Goal: Task Accomplishment & Management: Manage account settings

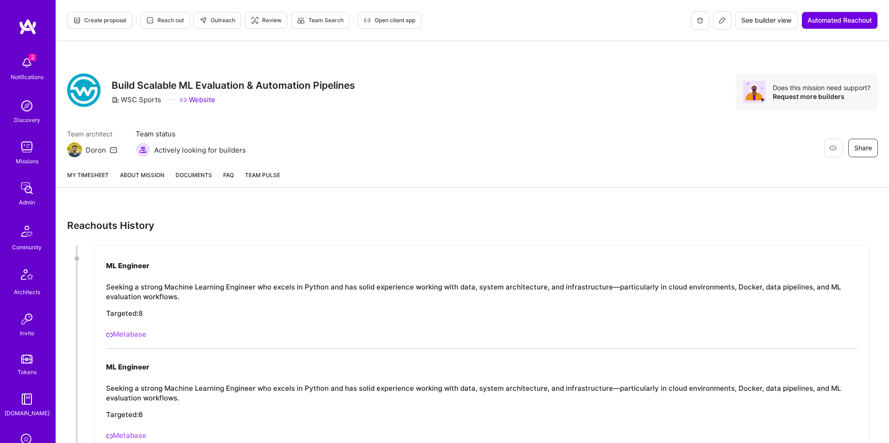
click at [146, 171] on link "About Mission" at bounding box center [142, 178] width 44 height 17
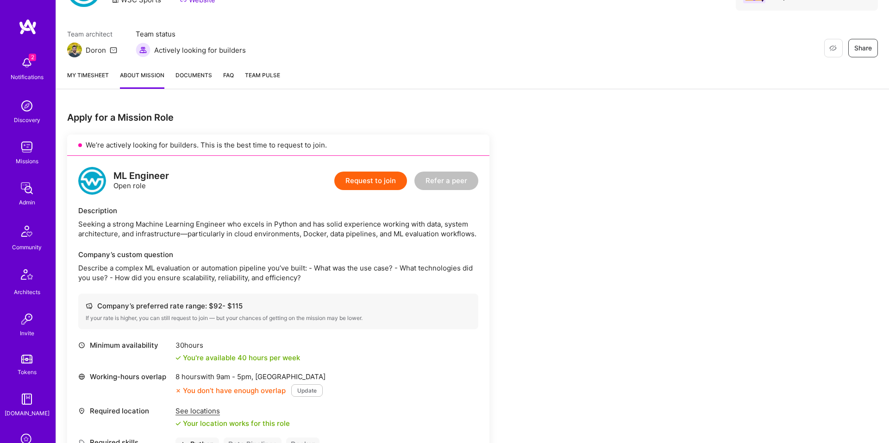
scroll to position [139, 0]
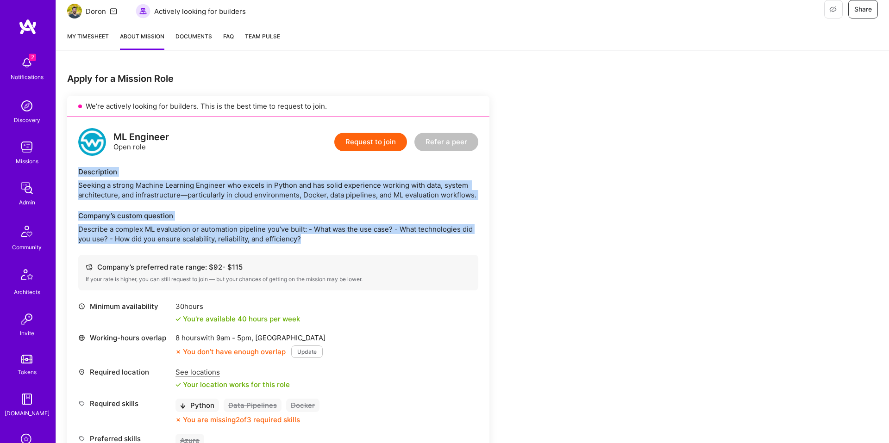
drag, startPoint x: 175, startPoint y: 161, endPoint x: 354, endPoint y: 244, distance: 197.3
click at [354, 244] on div "ML Engineer Open role Request to join Refer a peer Description Seeking a strong…" at bounding box center [278, 328] width 422 height 423
copy div "Description Seeking a strong Machine Learning Engineer who excels in Python and…"
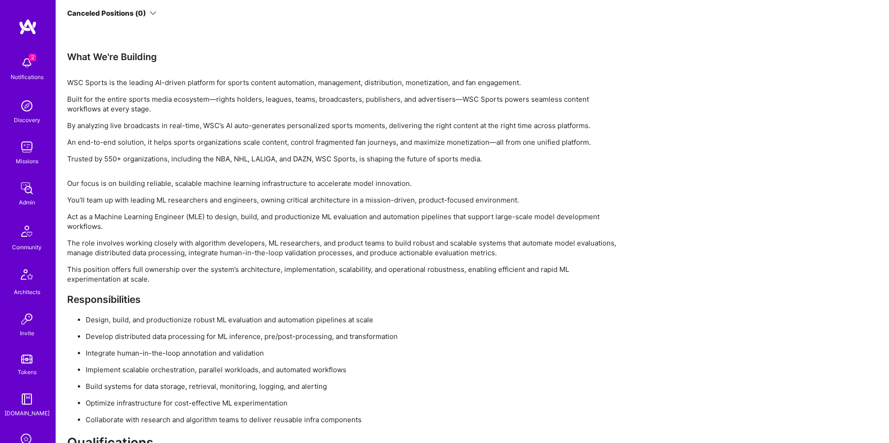
scroll to position [866, 0]
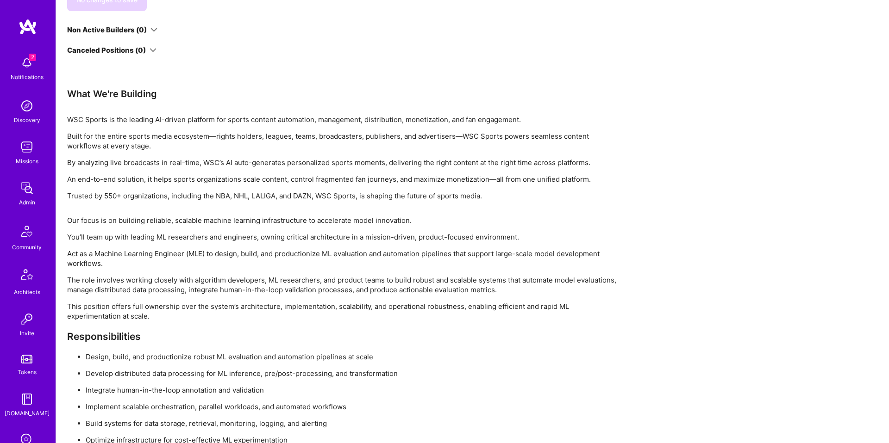
click at [135, 91] on div "What We're Building" at bounding box center [344, 94] width 555 height 12
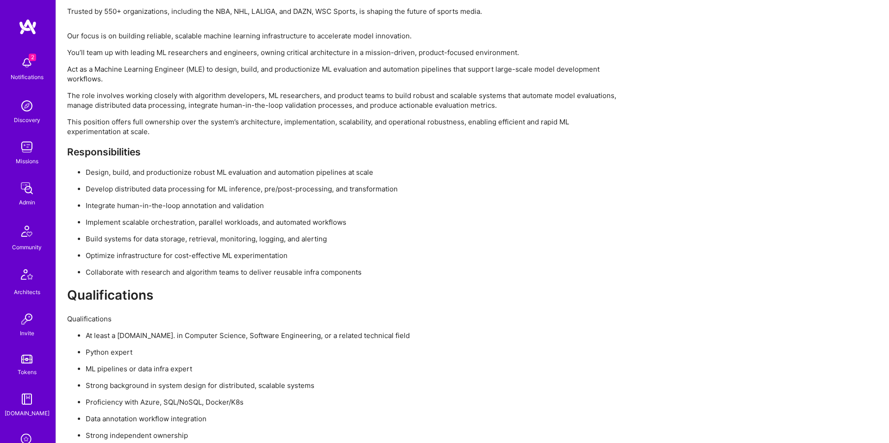
scroll to position [1296, 0]
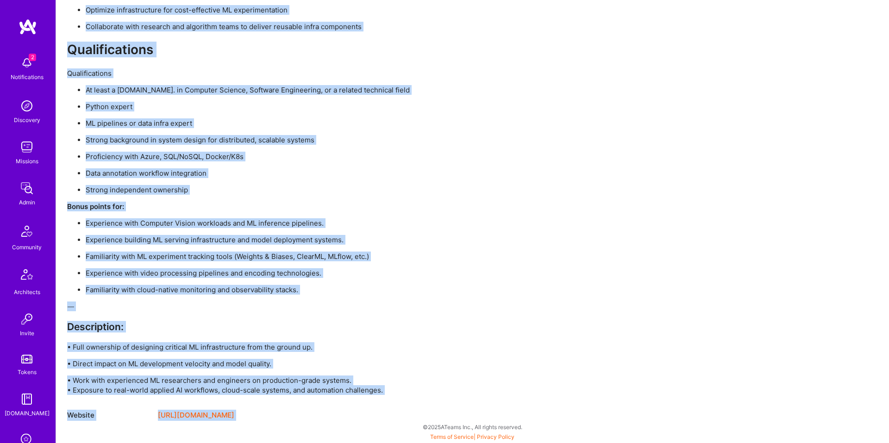
copy div "What We're Building WSC Sports is the leading AI-driven platform for sports con…"
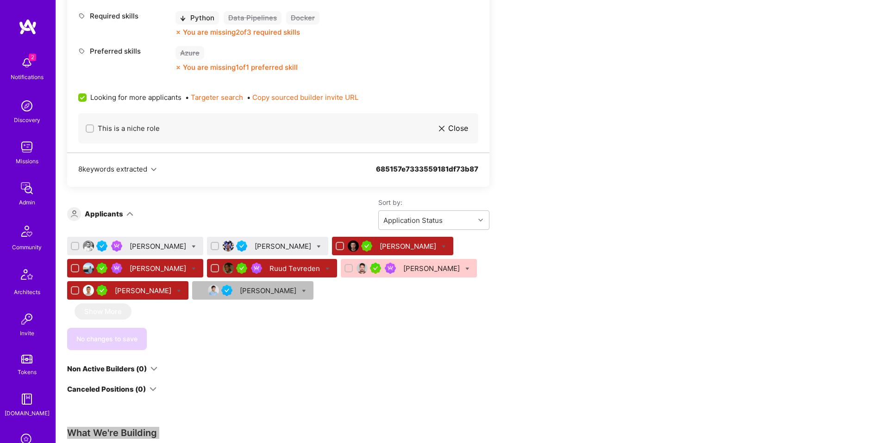
scroll to position [526, 0]
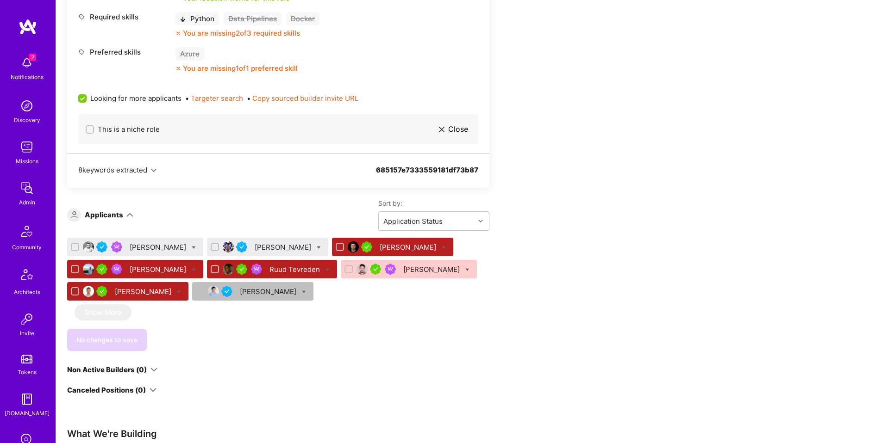
click at [294, 245] on div "Daniel Usvyat" at bounding box center [284, 248] width 58 height 10
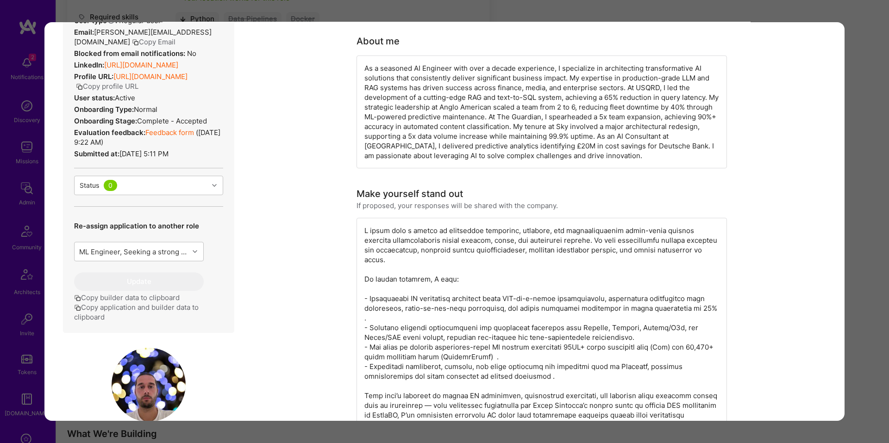
scroll to position [263, 0]
click at [129, 311] on button "Copy application and builder data to clipboard" at bounding box center [148, 311] width 149 height 19
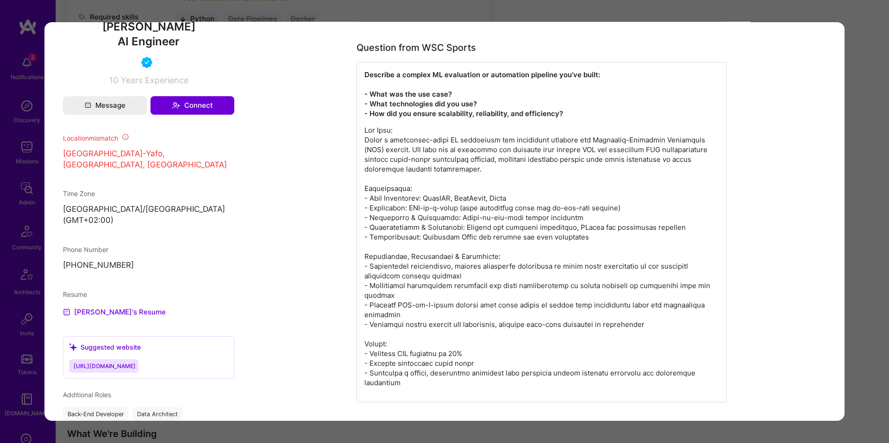
scroll to position [679, 0]
click at [865, 92] on div "Application 2 of 8 Builder Missing Requirements Required Location See locations…" at bounding box center [444, 221] width 889 height 443
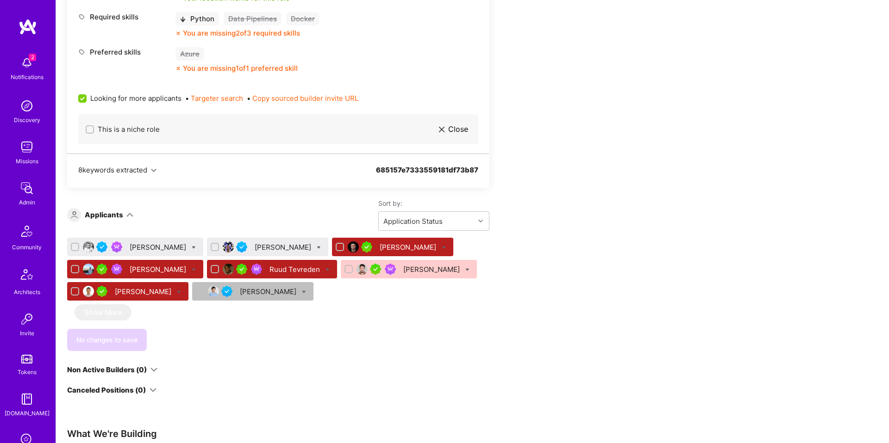
click at [176, 243] on div "Siavosh Zarrasvand" at bounding box center [159, 248] width 58 height 10
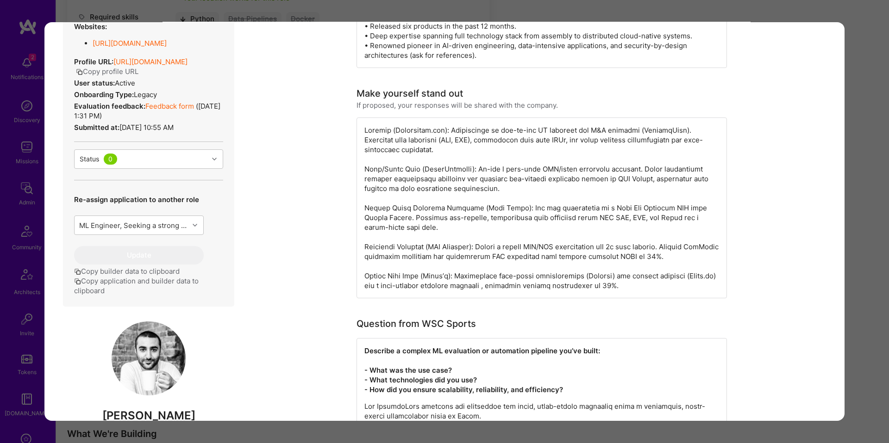
scroll to position [258, 0]
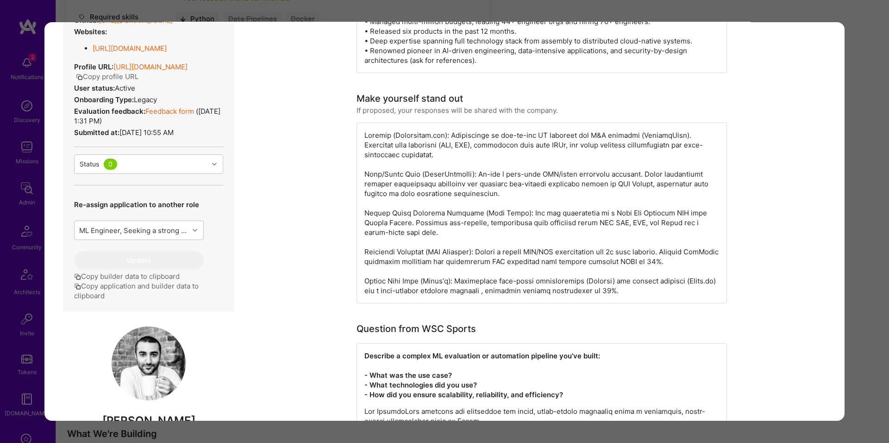
click at [132, 301] on button "Copy application and builder data to clipboard" at bounding box center [148, 290] width 149 height 19
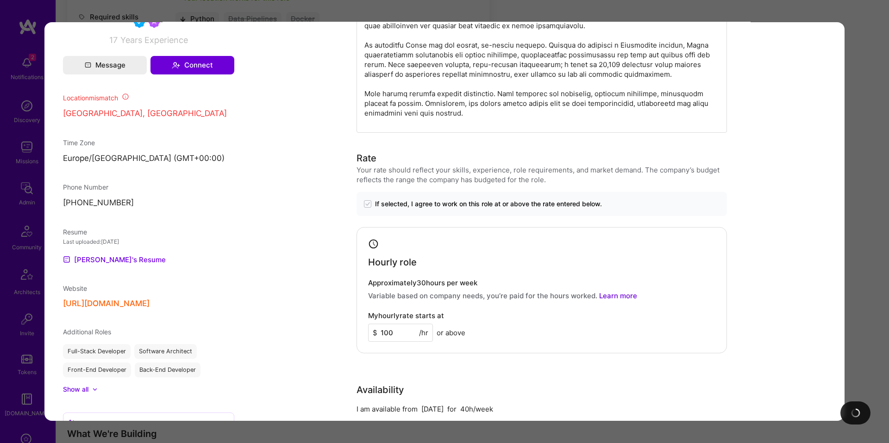
scroll to position [690, 0]
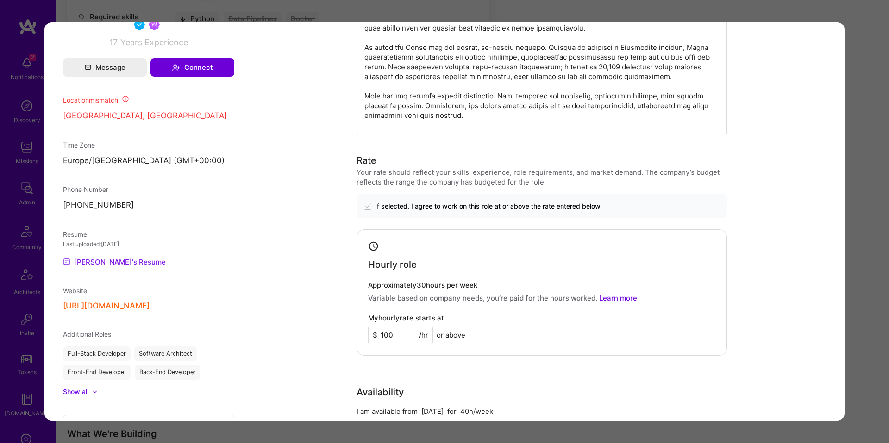
click at [116, 268] on link "Siavosh's Resume" at bounding box center [114, 261] width 103 height 11
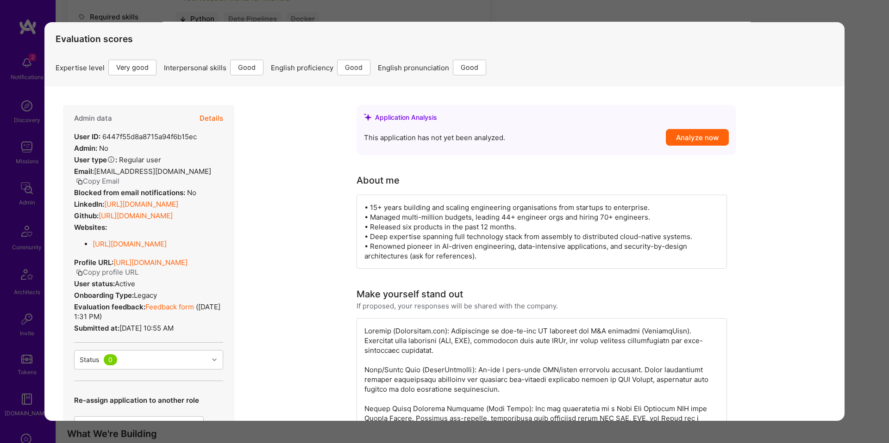
scroll to position [0, 0]
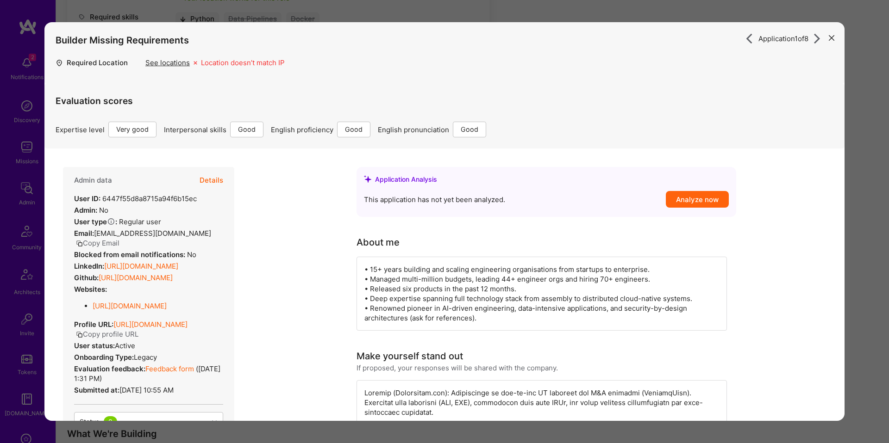
click at [212, 177] on button "Details" at bounding box center [211, 180] width 24 height 27
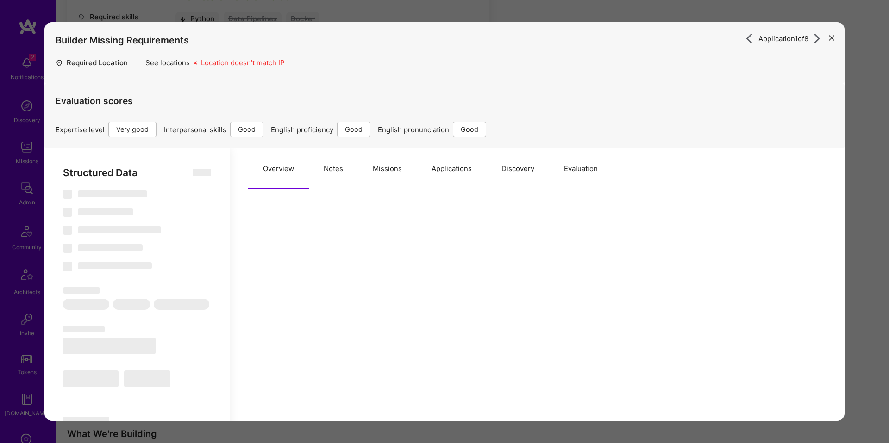
select select "Right Now"
select select "5"
select select "4"
select select "6"
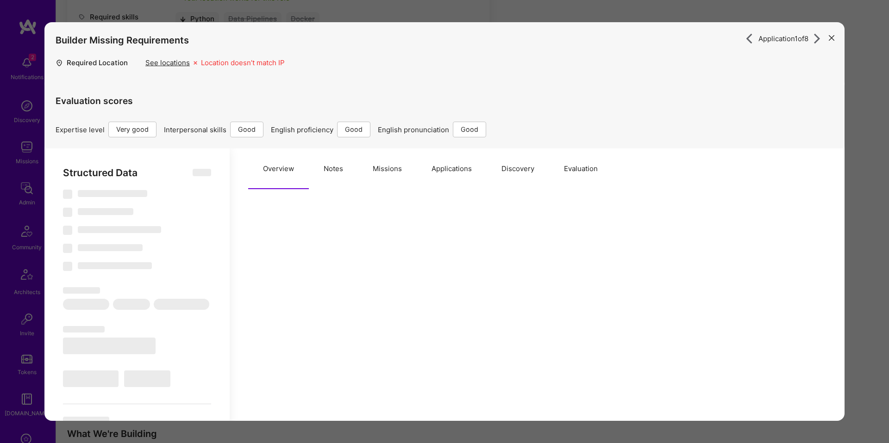
select select "GB"
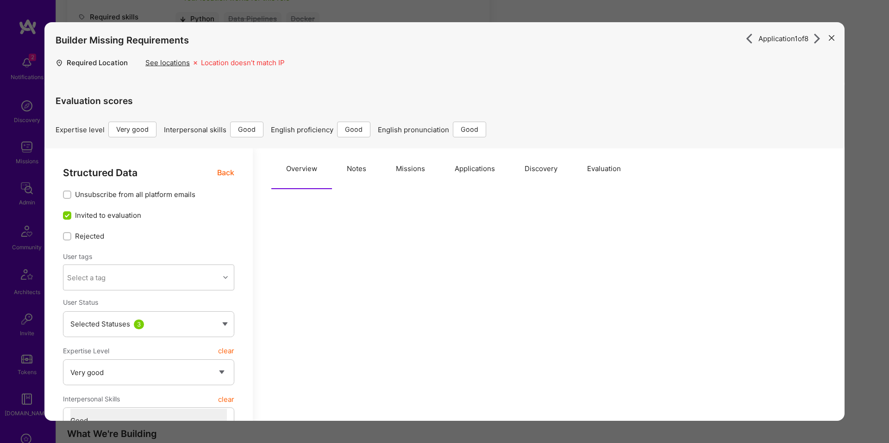
click at [357, 168] on button "Notes" at bounding box center [356, 169] width 49 height 41
drag, startPoint x: 357, startPoint y: 168, endPoint x: 352, endPoint y: 175, distance: 8.6
click at [381, 168] on button "Missions" at bounding box center [410, 169] width 59 height 41
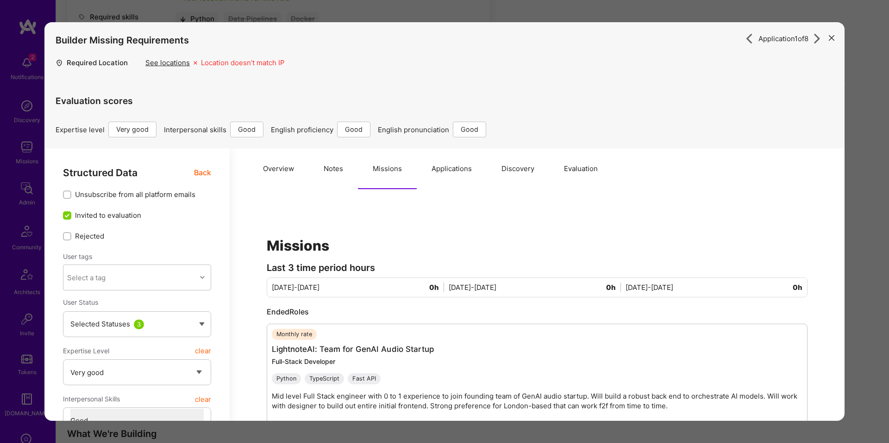
click at [299, 167] on button "Overview" at bounding box center [278, 169] width 61 height 41
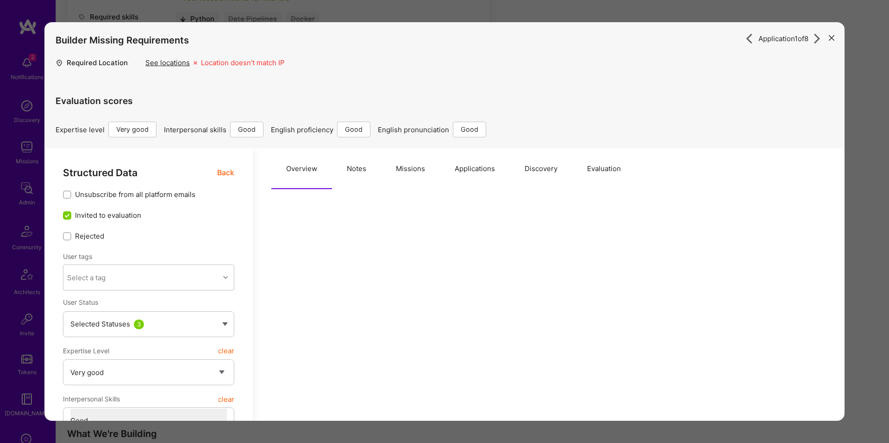
click at [355, 174] on button "Notes" at bounding box center [356, 169] width 49 height 41
type textarea "x"
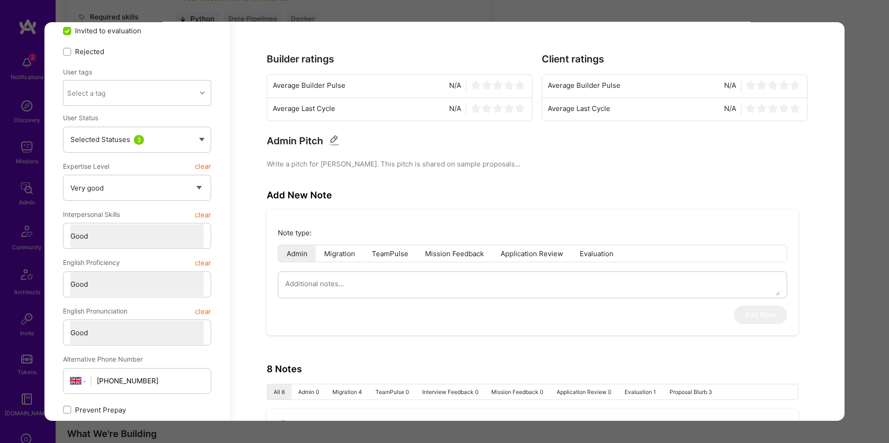
scroll to position [193, 0]
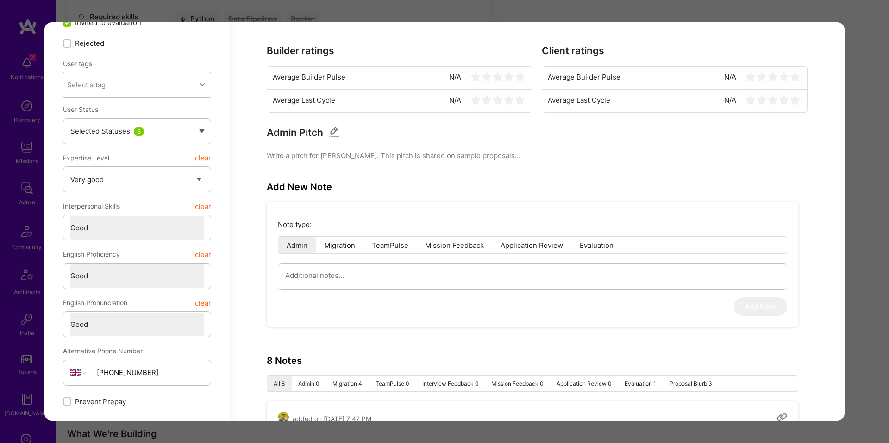
click at [353, 298] on div "Note type: Admin Migration TeamPulse Mission Feedback Application Review Evalua…" at bounding box center [532, 264] width 531 height 125
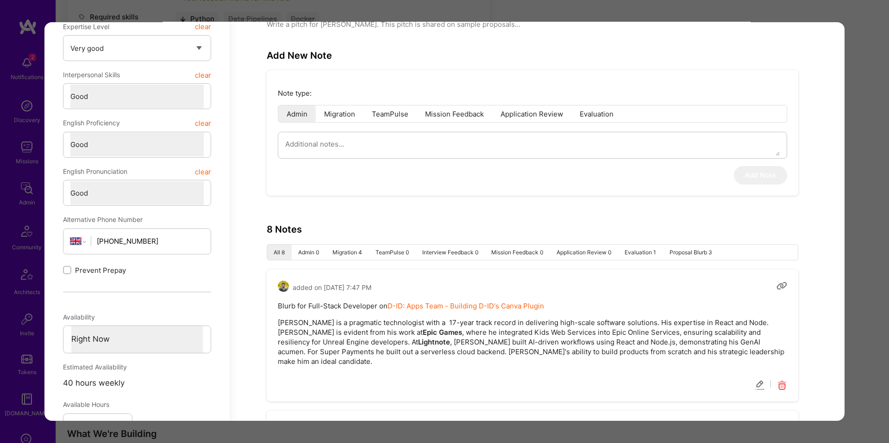
scroll to position [328, 0]
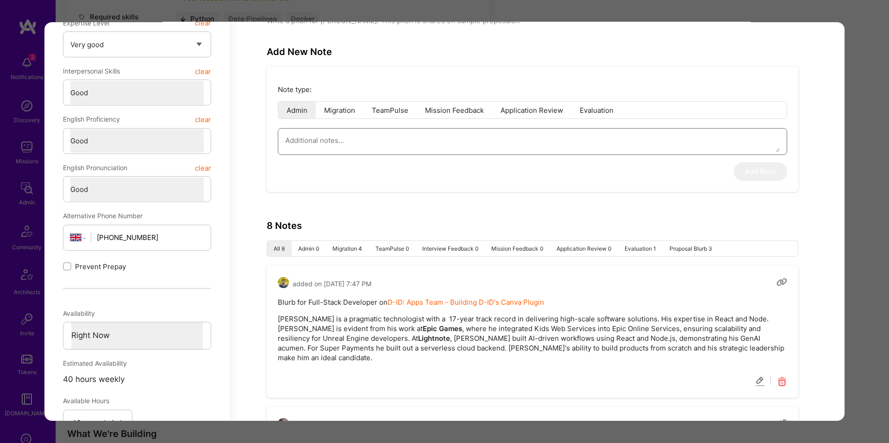
click at [330, 144] on textarea "modal" at bounding box center [532, 141] width 494 height 24
paste textarea "Azure + infra orchestration experience My k8s / kafka heavy work was at Nandos …"
type textarea "x"
type textarea "Azure + infra orchestration experience My k8s / kafka heavy work was at Nandos …"
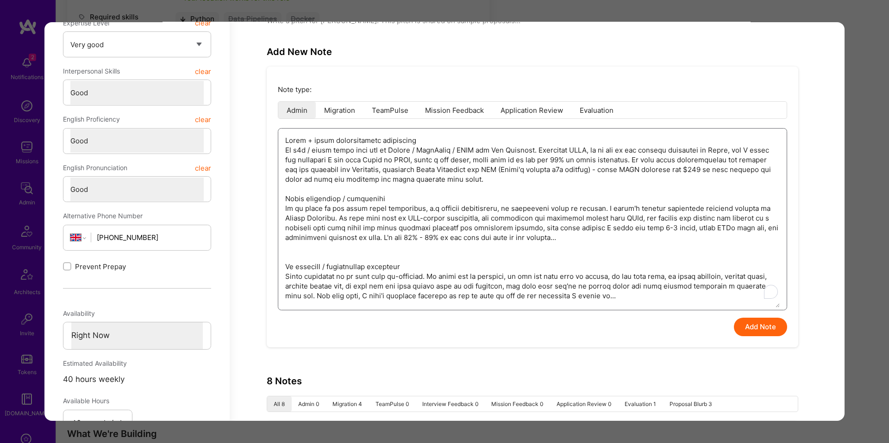
click at [337, 148] on textarea "To enrich screen reader interactions, please activate Accessibility in Grammarl…" at bounding box center [532, 218] width 494 height 179
type textarea "x"
type textarea "Azure + infra orchestration experience My k8s / kafka heavy work was at Nandos …"
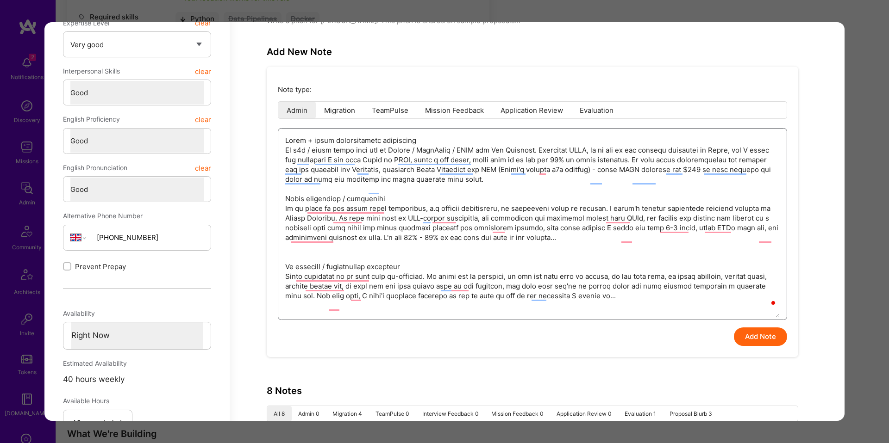
type textarea "x"
type textarea "S Azure + infra orchestration experience My k8s / kafka heavy work was at Nando…"
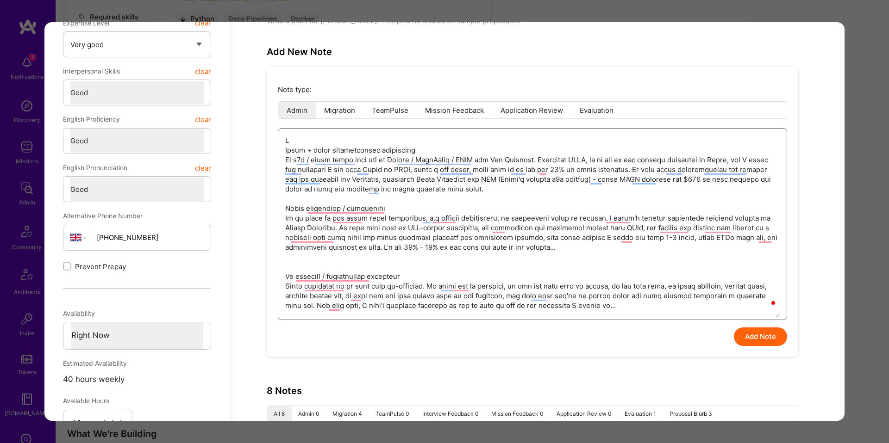
type textarea "x"
type textarea "Se Azure + infra orchestration experience My k8s / kafka heavy work was at Nand…"
type textarea "x"
type textarea "Sen Azure + infra orchestration experience My k8s / kafka heavy work was at Nan…"
type textarea "x"
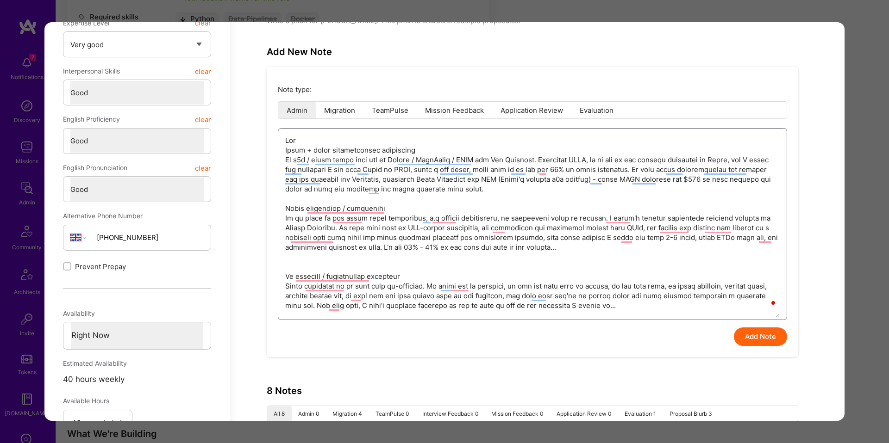
type textarea "Sent Azure + infra orchestration experience My k8s / kafka heavy work was at Na…"
type textarea "x"
type textarea "Sent Azure + infra orchestration experience My k8s / kafka heavy work was at Na…"
type textarea "x"
type textarea "Sent m Azure + infra orchestration experience My k8s / kafka heavy work was at …"
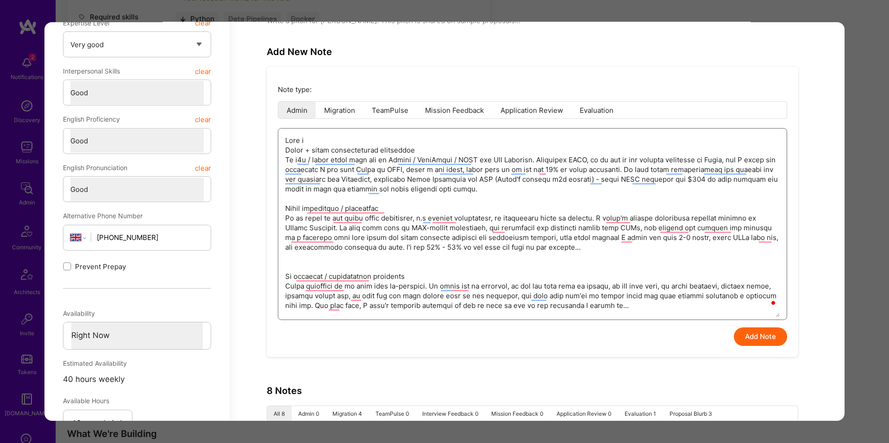
type textarea "x"
type textarea "Sent me Azure + infra orchestration experience My k8s / kafka heavy work was at…"
type textarea "x"
type textarea "Sent me Azure + infra orchestration experience My k8s / kafka heavy work was at…"
type textarea "x"
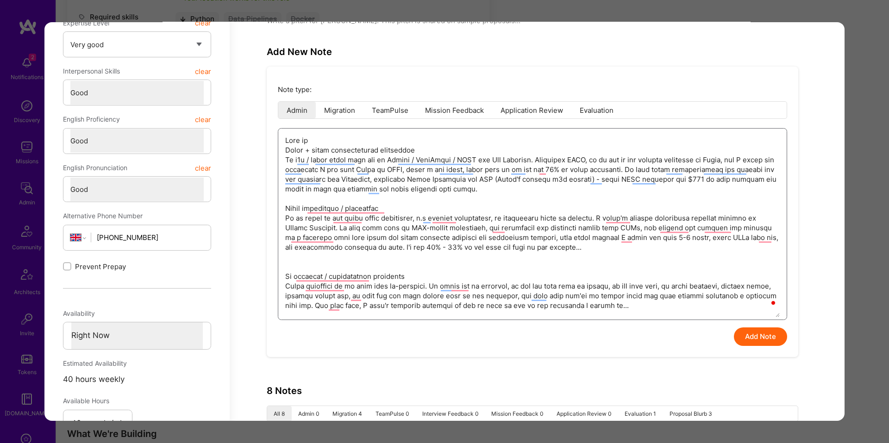
type textarea "Sent me v Azure + infra orchestration experience My k8s / kafka heavy work was …"
type textarea "x"
type textarea "Sent me via Azure + infra orchestration experience My k8s / kafka heavy work wa…"
type textarea "x"
type textarea "Sent me via Azure + infra orchestration experience My k8s / kafka heavy work wa…"
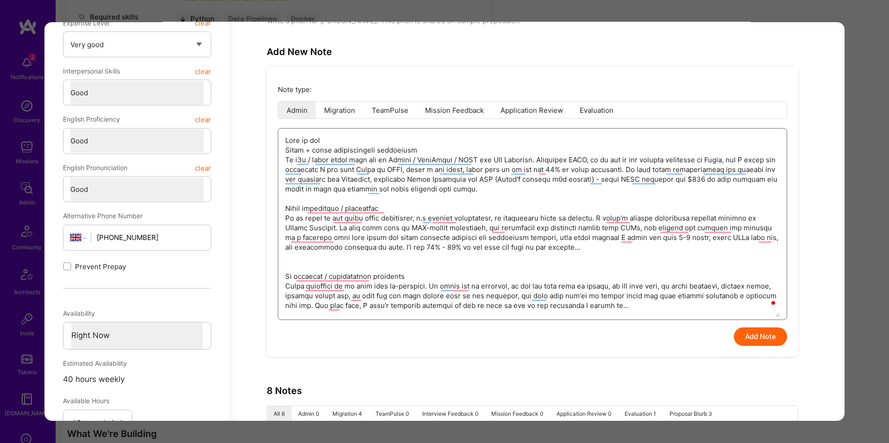
type textarea "x"
type textarea "Sent me via m Azure + infra orchestration experience My k8s / kafka heavy work …"
type textarea "x"
type textarea "Sent me via ma Azure + infra orchestration experience My k8s / kafka heavy work…"
type textarea "x"
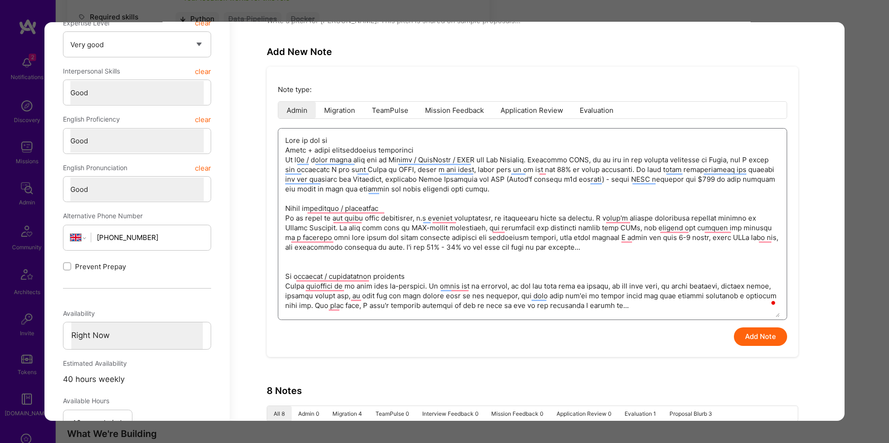
type textarea "Sent me via mai Azure + infra orchestration experience My k8s / kafka heavy wor…"
type textarea "x"
type textarea "Sent me via mail Azure + infra orchestration experience My k8s / kafka heavy wo…"
type textarea "x"
type textarea "Sent me via mail: Azure + infra orchestration experience My k8s / kafka heavy w…"
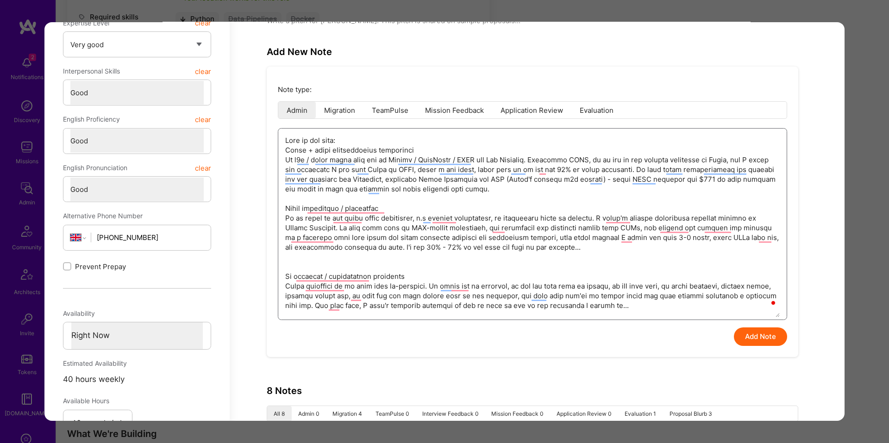
type textarea "x"
type textarea "Sent me via mail: Azure + infra orchestration experience My k8s / kafka heavy w…"
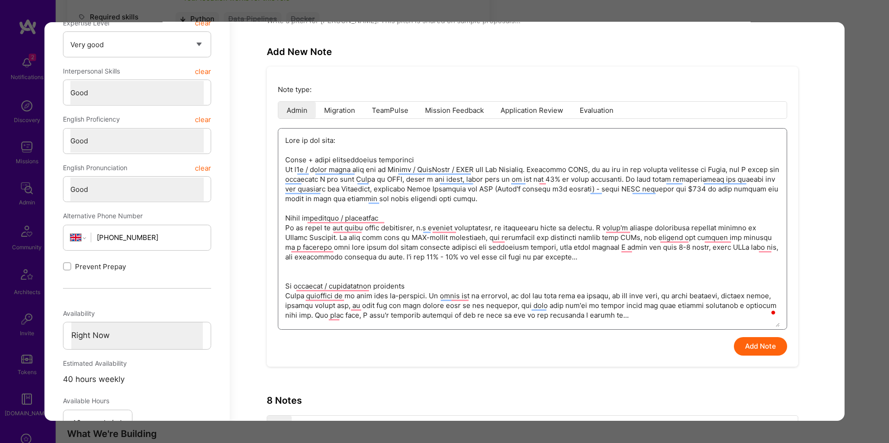
type textarea "x"
type textarea "Sent me via mail: " Azure + infra orchestration experience My k8s / kafka heavy…"
type textarea "x"
type textarea "Sent me via mail: " Azure + infra orchestration experience My k8s / kafka heavy…"
type textarea "x"
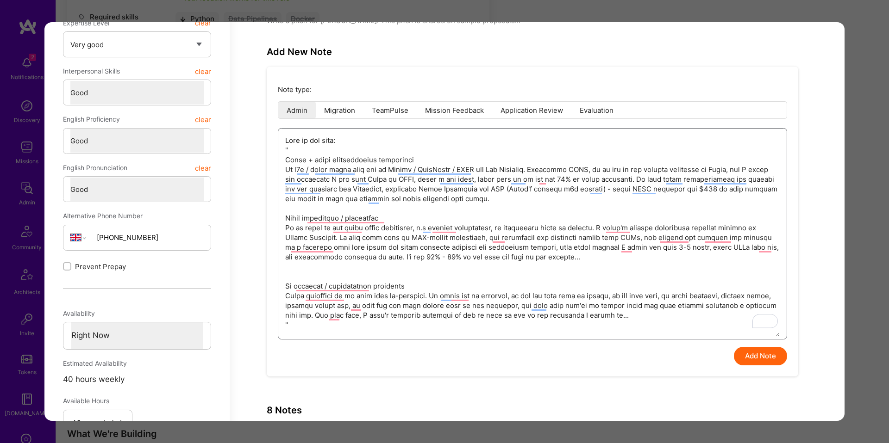
type textarea "Sent me via mail: " Azure + infra orchestration experience My k8s / kafka heavy…"
click at [747, 354] on button "Add Note" at bounding box center [760, 357] width 53 height 19
type textarea "x"
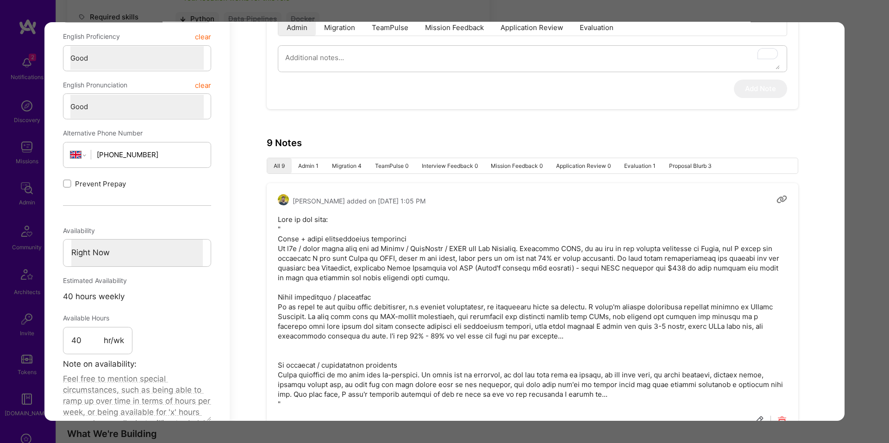
scroll to position [411, 0]
type textarea "x"
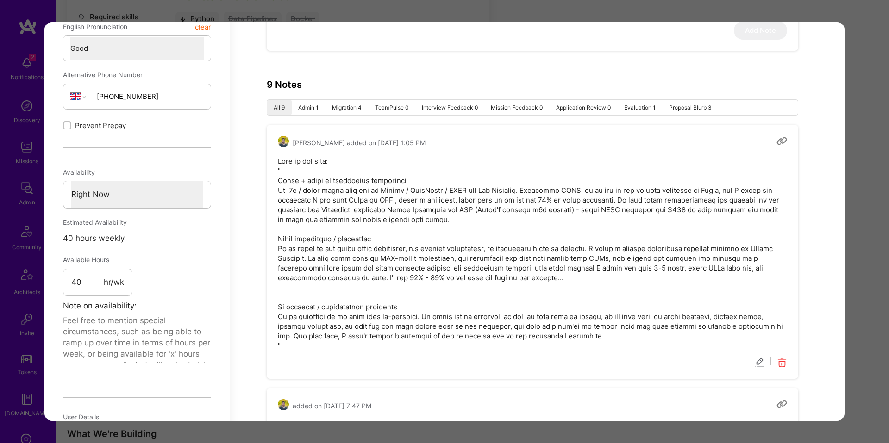
scroll to position [470, 0]
click at [862, 135] on div "Application 1 of 8 Builder Missing Requirements Required Location See locations…" at bounding box center [444, 221] width 889 height 443
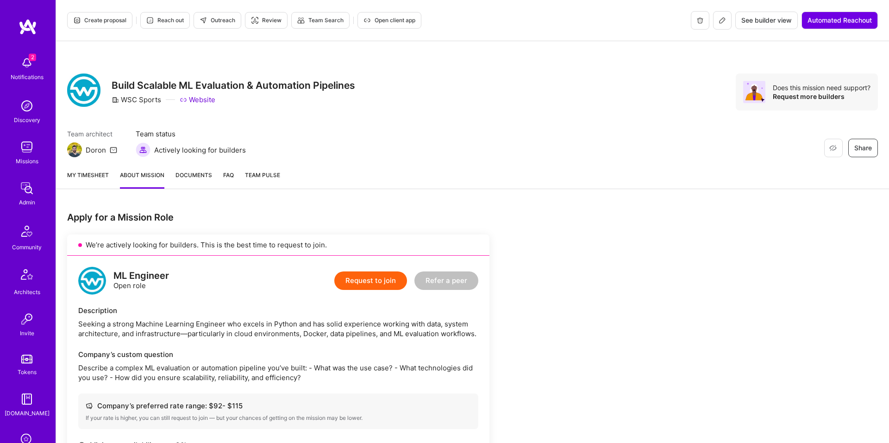
click at [106, 18] on span "Create proposal" at bounding box center [99, 20] width 53 height 8
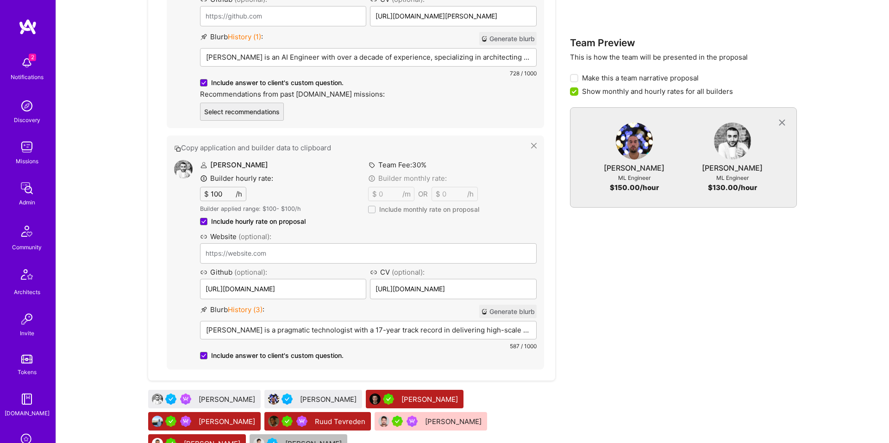
scroll to position [910, 0]
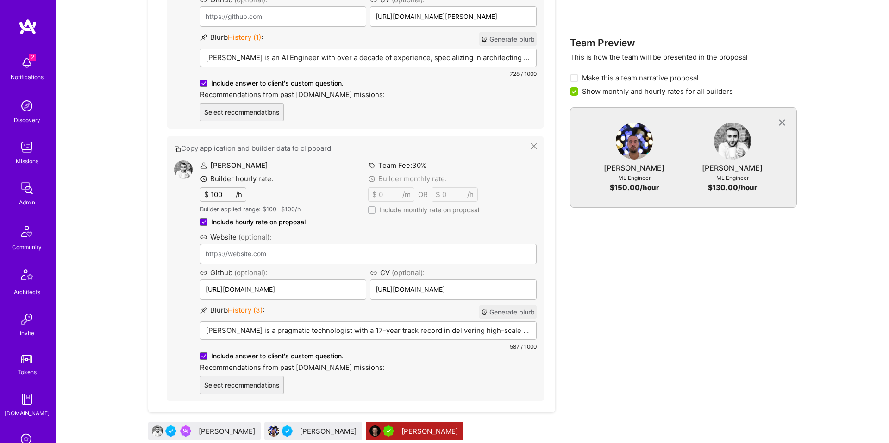
click at [327, 332] on p "Siavosh is a pragmatic technologist with a 17-year track record in delivering h…" at bounding box center [368, 331] width 324 height 10
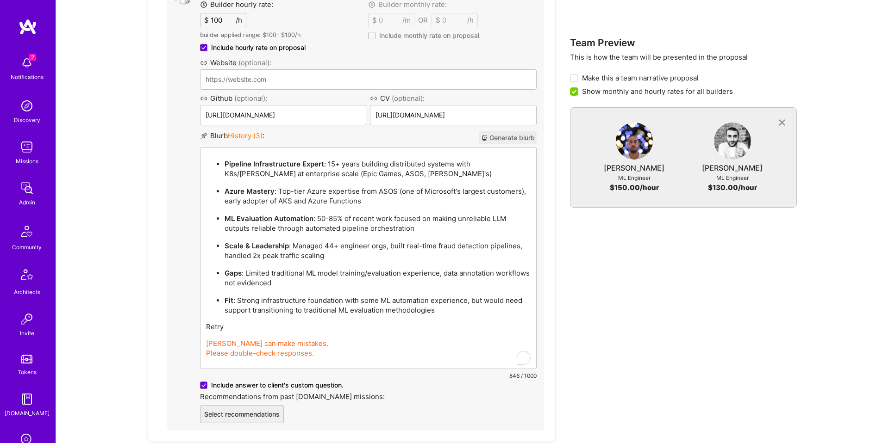
scroll to position [1093, 0]
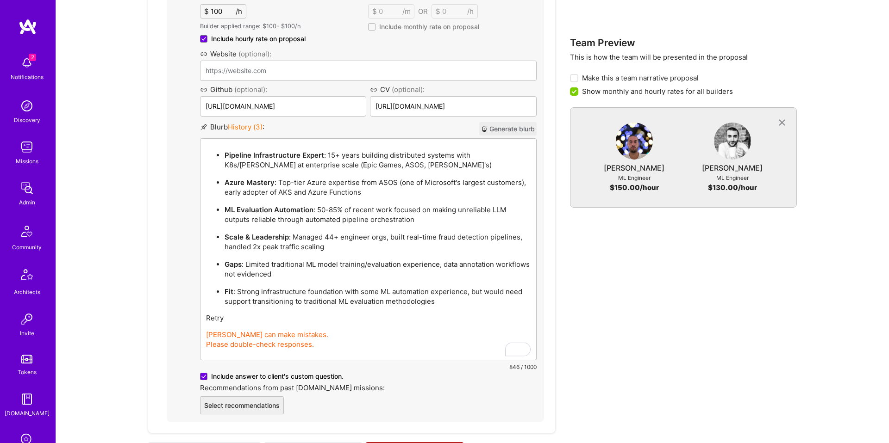
click at [203, 319] on div "Pipeline Infrastructure Expert : 15+ years building distributed systems with K8…" at bounding box center [368, 249] width 336 height 221
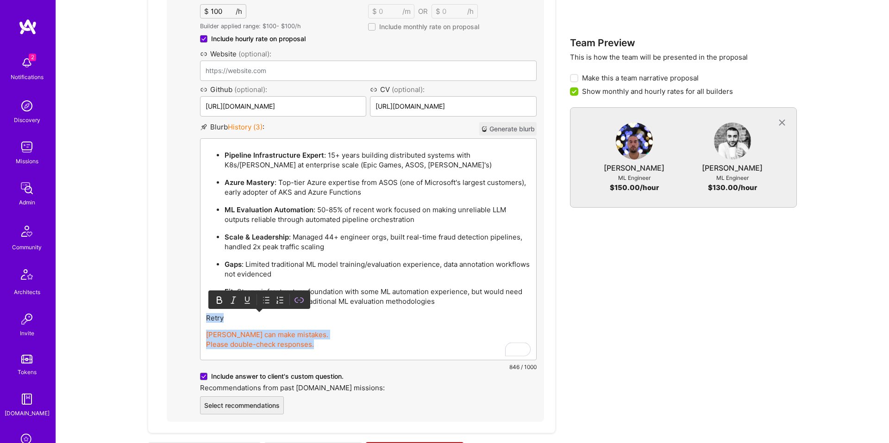
click at [206, 319] on p "Retry" at bounding box center [368, 318] width 324 height 10
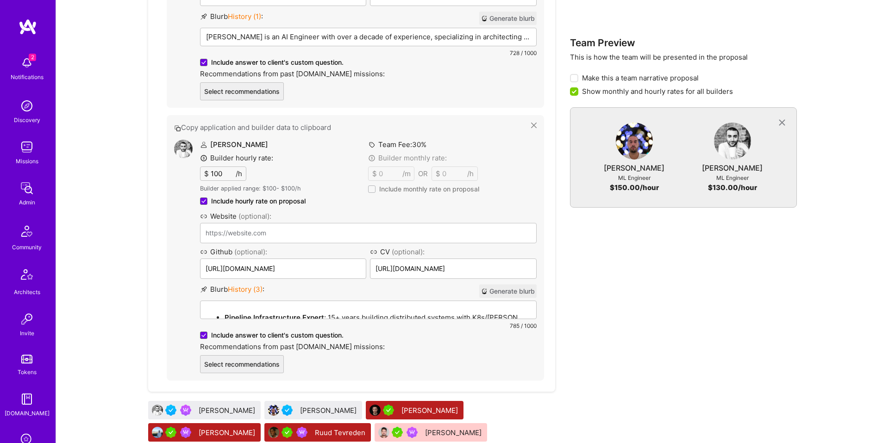
scroll to position [931, 0]
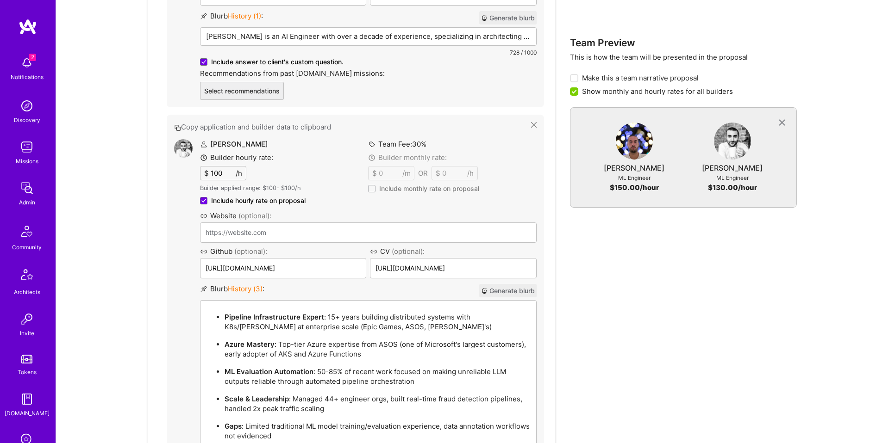
click at [250, 42] on div "Daniel is an AI Engineer with over a decade of experience, specializing in arch…" at bounding box center [368, 51] width 336 height 46
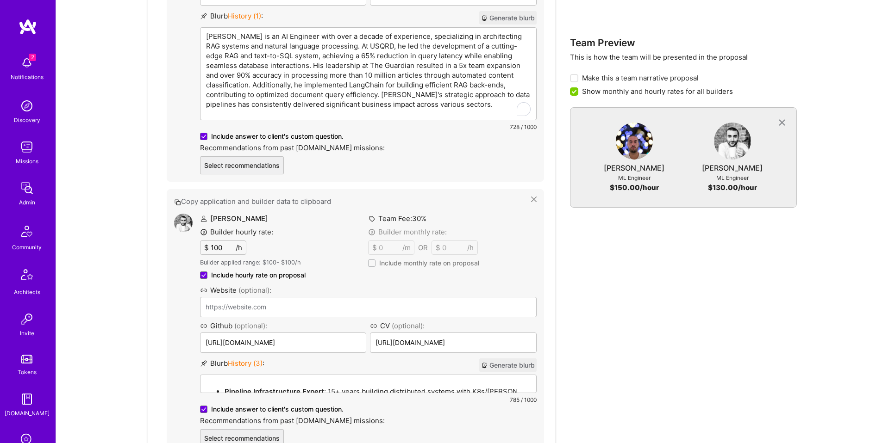
scroll to position [1006, 0]
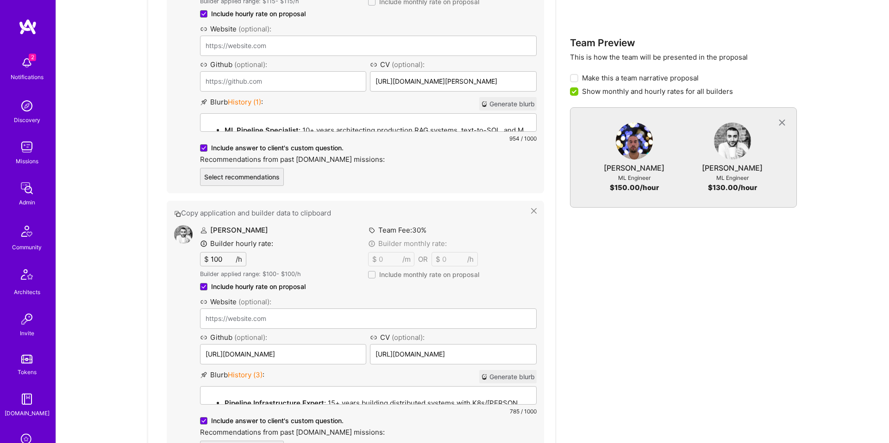
scroll to position [844, 0]
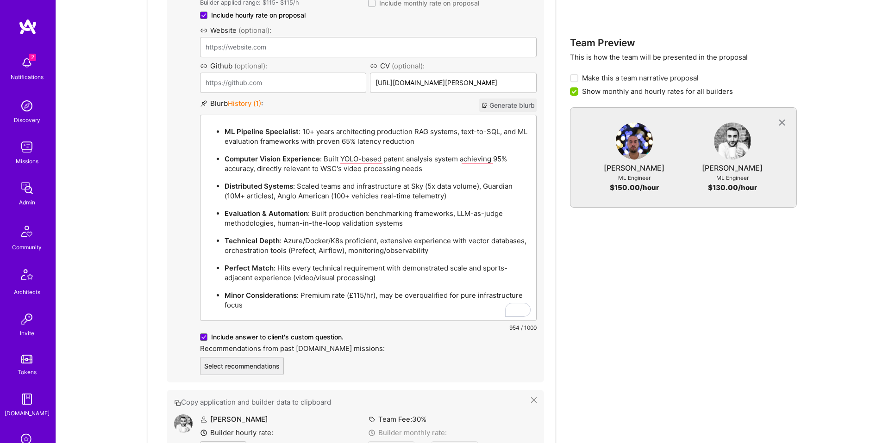
click at [346, 143] on p "ML Pipeline Specialist : 10+ years architecting production RAG systems, text-to…" at bounding box center [377, 136] width 306 height 19
click at [306, 131] on p "ML Pipeline Specialist : 10+ years architecting production RAG systems, text-to…" at bounding box center [377, 136] width 306 height 19
click at [442, 131] on p "ML Pipeline Specialist : 10+ years architecting production RAG systems, text-to…" at bounding box center [377, 136] width 306 height 19
copy p "10+ years architecting production RAG systems"
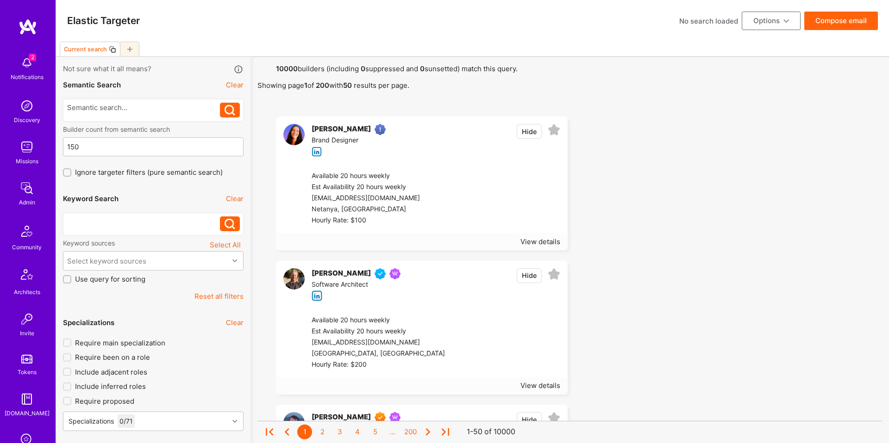
click at [139, 226] on div at bounding box center [143, 222] width 153 height 10
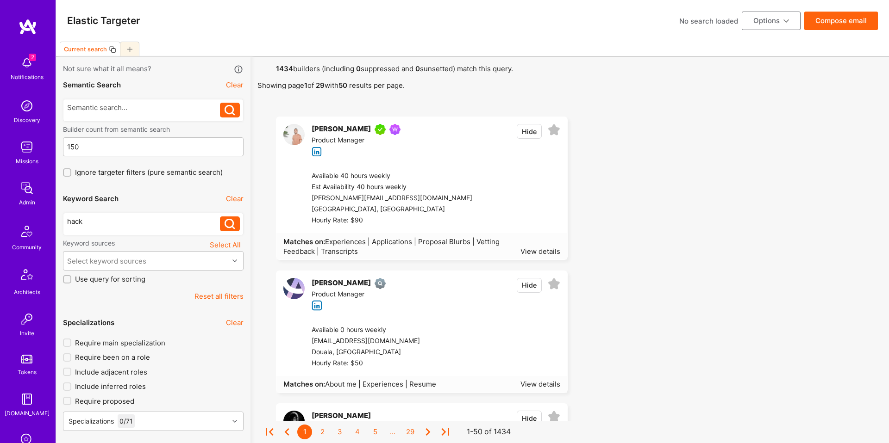
click at [131, 221] on div "hack" at bounding box center [143, 222] width 153 height 10
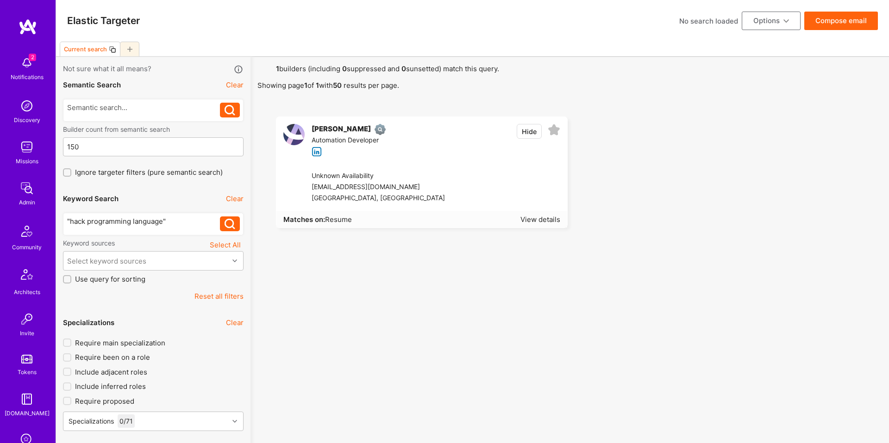
click at [736, 187] on ul "Ozgur Savasan Automation Developer Hide Unknown Availability savasan.ozgur@gmai…" at bounding box center [569, 173] width 624 height 112
click at [143, 226] on div ""hack programming language"" at bounding box center [143, 222] width 153 height 10
click at [533, 218] on div "View details" at bounding box center [540, 220] width 40 height 10
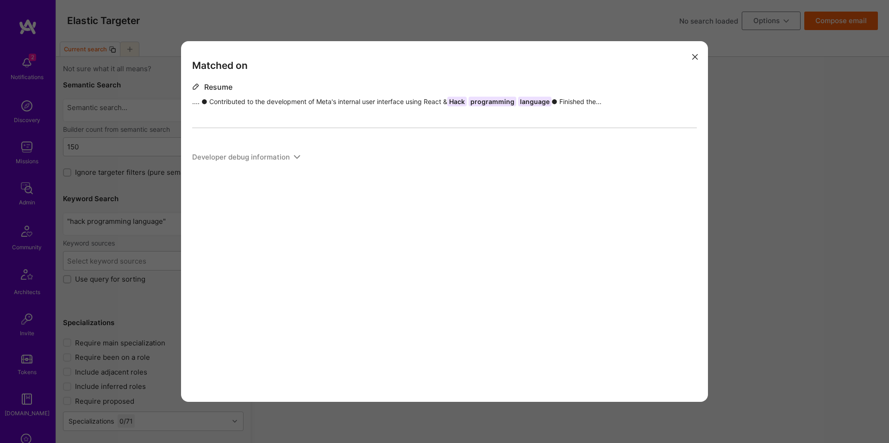
click at [735, 204] on div "Matched on Resume .... ● Contributed to the development of Meta's internal user…" at bounding box center [444, 221] width 889 height 443
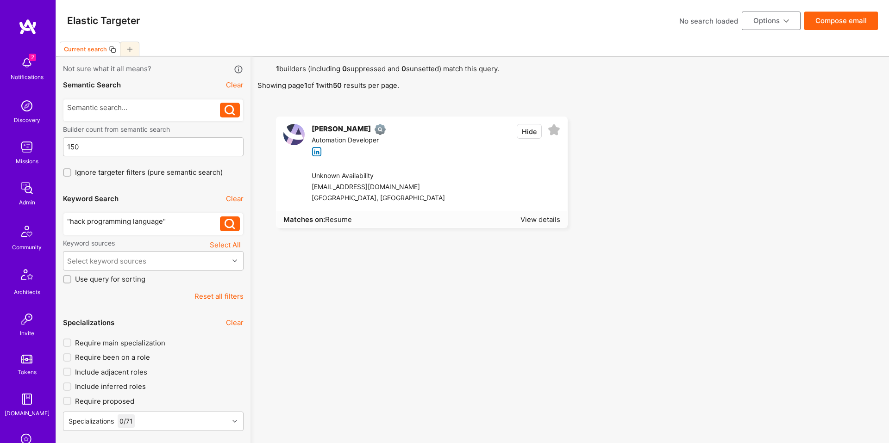
click at [479, 177] on div at bounding box center [502, 187] width 115 height 33
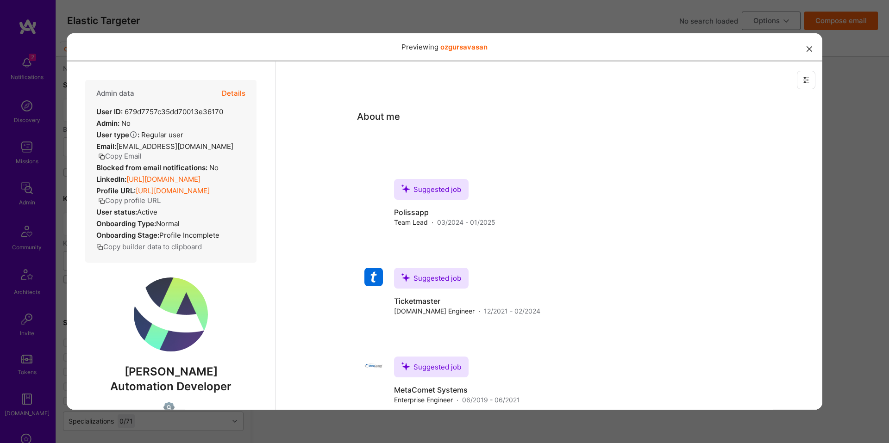
click at [825, 151] on div "Previewing ozgursavasan" at bounding box center [444, 221] width 889 height 443
click at [857, 185] on div "Previewing ozgursavasan" at bounding box center [444, 221] width 889 height 443
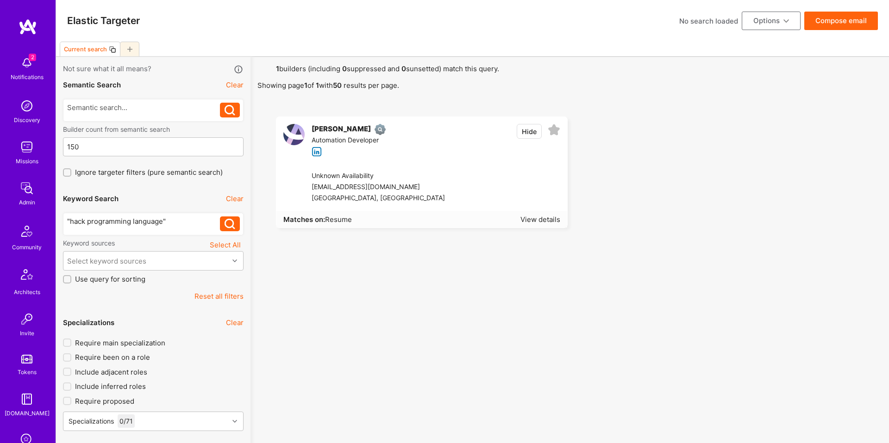
click at [157, 224] on div ""hack programming language"" at bounding box center [143, 222] width 153 height 10
click at [231, 199] on button "Clear" at bounding box center [235, 199] width 18 height 10
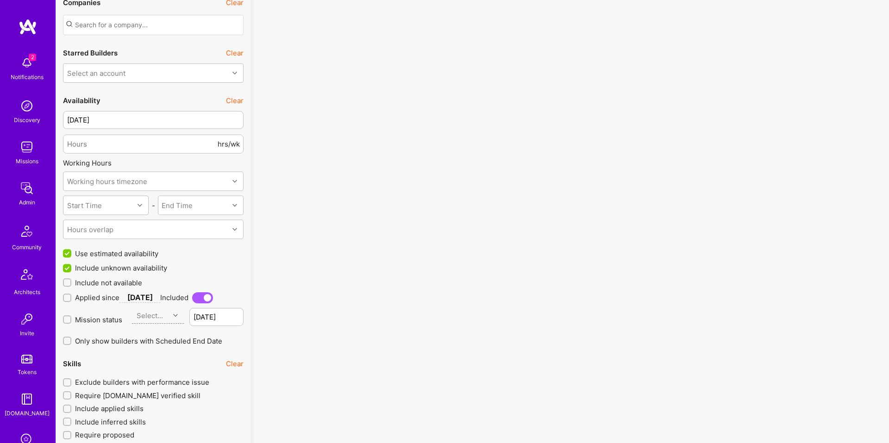
scroll to position [800, 0]
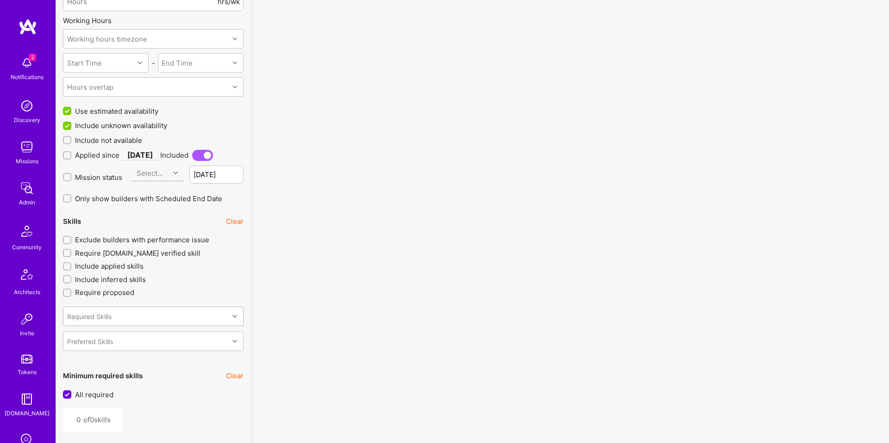
click at [188, 311] on div "Required Skills" at bounding box center [145, 316] width 165 height 19
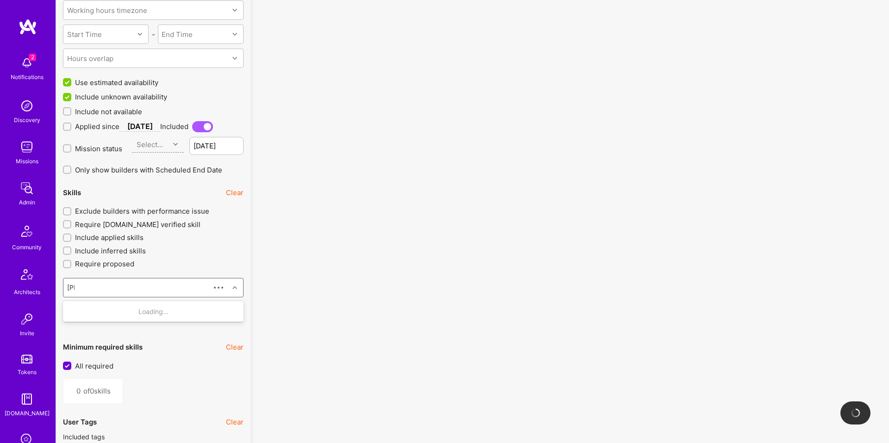
scroll to position [829, 0]
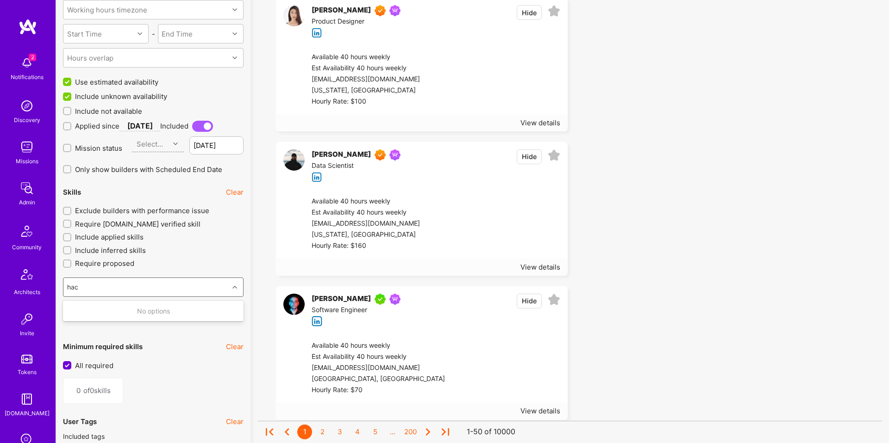
type input "hack"
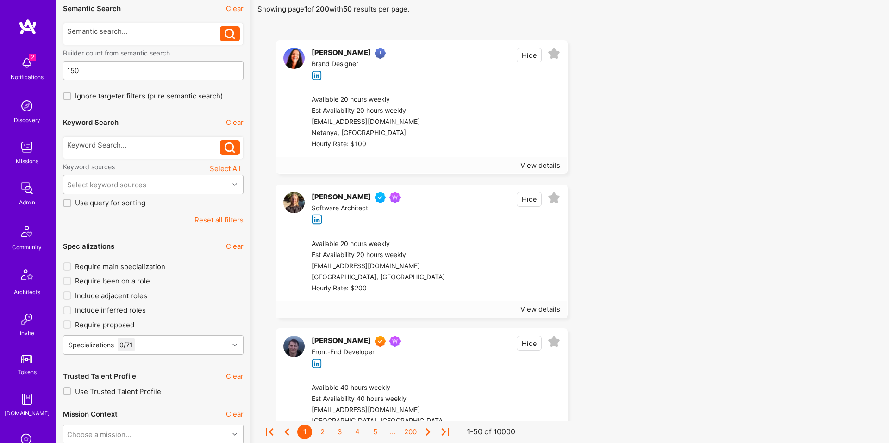
scroll to position [0, 0]
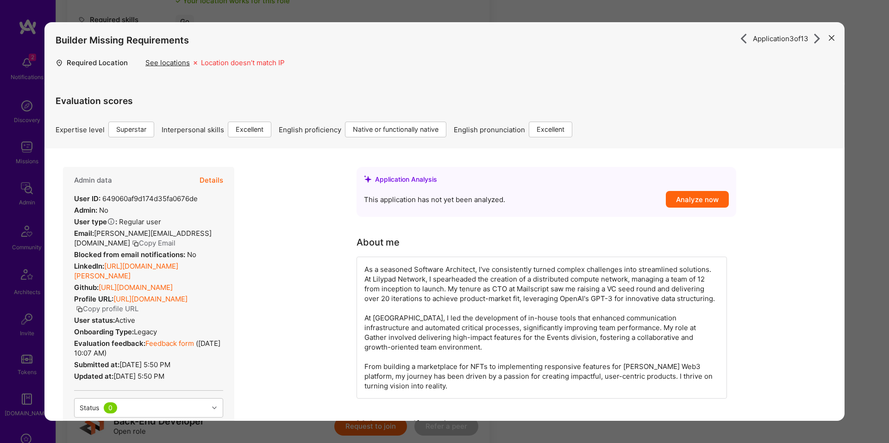
scroll to position [217, 0]
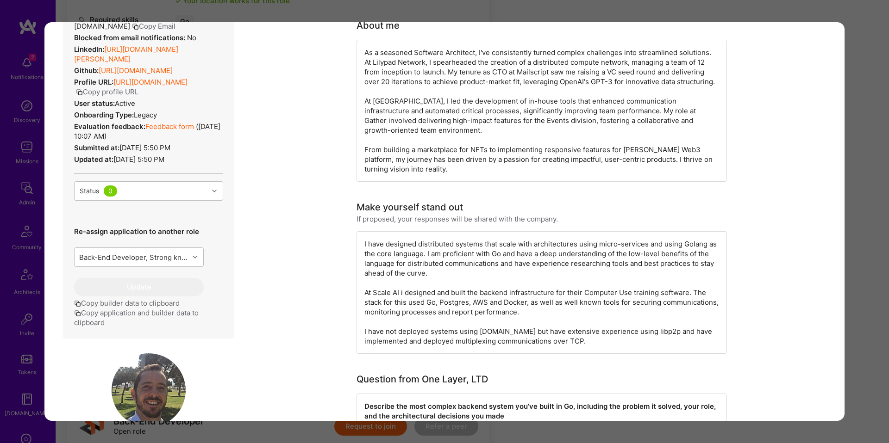
click at [196, 13] on div "Application 3 of 13 Builder Missing Requirements Required Location See location…" at bounding box center [444, 221] width 889 height 443
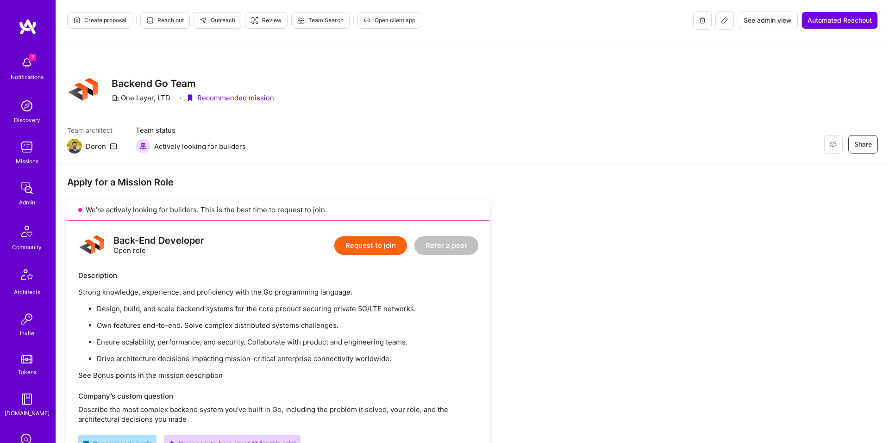
click at [173, 22] on span "Reach out" at bounding box center [164, 20] width 37 height 8
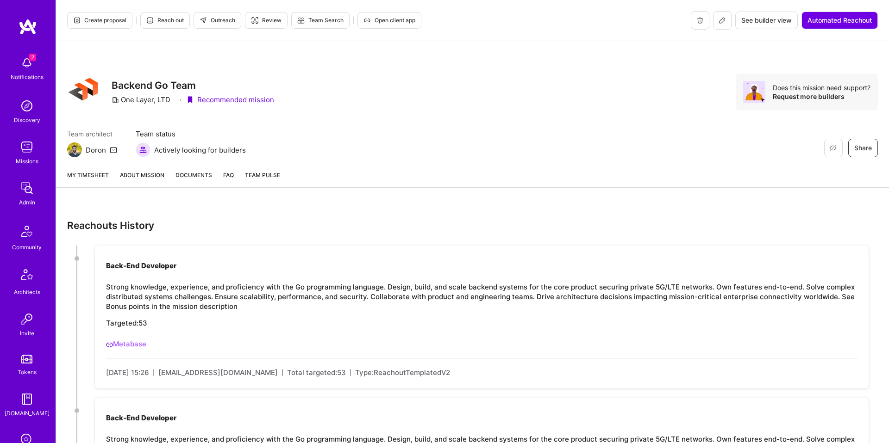
click at [120, 346] on link "Metabase" at bounding box center [126, 344] width 40 height 9
click at [127, 163] on div "My timesheet About Mission Documents FAQ Team Pulse" at bounding box center [472, 175] width 833 height 25
click at [131, 167] on div "My timesheet About Mission Documents FAQ Team Pulse" at bounding box center [472, 175] width 833 height 25
click at [133, 167] on div "My timesheet About Mission Documents FAQ Team Pulse" at bounding box center [472, 175] width 833 height 25
click at [136, 171] on link "About Mission" at bounding box center [142, 178] width 44 height 17
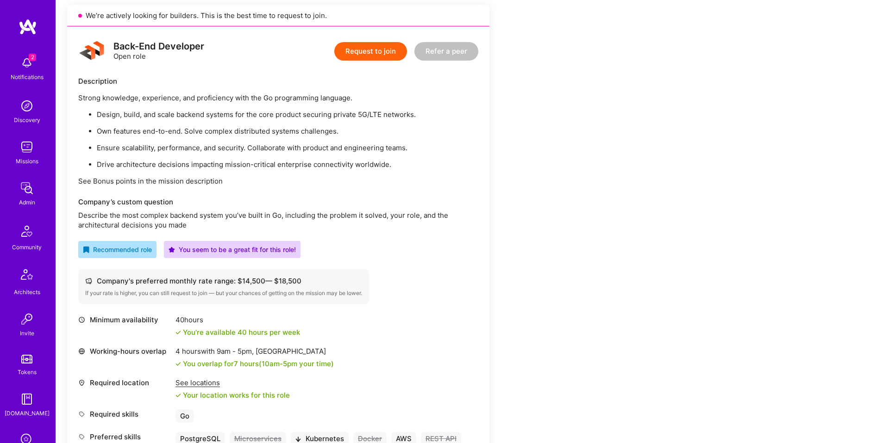
scroll to position [229, 0]
click at [140, 87] on div "Description Strong knowledge, experience, and proficiency with the Go programmi…" at bounding box center [278, 132] width 400 height 110
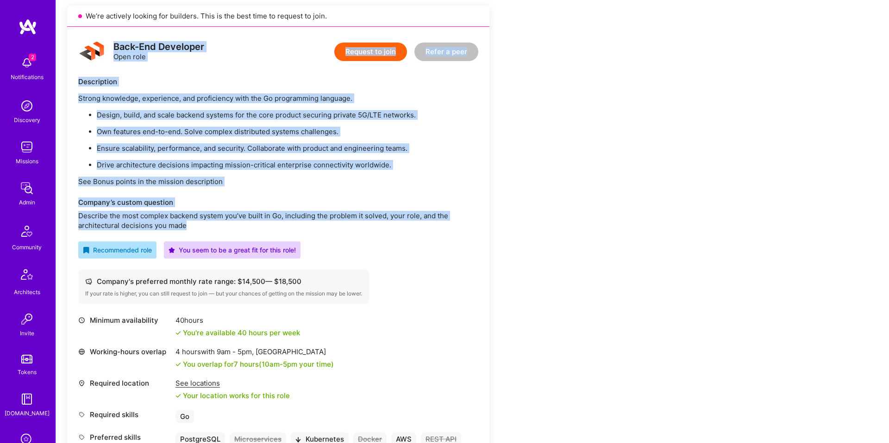
drag, startPoint x: 133, startPoint y: 36, endPoint x: 315, endPoint y: 225, distance: 262.8
click at [315, 225] on div "Back-End Developer Open role Request to join Refer a peer Description Strong kn…" at bounding box center [278, 273] width 422 height 493
copy div "Back-End Developer Open role Request to join Refer a peer Description Strong kn…"
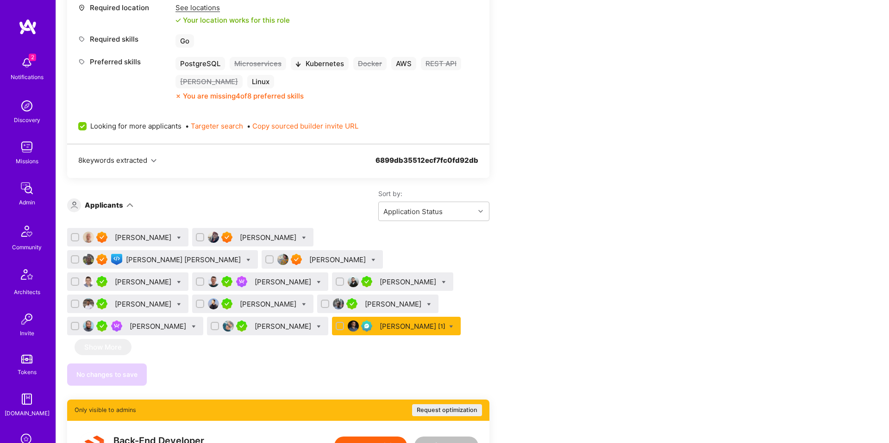
scroll to position [615, 0]
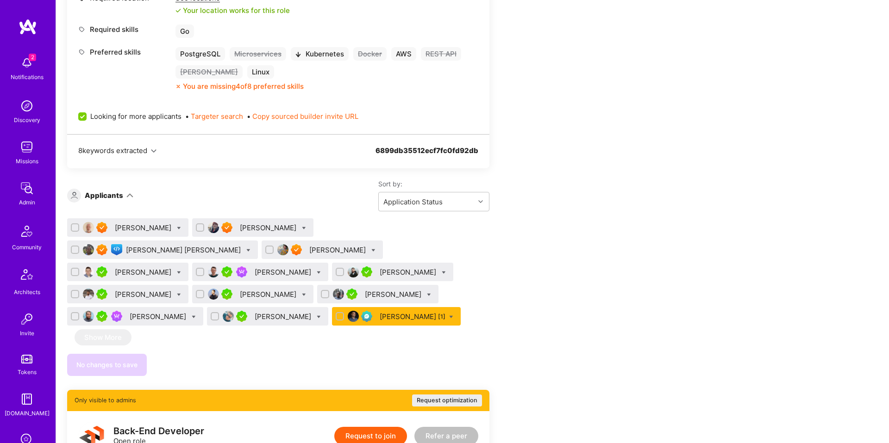
click at [150, 228] on div "Eugene Koshelev" at bounding box center [144, 228] width 58 height 10
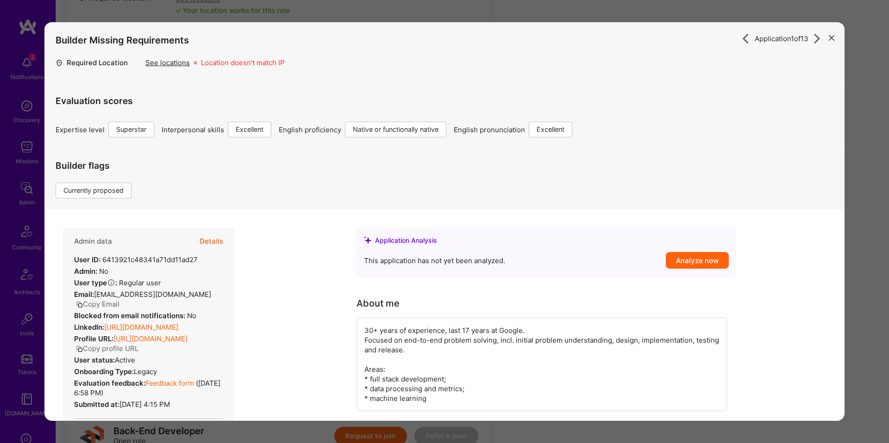
click at [34, 238] on div "Application 1 of 13 Builder Missing Requirements Required Location See location…" at bounding box center [444, 221] width 889 height 443
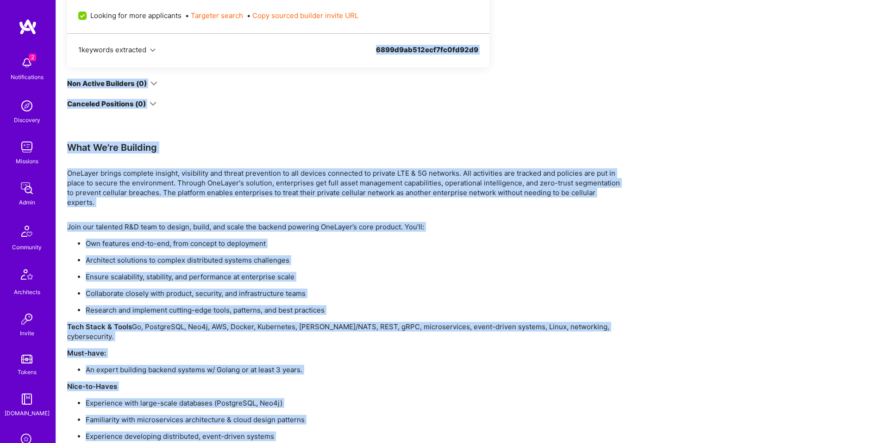
scroll to position [1634, 0]
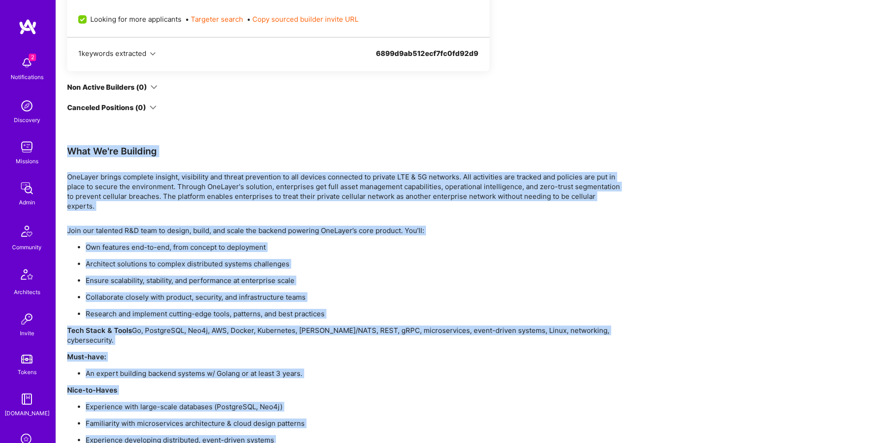
drag, startPoint x: 382, startPoint y: 411, endPoint x: 190, endPoint y: 134, distance: 337.2
copy div "What We're Building OneLayer brings complete insight, visibility and threat pre…"
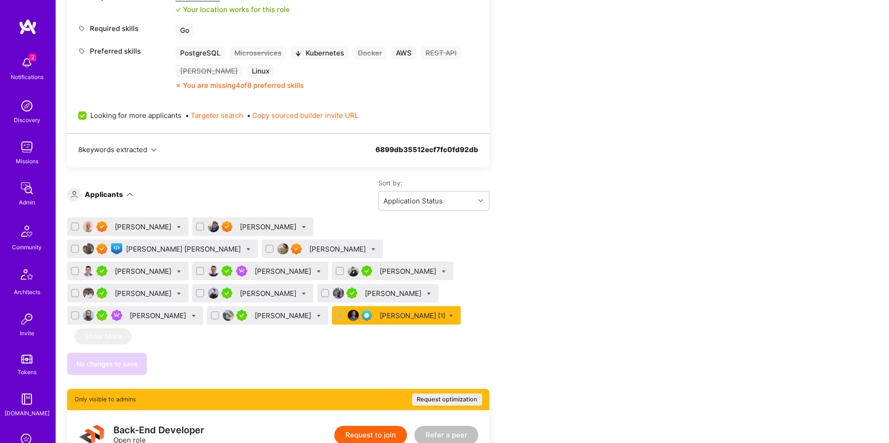
scroll to position [615, 0]
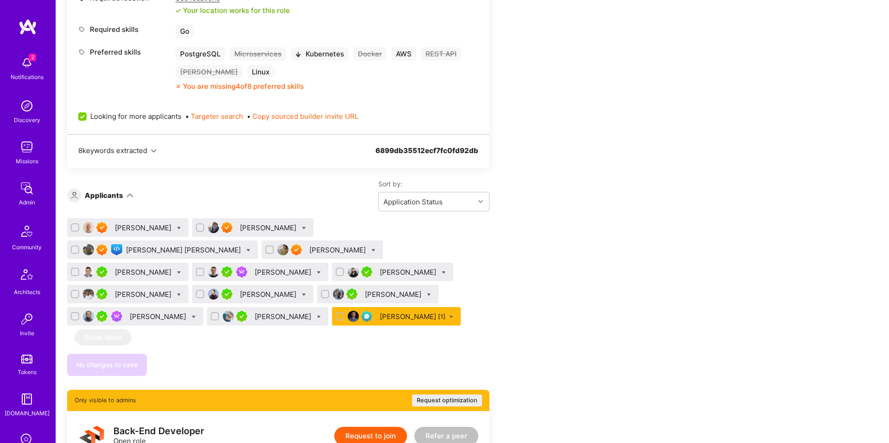
click at [147, 229] on div "[PERSON_NAME]" at bounding box center [144, 228] width 58 height 10
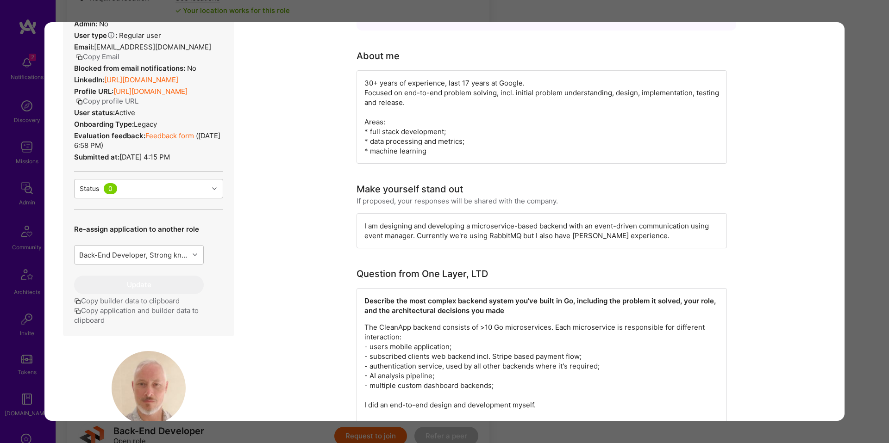
scroll to position [300, 0]
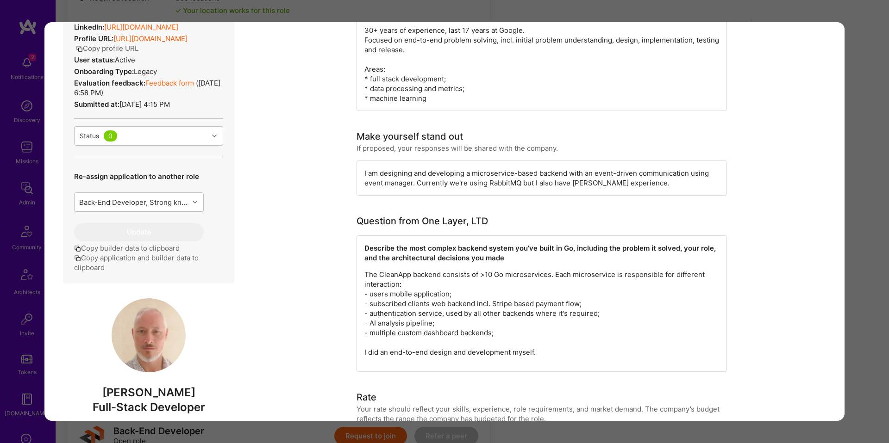
click at [149, 271] on button "Copy application and builder data to clipboard" at bounding box center [148, 262] width 149 height 19
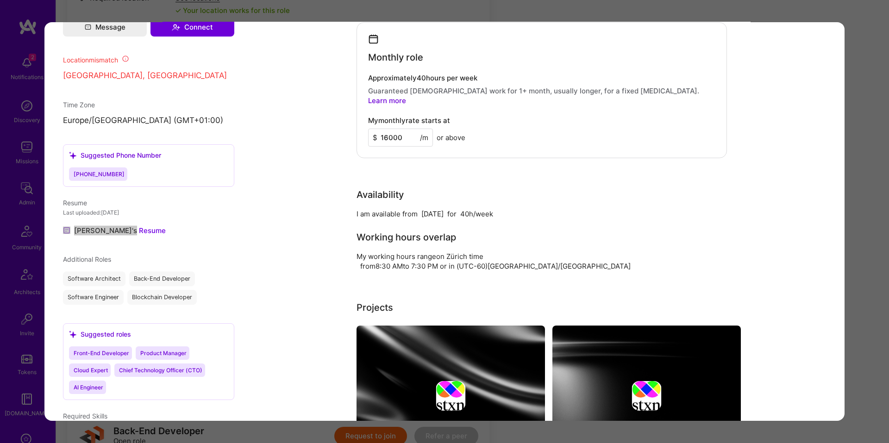
scroll to position [773, 0]
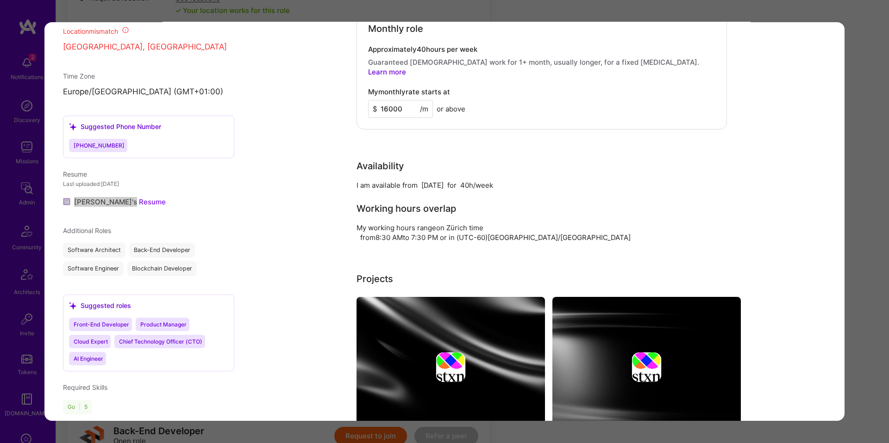
click at [125, 208] on link "Eugene's Resume" at bounding box center [114, 202] width 103 height 11
click at [662, 12] on div "Application 1 of 13 Builder Missing Requirements Required Location See location…" at bounding box center [444, 221] width 889 height 443
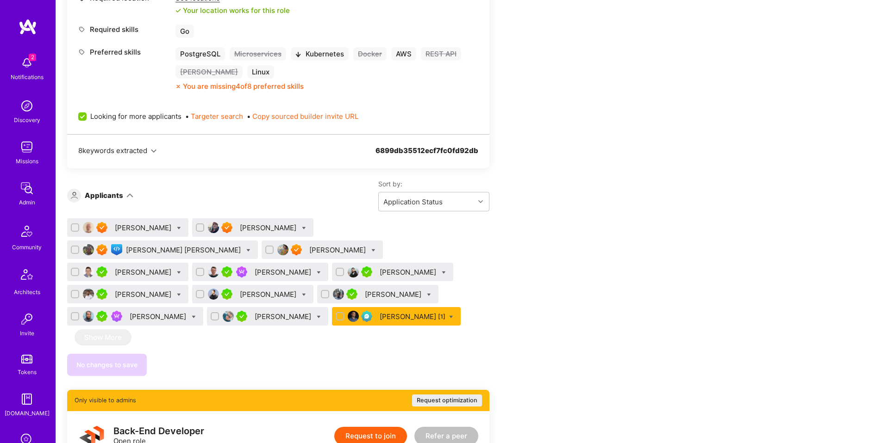
click at [271, 230] on div "[PERSON_NAME]" at bounding box center [269, 228] width 58 height 10
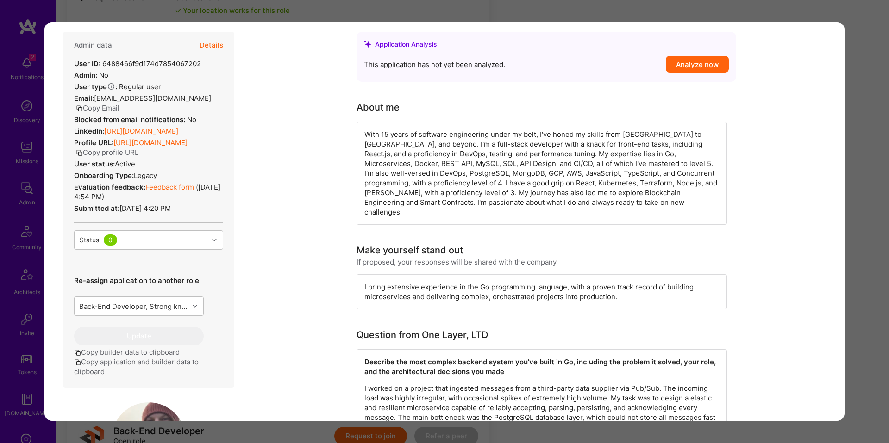
scroll to position [342, 0]
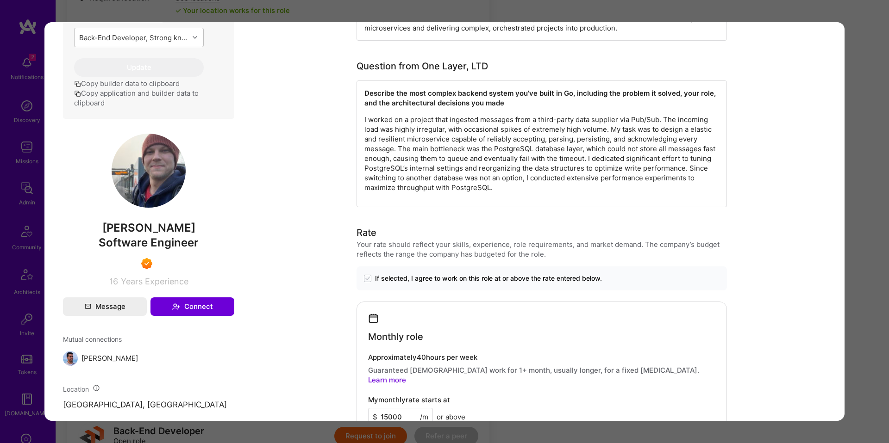
click at [153, 108] on button "Copy application and builder data to clipboard" at bounding box center [148, 97] width 149 height 19
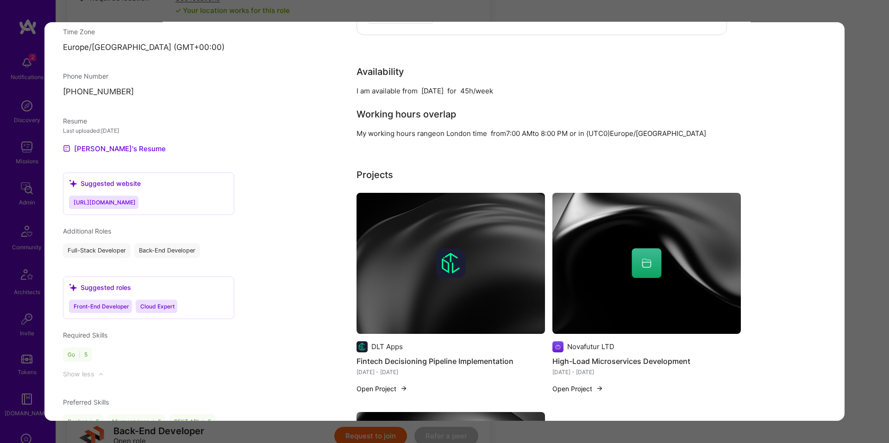
scroll to position [744, 0]
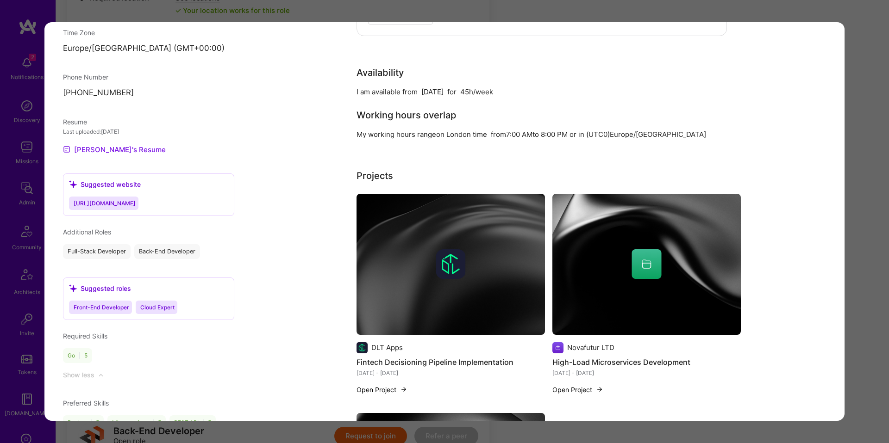
click at [102, 155] on link "Ilja's Resume" at bounding box center [114, 149] width 103 height 11
click at [858, 71] on div "Application 2 of 13 Evaluation scores Expertise level Superstar Interpersonal s…" at bounding box center [444, 221] width 889 height 443
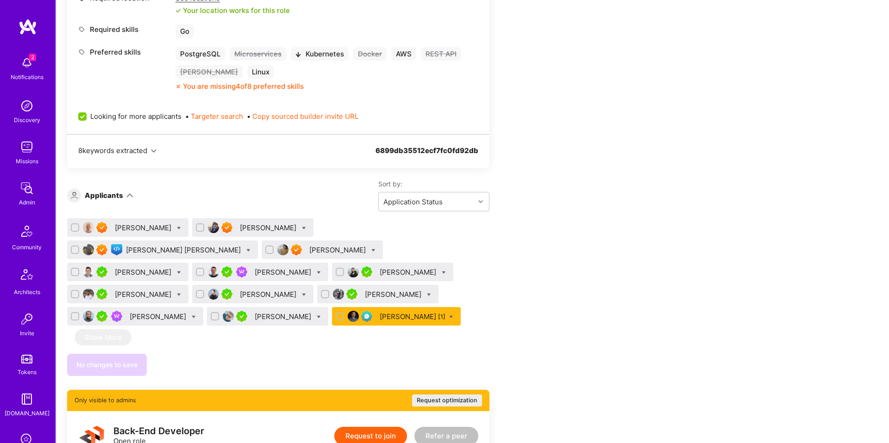
click at [243, 245] on div "[PERSON_NAME] [PERSON_NAME]" at bounding box center [184, 250] width 117 height 10
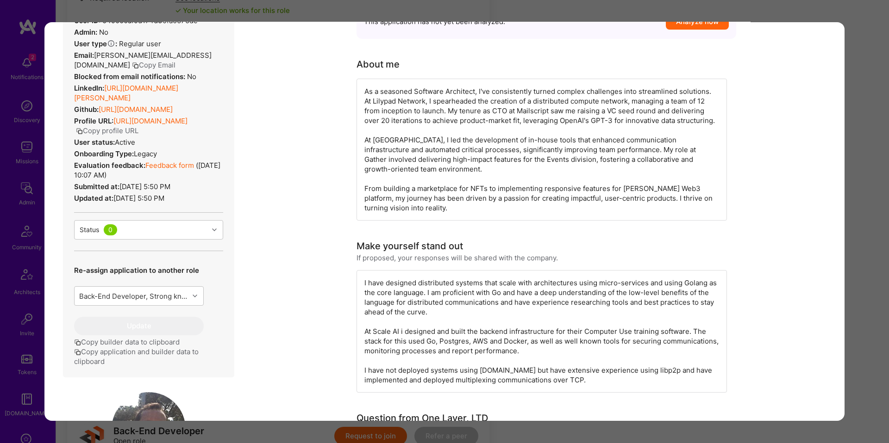
scroll to position [209, 0]
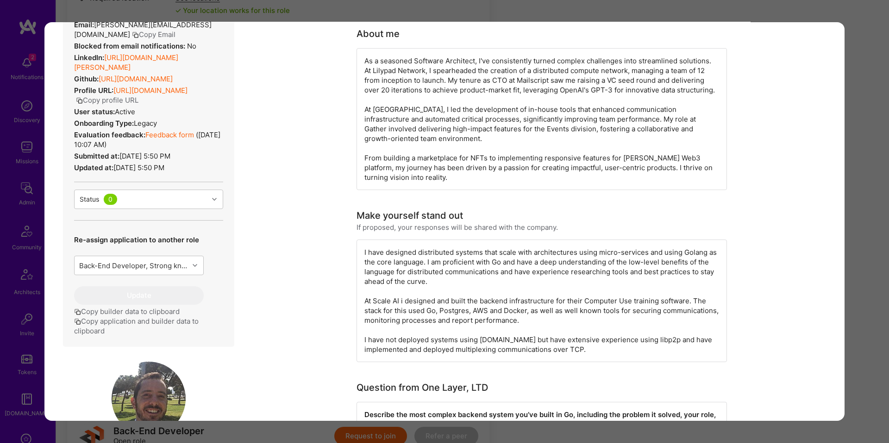
click at [141, 330] on button "Copy application and builder data to clipboard" at bounding box center [148, 326] width 149 height 19
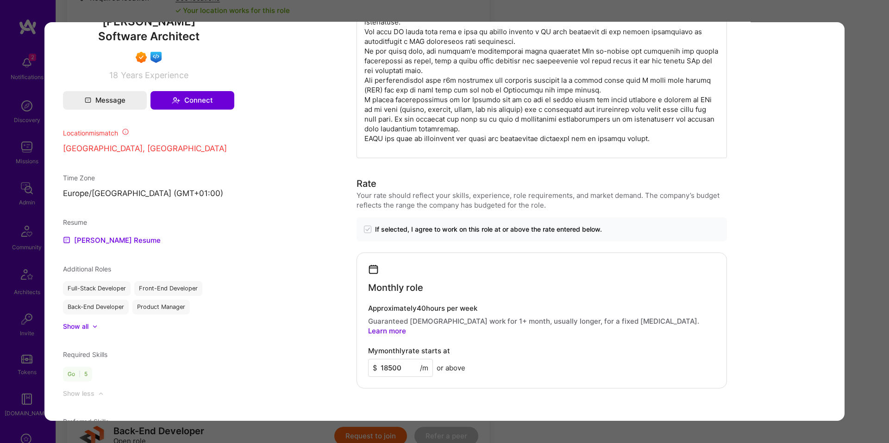
scroll to position [655, 0]
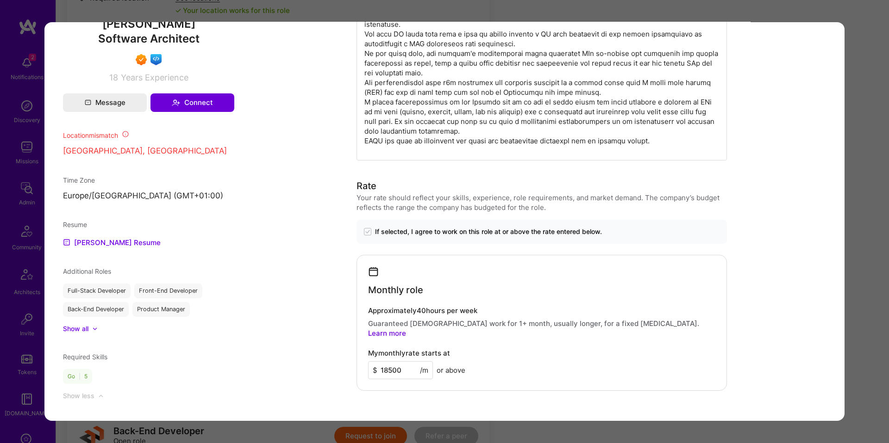
click at [100, 237] on link "Gorka's Resume" at bounding box center [112, 242] width 98 height 11
click at [29, 242] on div "Application 3 of 13 Builder Missing Requirements Required Location See location…" at bounding box center [444, 221] width 889 height 443
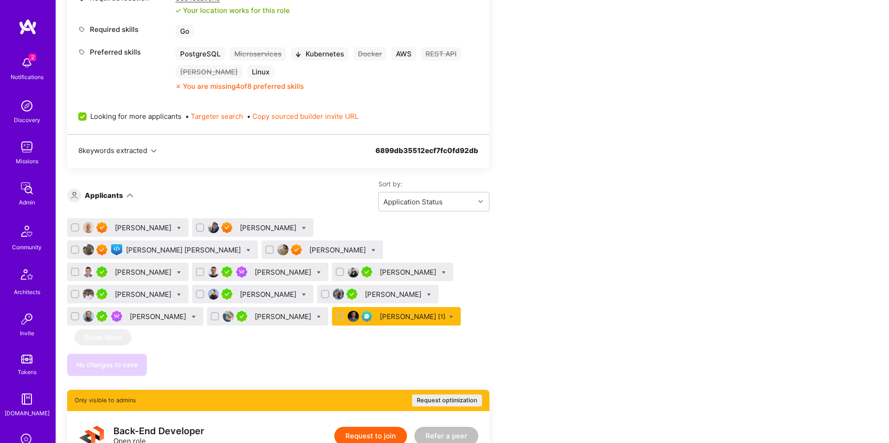
click at [309, 249] on div "[PERSON_NAME]" at bounding box center [338, 250] width 58 height 10
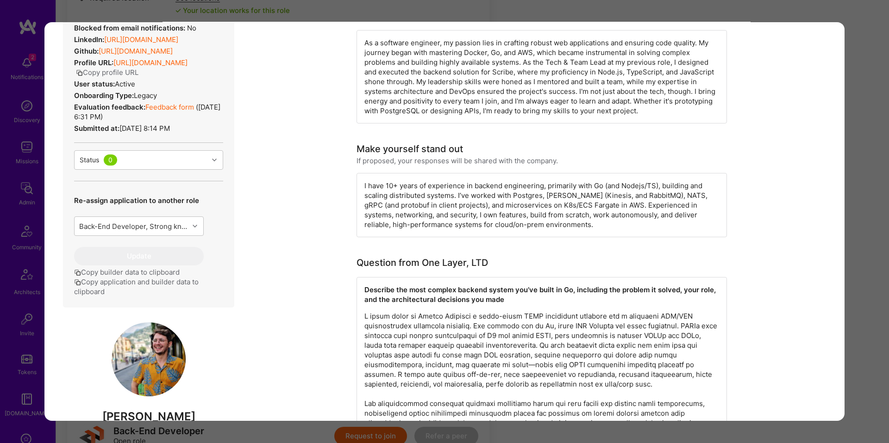
scroll to position [228, 0]
click at [183, 286] on button "Copy application and builder data to clipboard" at bounding box center [148, 285] width 149 height 19
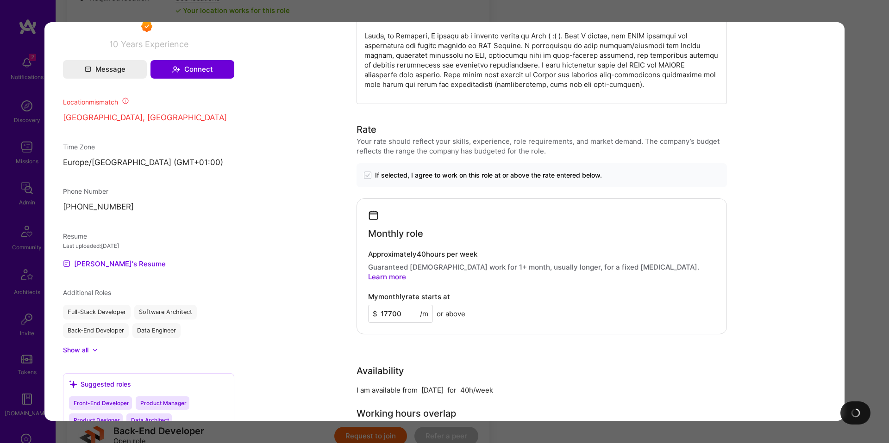
scroll to position [654, 0]
click at [87, 265] on link "Ori's Resume" at bounding box center [114, 262] width 103 height 11
click at [853, 92] on div "Application 4 of 13 Builder Missing Requirements Required Location See location…" at bounding box center [444, 221] width 889 height 443
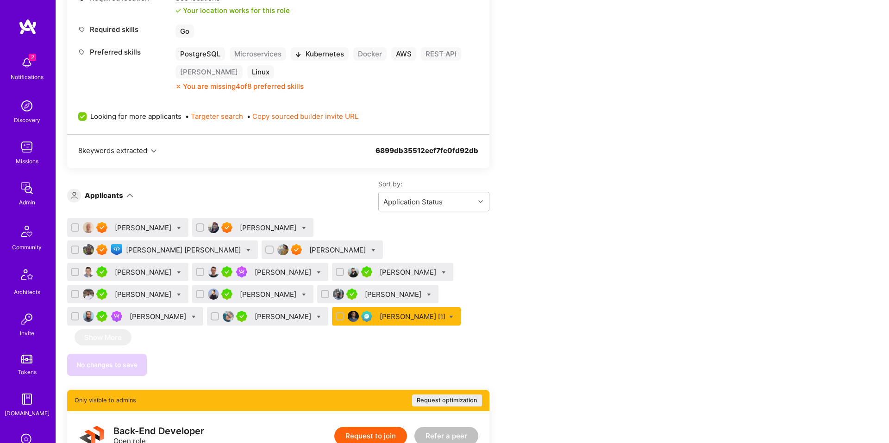
click at [173, 268] on div "[PERSON_NAME]" at bounding box center [144, 273] width 58 height 10
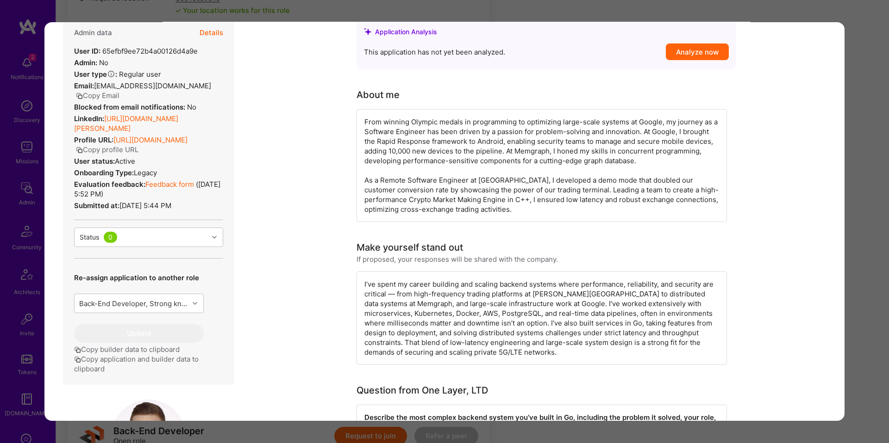
scroll to position [151, 0]
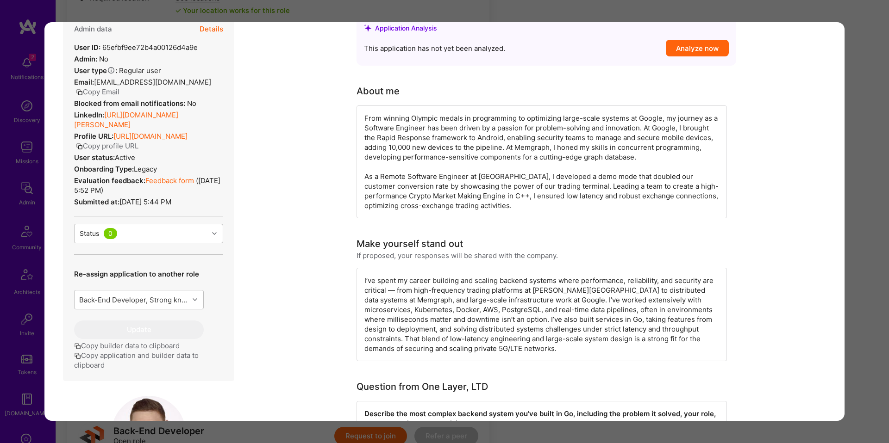
click at [121, 367] on button "Copy application and builder data to clipboard" at bounding box center [148, 360] width 149 height 19
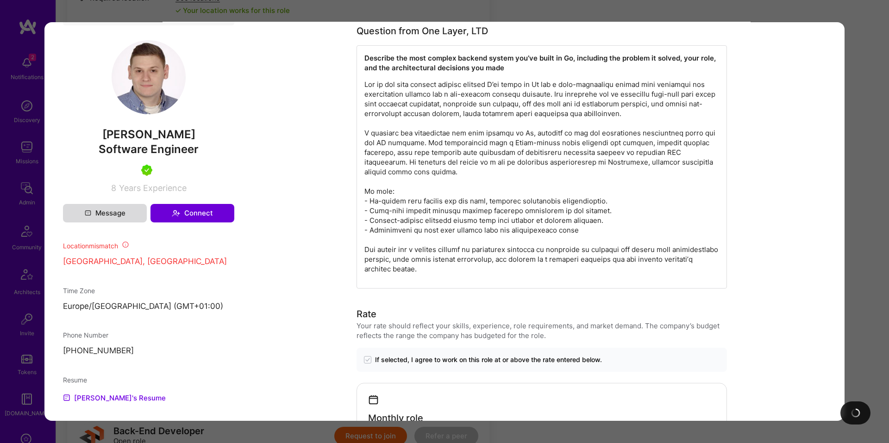
scroll to position [587, 0]
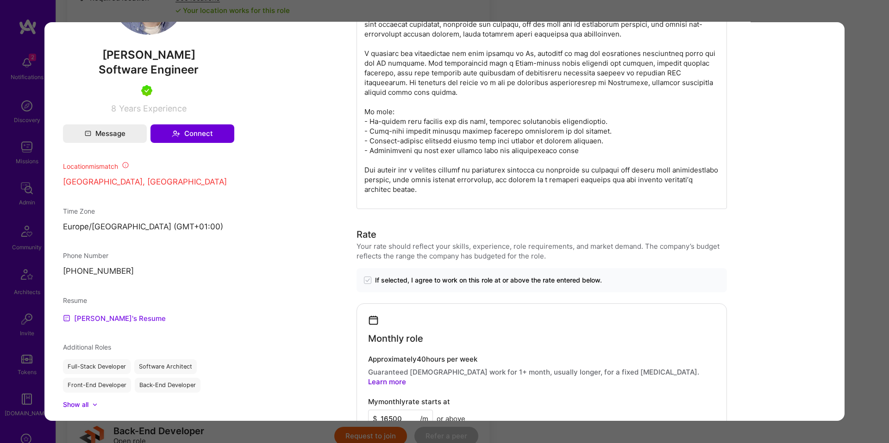
click at [121, 324] on link "Dominik's Resume" at bounding box center [114, 318] width 103 height 11
click at [654, 12] on div "Application 5 of 13 Builder Missing Requirements Required Location See location…" at bounding box center [444, 221] width 889 height 443
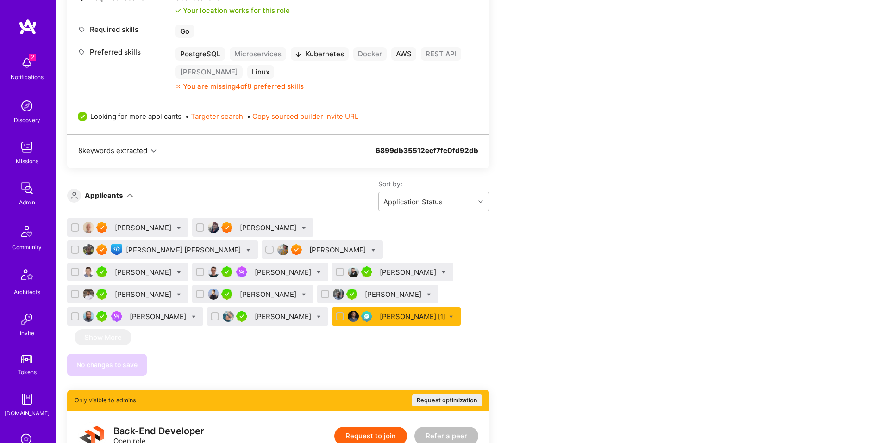
click at [313, 268] on div "Thomas Skowron" at bounding box center [284, 273] width 58 height 10
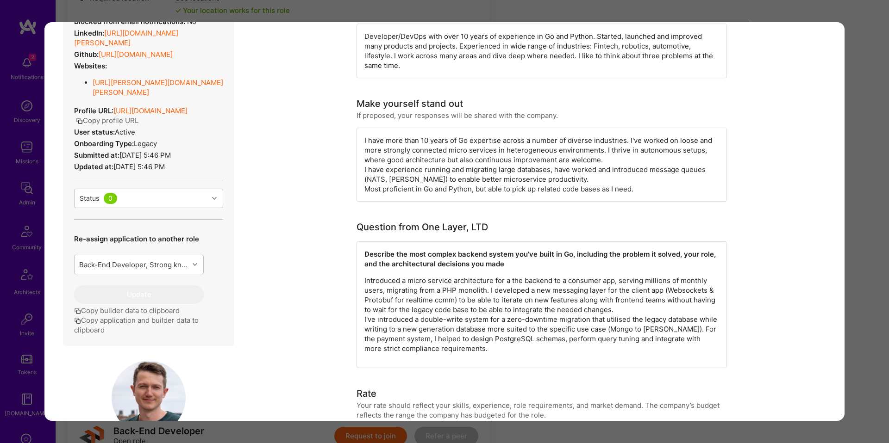
scroll to position [234, 0]
click at [140, 321] on button "Copy application and builder data to clipboard" at bounding box center [148, 324] width 149 height 19
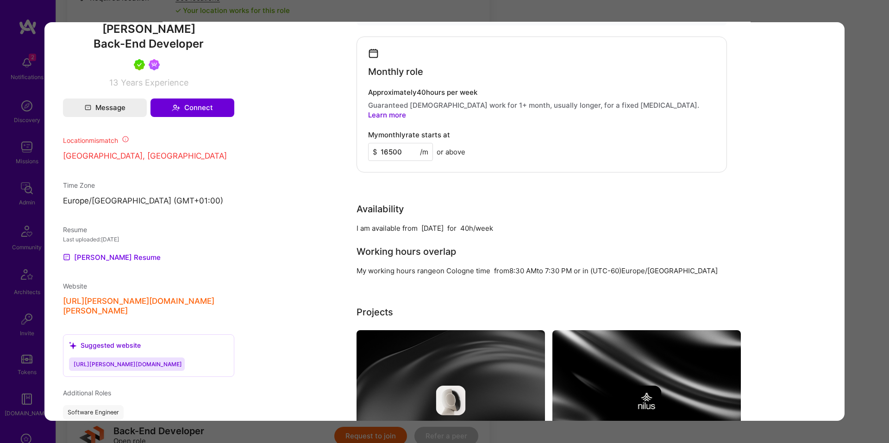
scroll to position [662, 0]
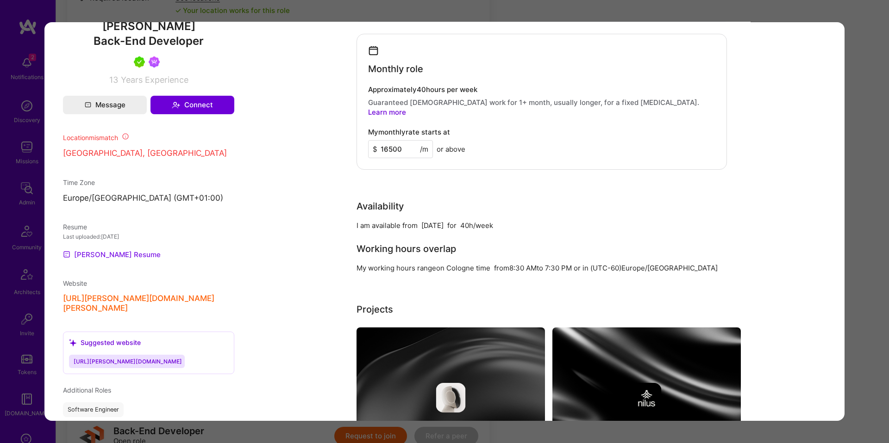
click at [94, 249] on link "Thomas's Resume" at bounding box center [112, 254] width 98 height 11
click at [34, 127] on div "Application 6 of 13 Builder Missing Requirements Required Location See location…" at bounding box center [444, 221] width 889 height 443
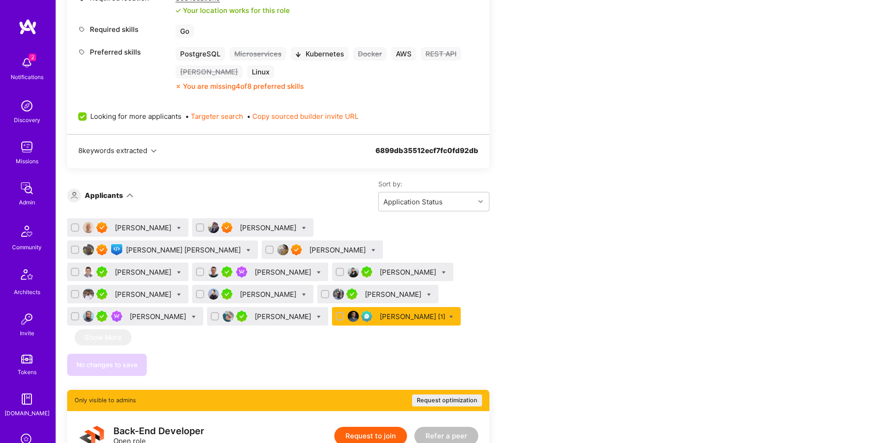
click at [380, 272] on div "Gurgen Hayrapetyan" at bounding box center [409, 273] width 58 height 10
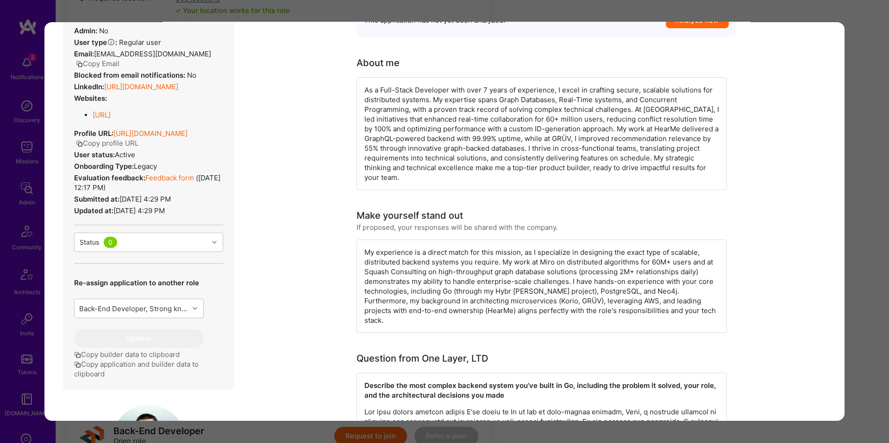
scroll to position [302, 0]
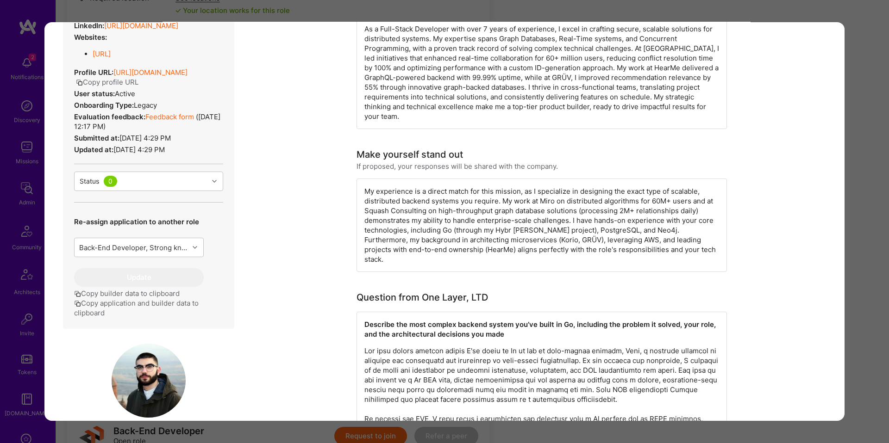
click at [169, 317] on button "Copy application and builder data to clipboard" at bounding box center [148, 308] width 149 height 19
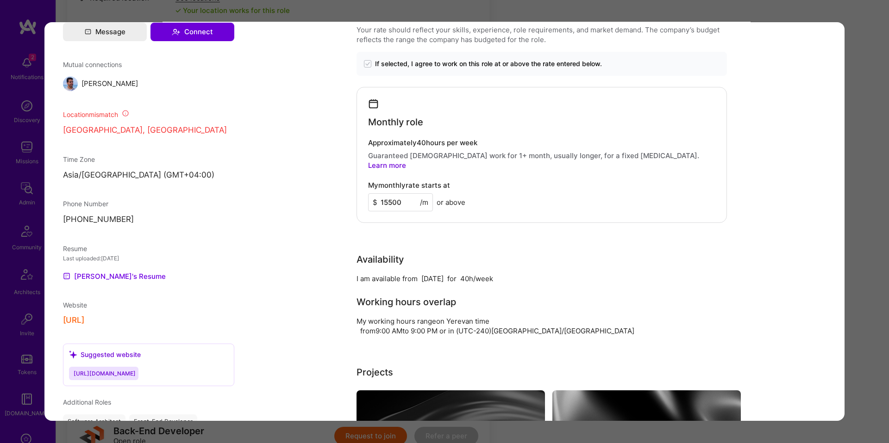
scroll to position [853, 0]
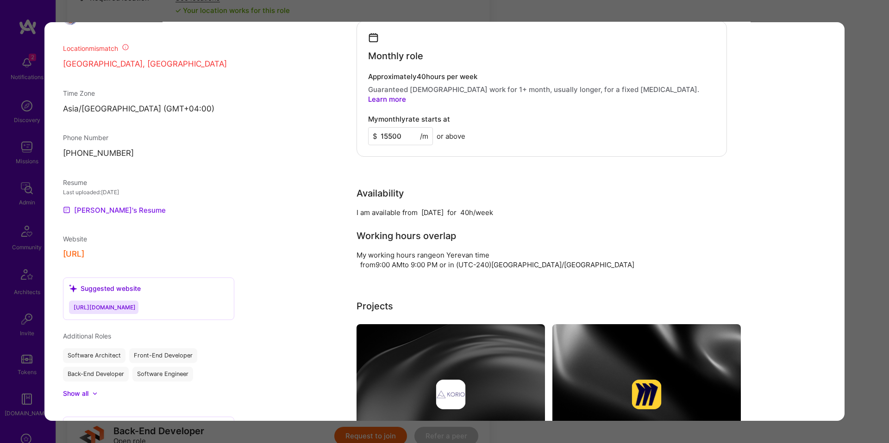
click at [73, 216] on link "Gurgen's Resume" at bounding box center [114, 210] width 103 height 11
click at [14, 227] on div "Application 7 of 13 Builder Missing Requirements Required Location See location…" at bounding box center [444, 221] width 889 height 443
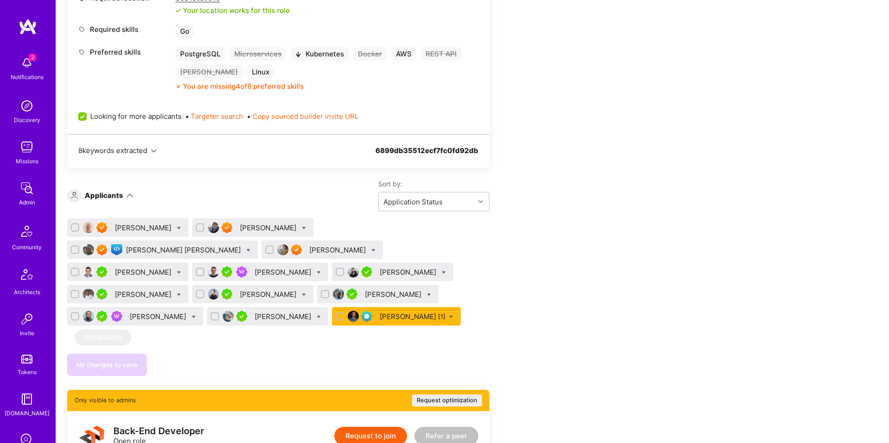
click at [173, 290] on div "Abhishek Tyagi" at bounding box center [144, 295] width 58 height 10
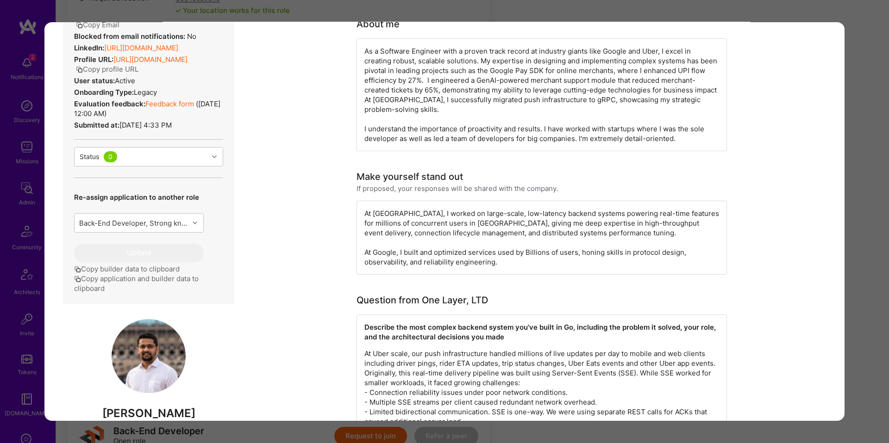
scroll to position [279, 0]
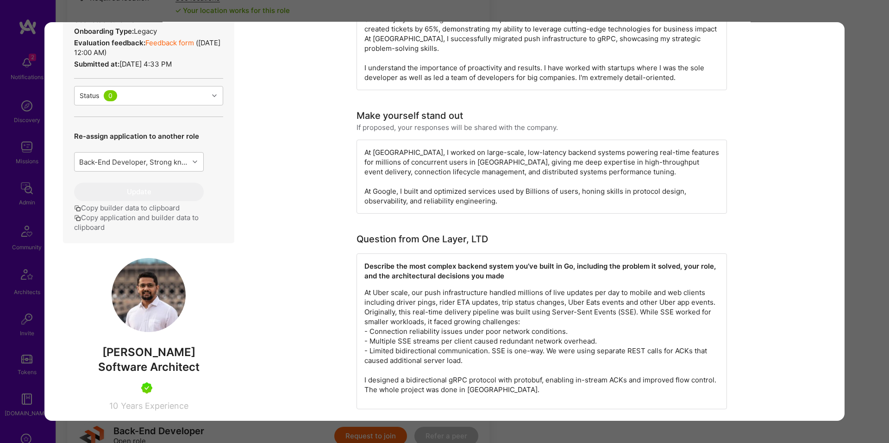
click at [170, 232] on button "Copy application and builder data to clipboard" at bounding box center [148, 222] width 149 height 19
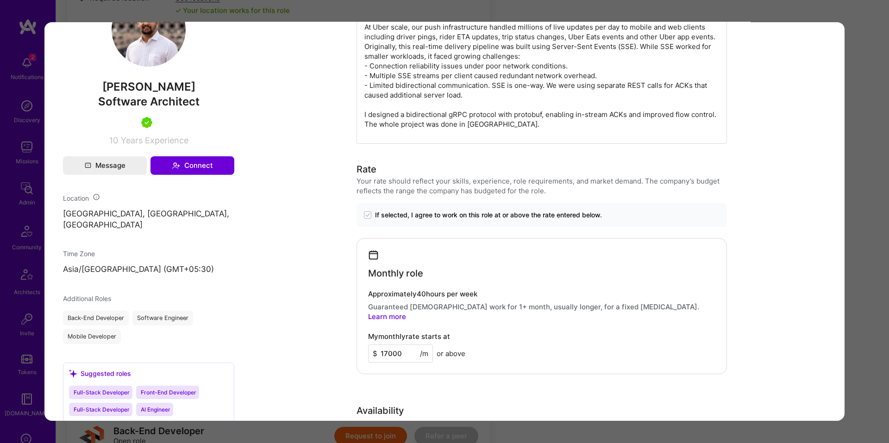
scroll to position [504, 0]
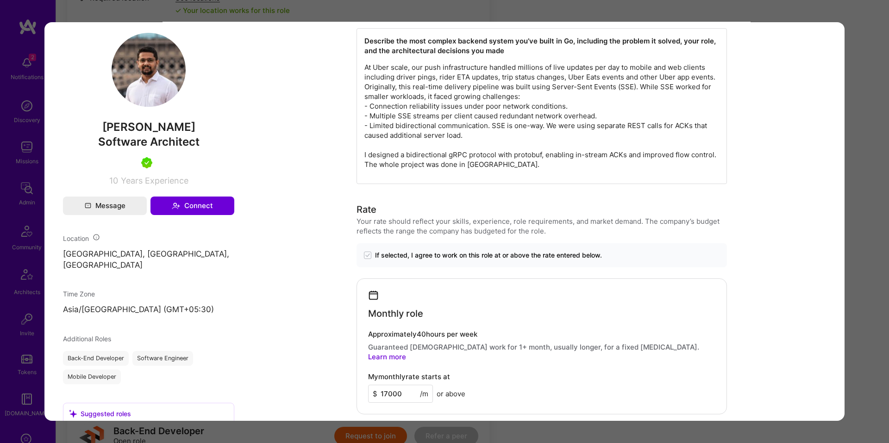
click at [857, 81] on div "Application 8 of 13 Evaluation scores Expertise level Superstar Interpersonal s…" at bounding box center [444, 221] width 889 height 443
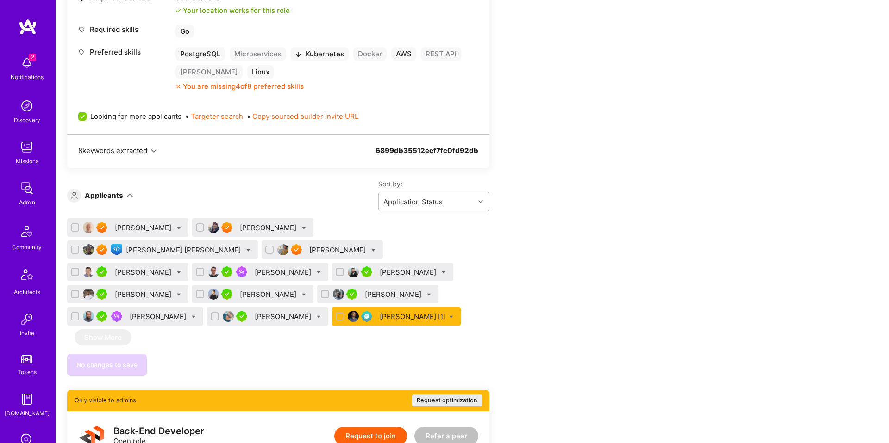
click at [298, 290] on div "Dmitrii Korotovskii" at bounding box center [269, 295] width 58 height 10
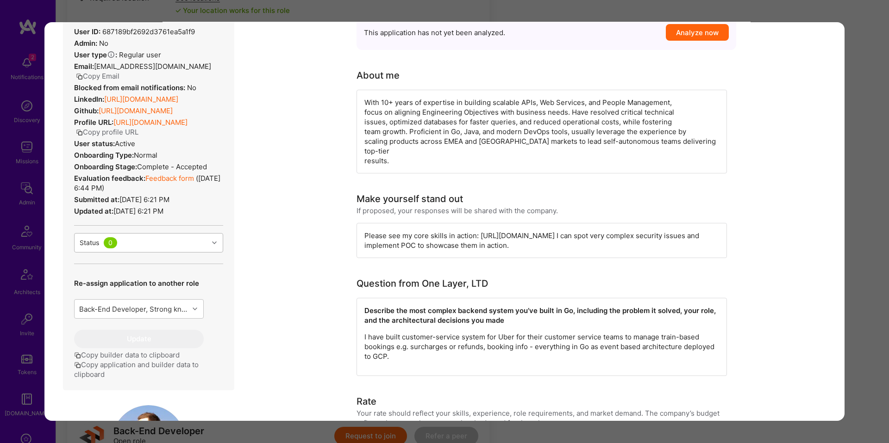
scroll to position [243, 0]
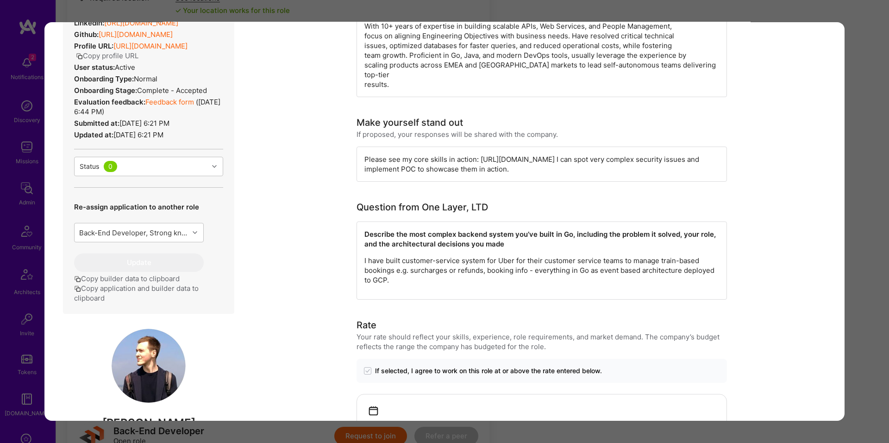
click at [143, 290] on button "Copy application and builder data to clipboard" at bounding box center [148, 293] width 149 height 19
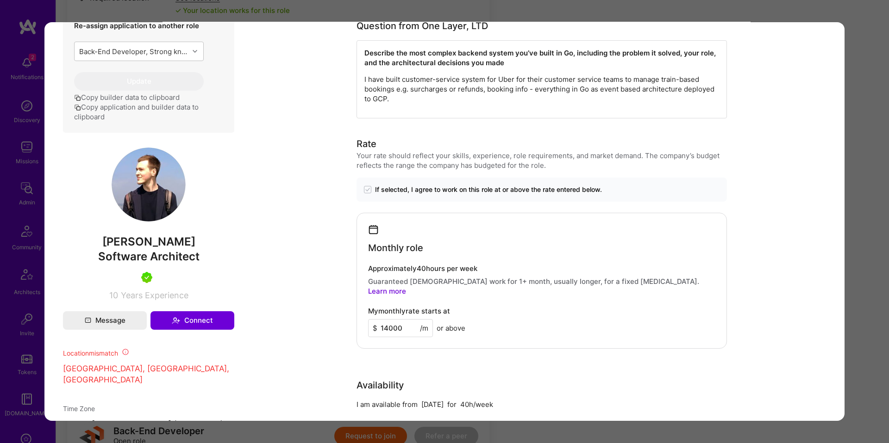
scroll to position [753, 0]
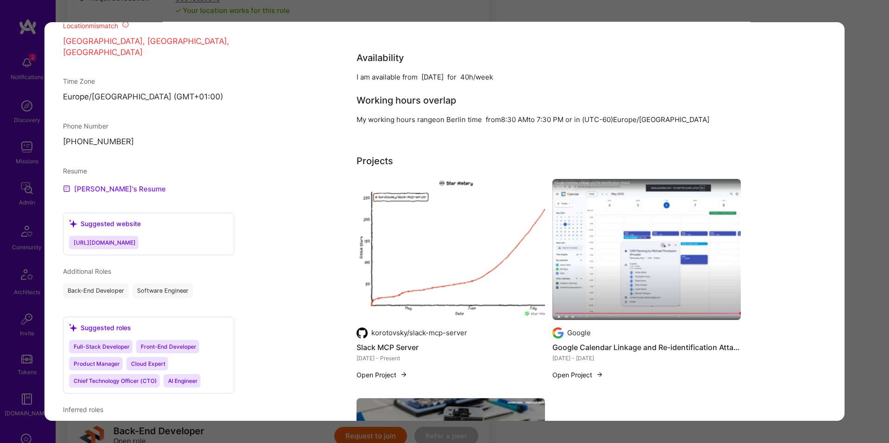
click at [112, 183] on link "Dmitrii's Resume" at bounding box center [114, 188] width 103 height 11
click at [23, 190] on div "Application 9 of 13 Builder Missing Requirements Required Location See location…" at bounding box center [444, 221] width 889 height 443
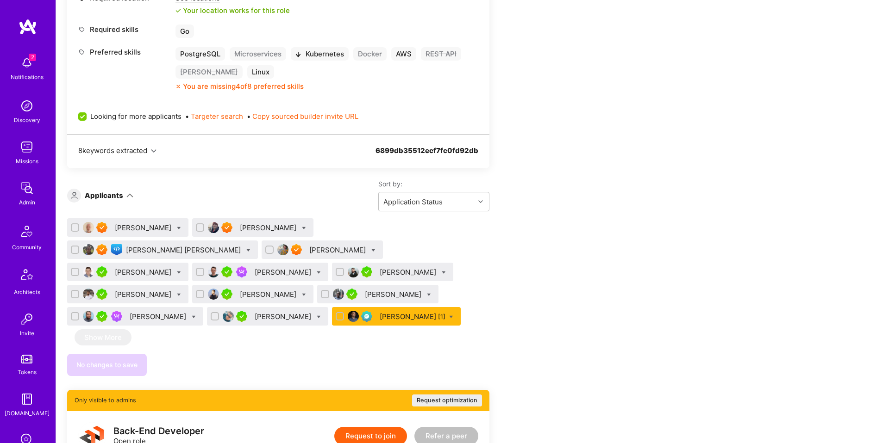
click at [365, 295] on div "Chris Nyaga" at bounding box center [394, 295] width 58 height 10
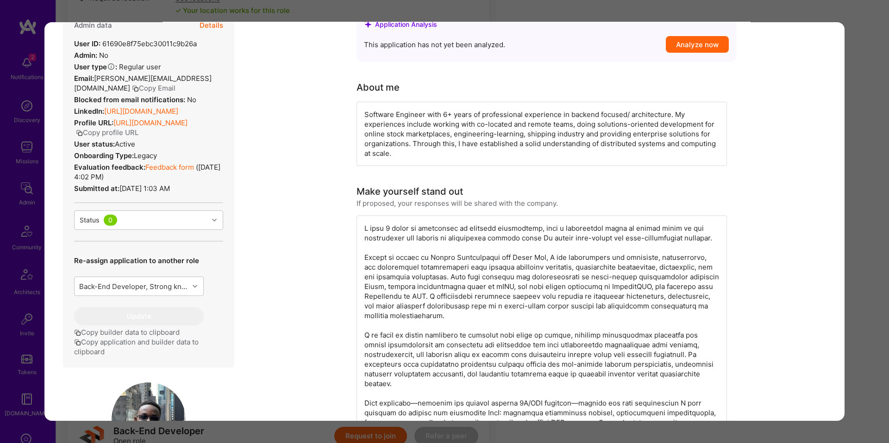
scroll to position [156, 0]
click at [167, 341] on button "Copy application and builder data to clipboard" at bounding box center [148, 345] width 149 height 19
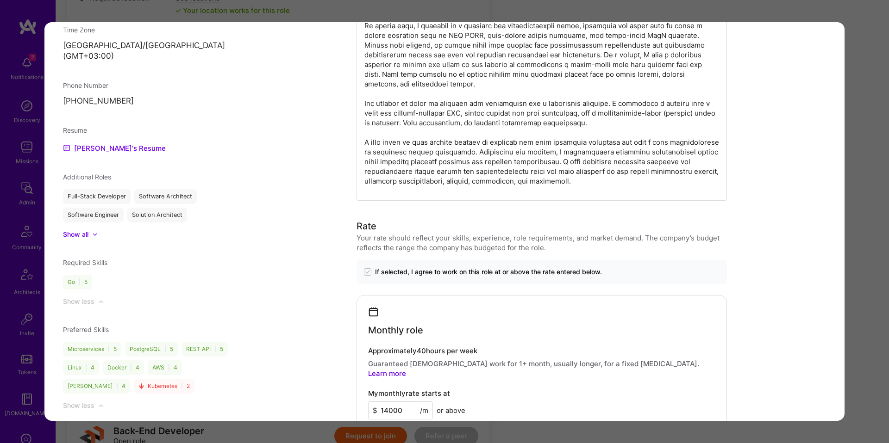
scroll to position [709, 0]
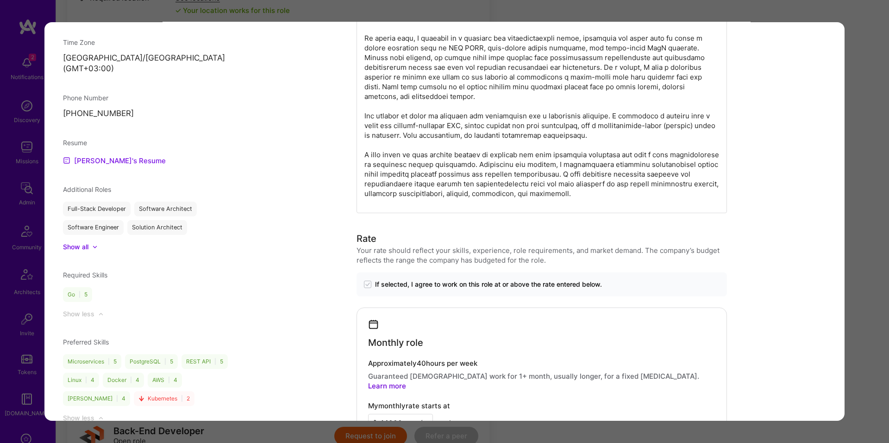
click at [100, 155] on link "Chris's Resume" at bounding box center [114, 160] width 103 height 11
click at [105, 155] on link "Chris's Resume" at bounding box center [114, 160] width 103 height 11
click at [29, 205] on div "Application 10 of 13 Builder Missing Requirements Required Location See locatio…" at bounding box center [444, 221] width 889 height 443
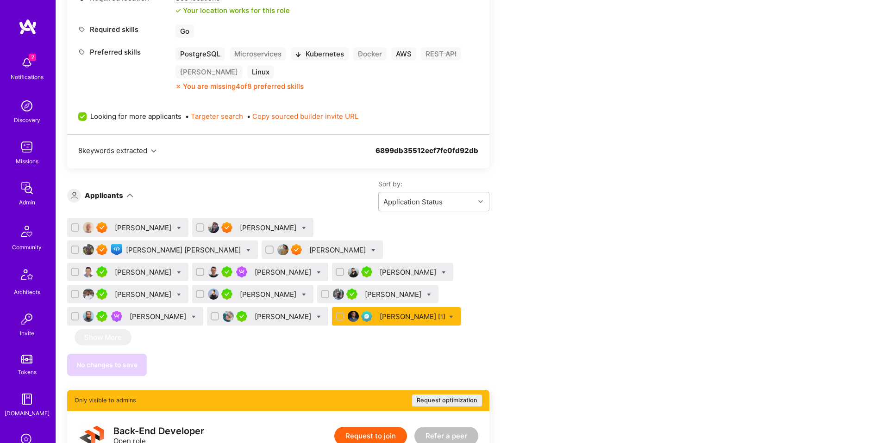
click at [188, 312] on div "Randy Burrell" at bounding box center [159, 317] width 58 height 10
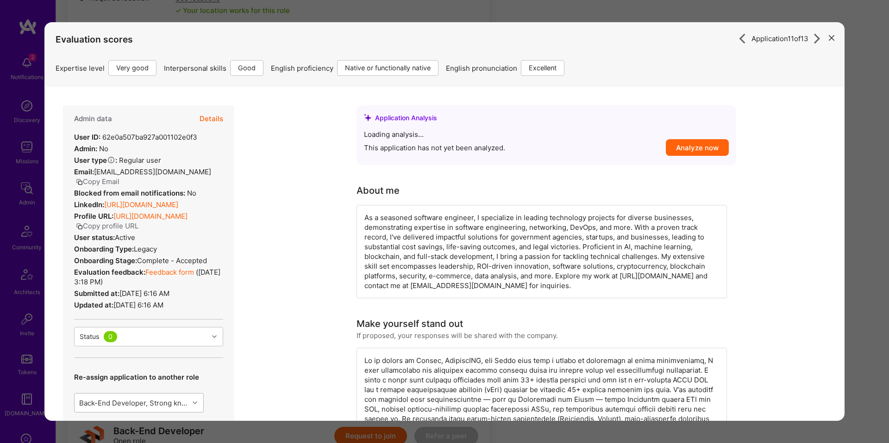
scroll to position [194, 0]
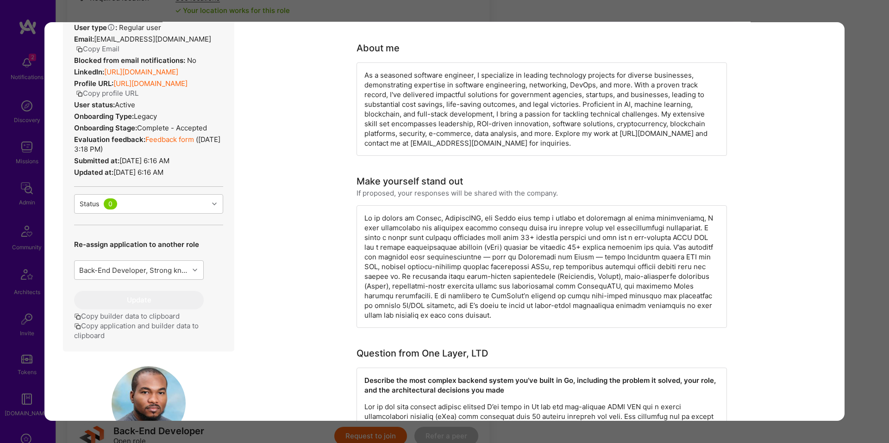
click at [143, 331] on button "Copy application and builder data to clipboard" at bounding box center [148, 330] width 149 height 19
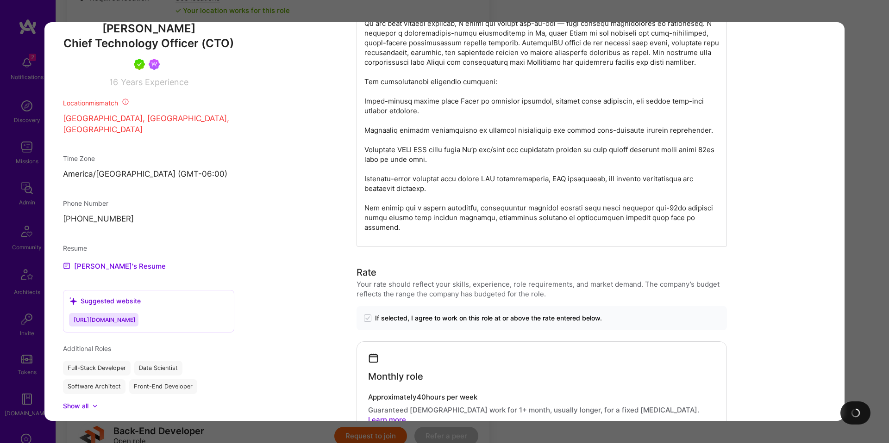
scroll to position [627, 0]
click at [106, 260] on link "Randy's Resume" at bounding box center [114, 265] width 103 height 11
click at [765, 6] on div "Application 11 of 13 Builder Missing Requirements Required Location See locatio…" at bounding box center [444, 221] width 889 height 443
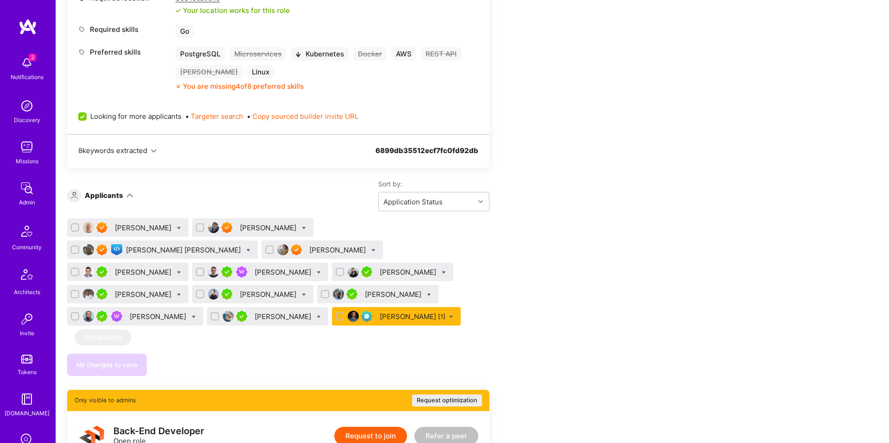
click at [313, 312] on div "Paul Shpilsher" at bounding box center [284, 317] width 58 height 10
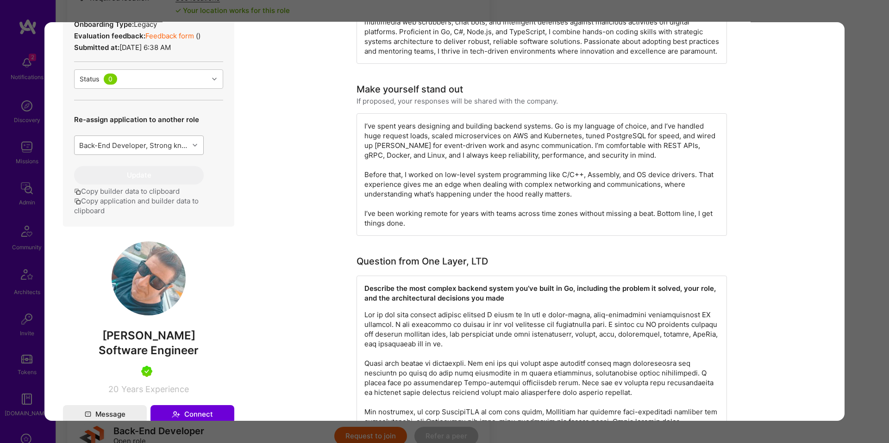
scroll to position [292, 0]
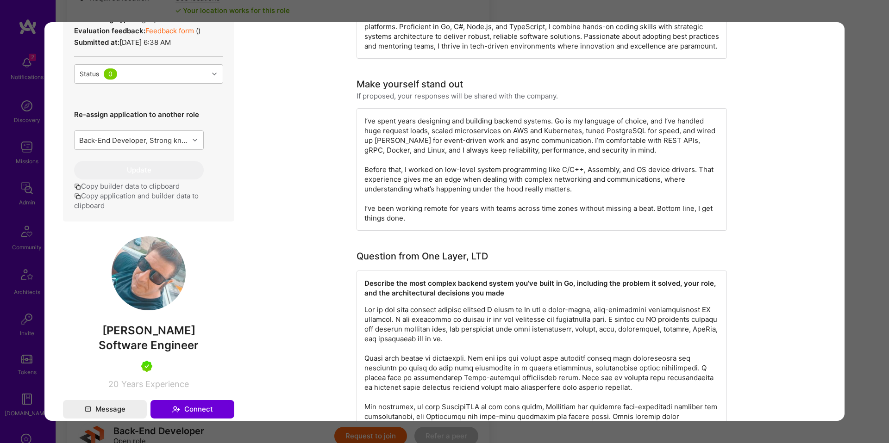
click at [177, 211] on button "Copy application and builder data to clipboard" at bounding box center [148, 200] width 149 height 19
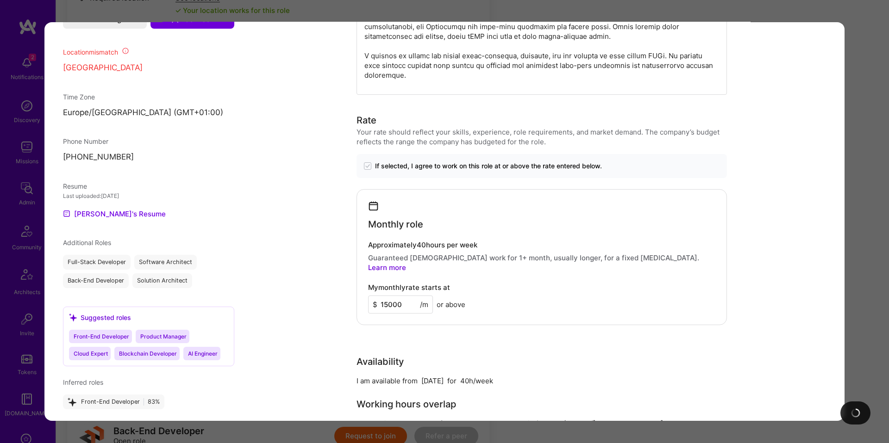
scroll to position [689, 0]
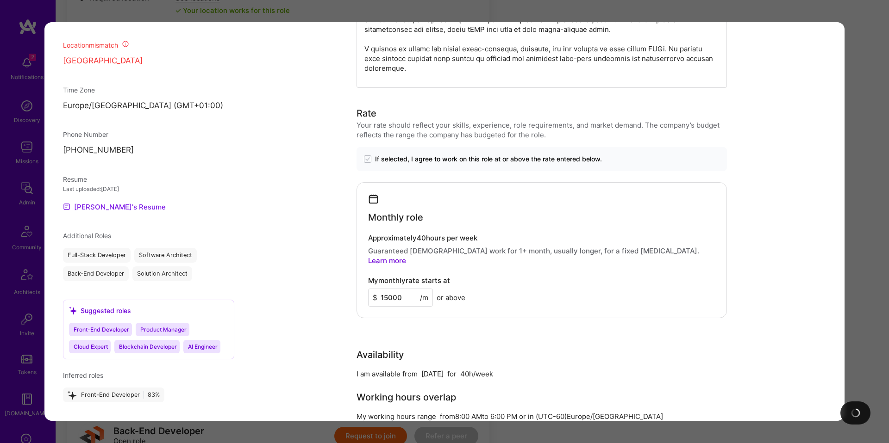
click at [80, 212] on link "Paul's Resume" at bounding box center [114, 206] width 103 height 11
click at [738, 16] on div "Application 12 of 13 Builder Missing Requirements Required Location See locatio…" at bounding box center [444, 221] width 889 height 443
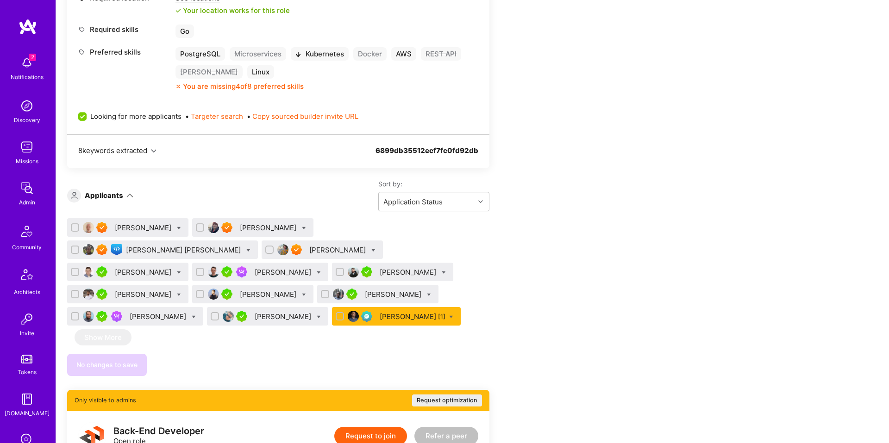
click at [380, 314] on div "Alex Rezvov [1]" at bounding box center [413, 317] width 66 height 10
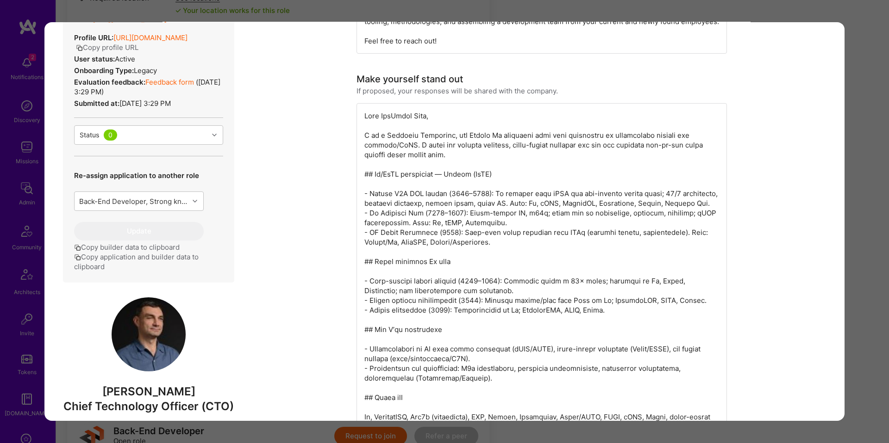
scroll to position [220, 0]
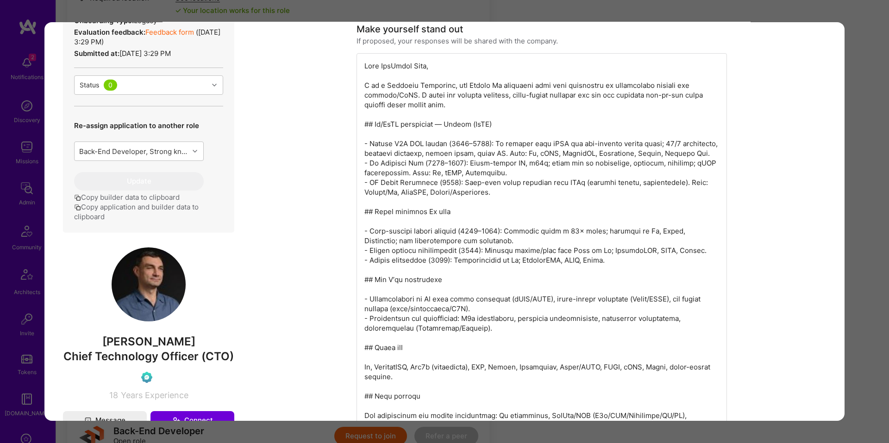
click at [169, 213] on button "Copy application and builder data to clipboard" at bounding box center [148, 211] width 149 height 19
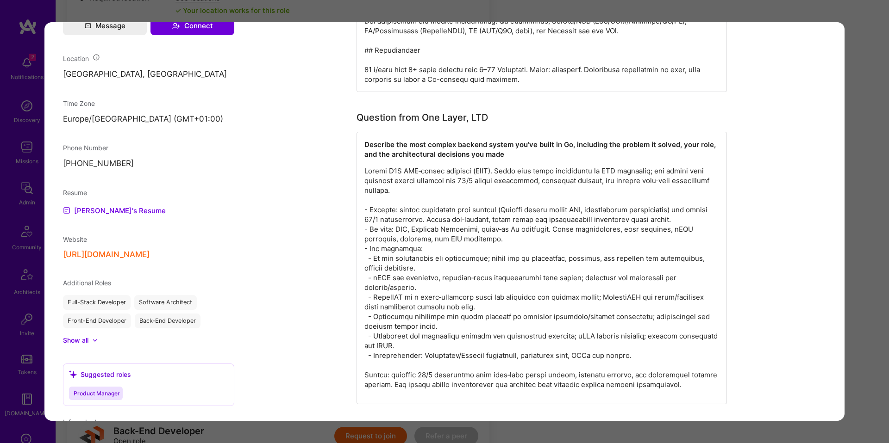
scroll to position [616, 0]
click at [104, 209] on link "Alex's Resume" at bounding box center [114, 209] width 103 height 11
click at [859, 130] on div "Application 13 of 13 Admin data Details User ID: 653fb5095cc59d001280e491 Admin…" at bounding box center [444, 221] width 889 height 443
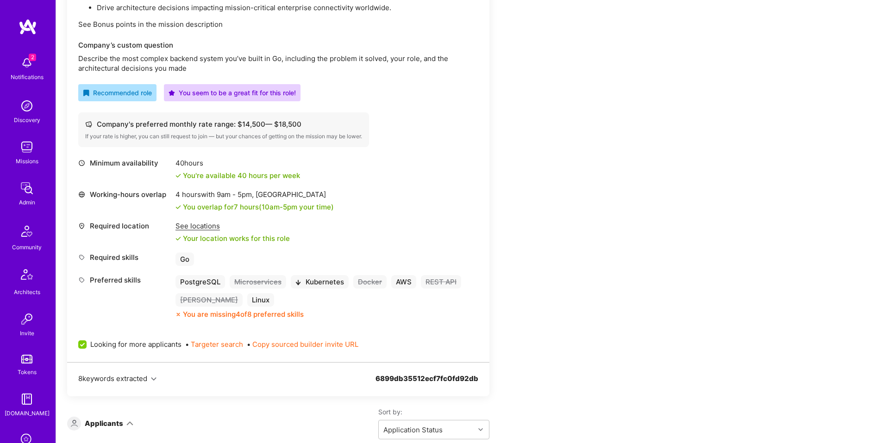
scroll to position [367, 0]
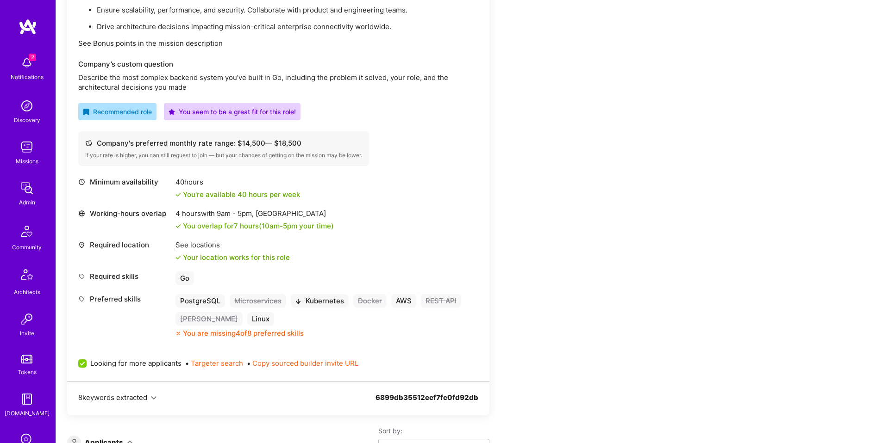
click at [468, 246] on div "Required location See locations Your location works for this role" at bounding box center [278, 251] width 400 height 22
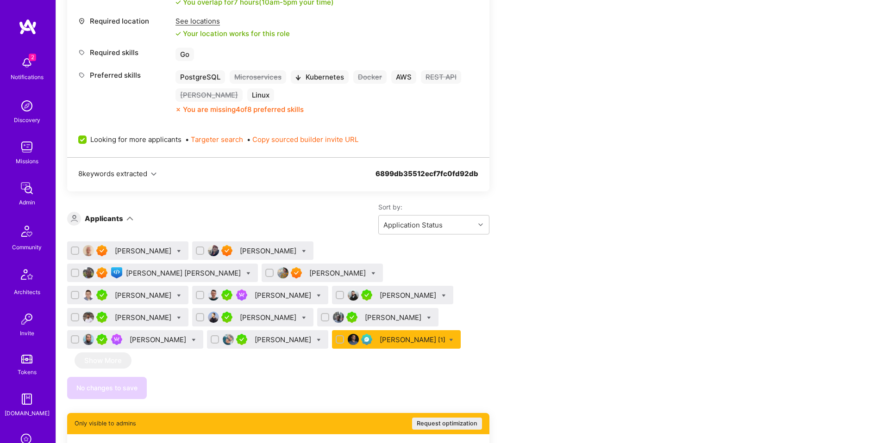
scroll to position [595, 0]
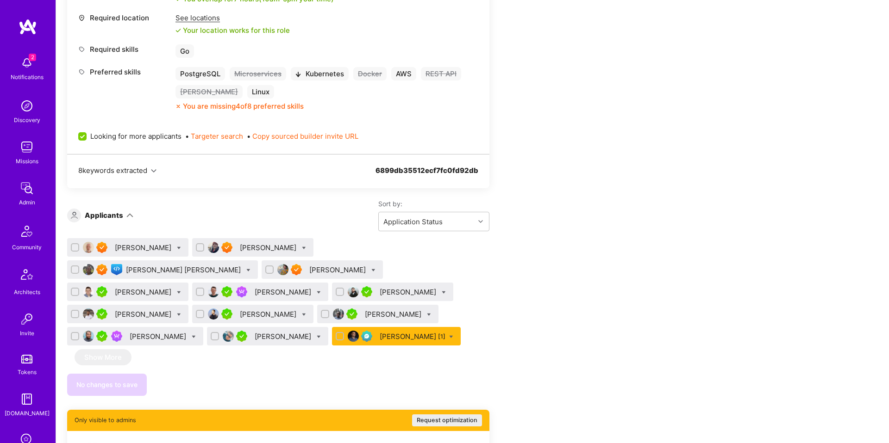
click at [243, 265] on div "Gorka Ludlow" at bounding box center [184, 270] width 117 height 10
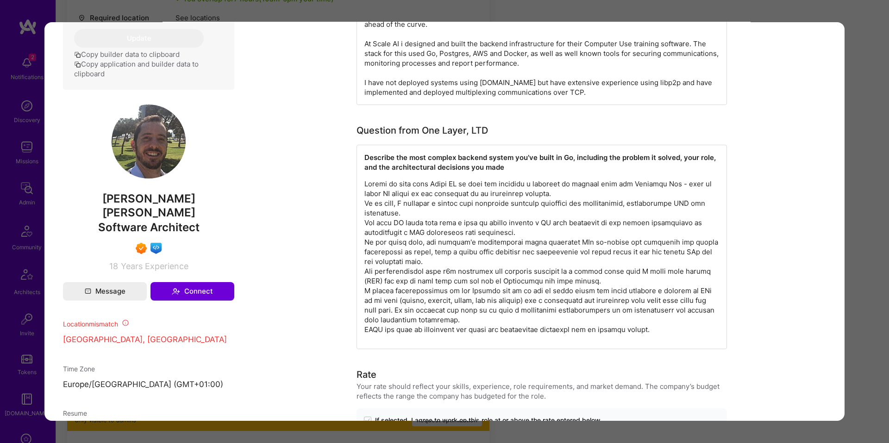
scroll to position [472, 0]
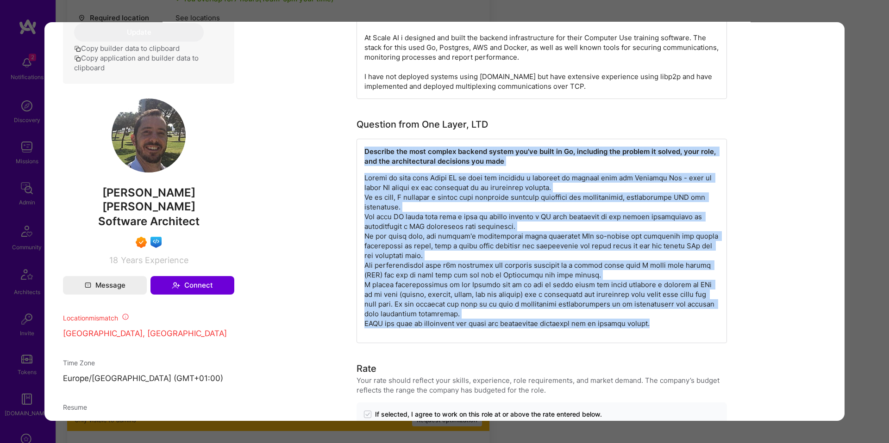
drag, startPoint x: 643, startPoint y: 302, endPoint x: 377, endPoint y: 143, distance: 310.5
click at [377, 143] on div "Describe the most complex backend system you’ve built in Go, including the prob…" at bounding box center [541, 241] width 370 height 205
click at [387, 172] on div "Describe the most complex backend system you’ve built in Go, including the prob…" at bounding box center [541, 241] width 370 height 205
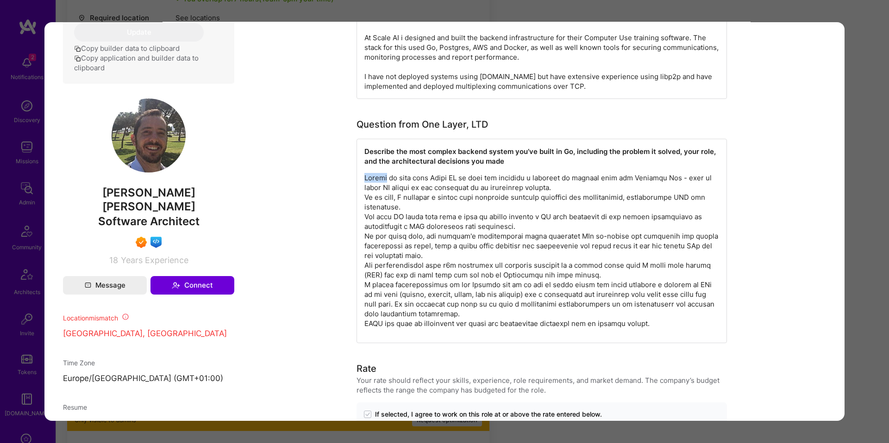
click at [387, 172] on div "Describe the most complex backend system you’ve built in Go, including the prob…" at bounding box center [541, 241] width 370 height 205
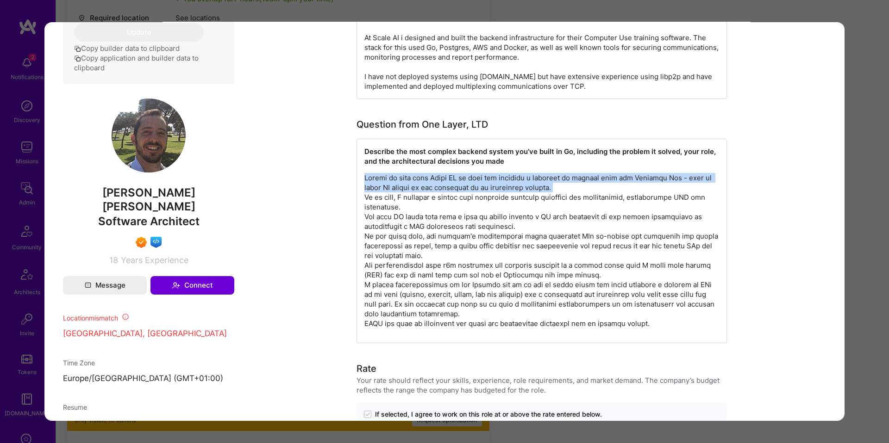
click at [387, 172] on div "Describe the most complex backend system you’ve built in Go, including the prob…" at bounding box center [541, 241] width 370 height 205
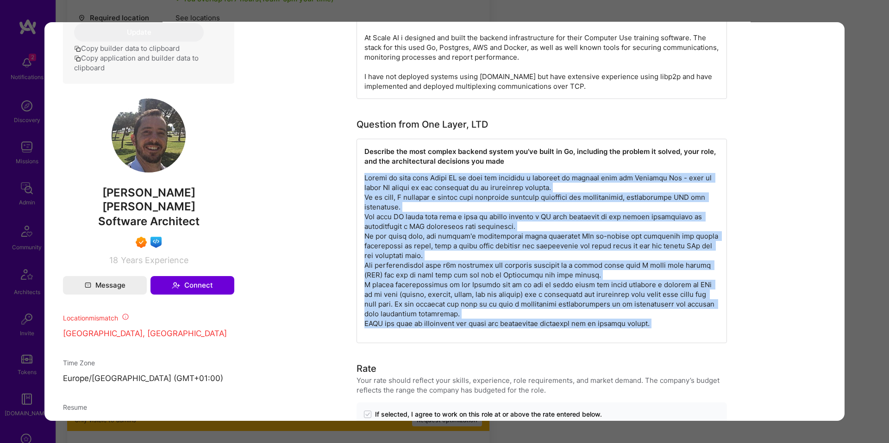
click at [678, 328] on p "modal" at bounding box center [541, 251] width 355 height 156
copy p "During my time with Scale AI my team was building a solution to capture data fo…"
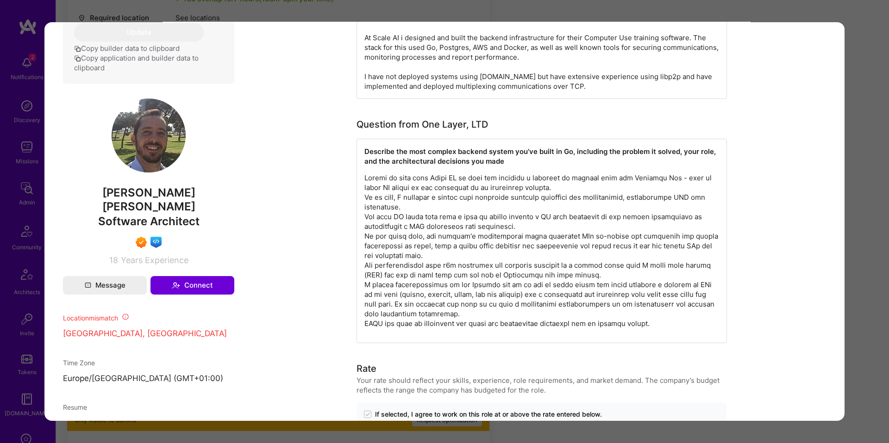
click at [861, 81] on div "Application 3 of 13 Builder Missing Requirements Required Location See location…" at bounding box center [444, 221] width 889 height 443
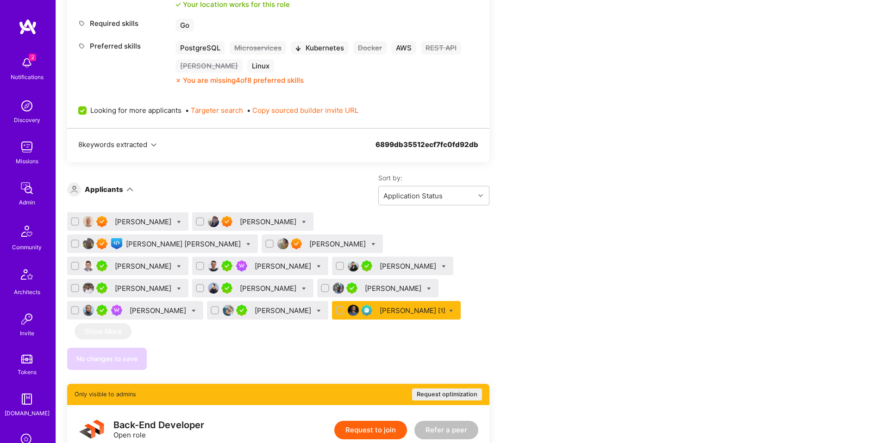
scroll to position [623, 0]
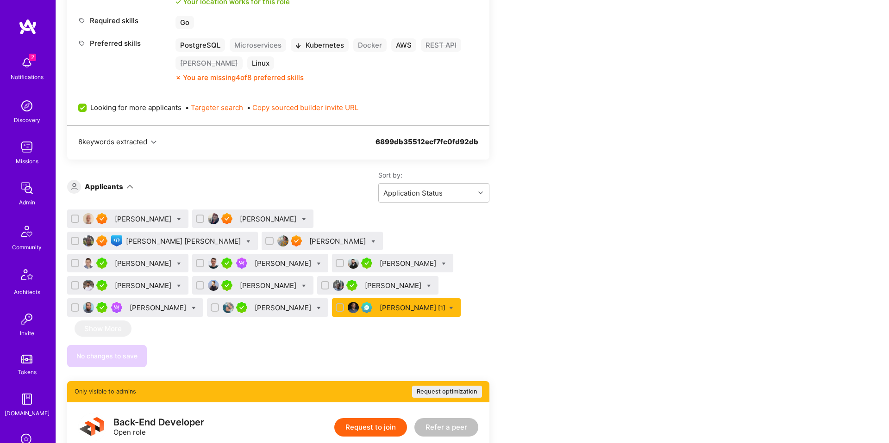
click at [199, 220] on input "checkbox" at bounding box center [201, 219] width 6 height 6
checkbox input "true"
click at [74, 218] on input "checkbox" at bounding box center [76, 219] width 6 height 6
checkbox input "true"
drag, startPoint x: 75, startPoint y: 241, endPoint x: 134, endPoint y: 232, distance: 59.0
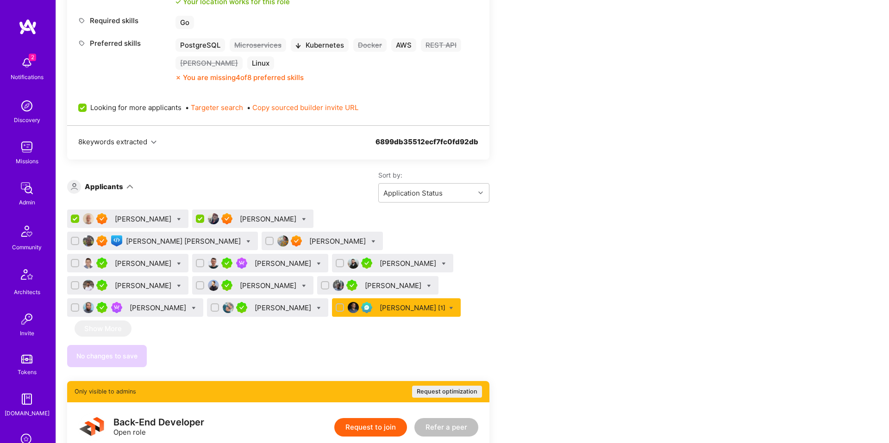
click at [267, 241] on input "checkbox" at bounding box center [270, 241] width 6 height 6
checkbox input "true"
drag, startPoint x: 317, startPoint y: 218, endPoint x: 314, endPoint y: 223, distance: 6.0
click at [79, 238] on input "checkbox" at bounding box center [76, 241] width 6 height 6
checkbox input "true"
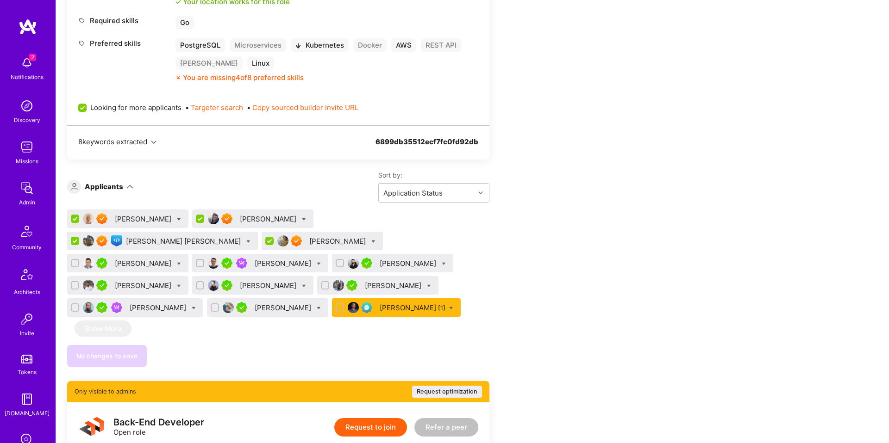
click at [204, 261] on input "checkbox" at bounding box center [201, 264] width 6 height 6
checkbox input "true"
click at [79, 261] on input "checkbox" at bounding box center [76, 264] width 6 height 6
checkbox input "true"
click at [219, 305] on input "checkbox" at bounding box center [215, 308] width 6 height 6
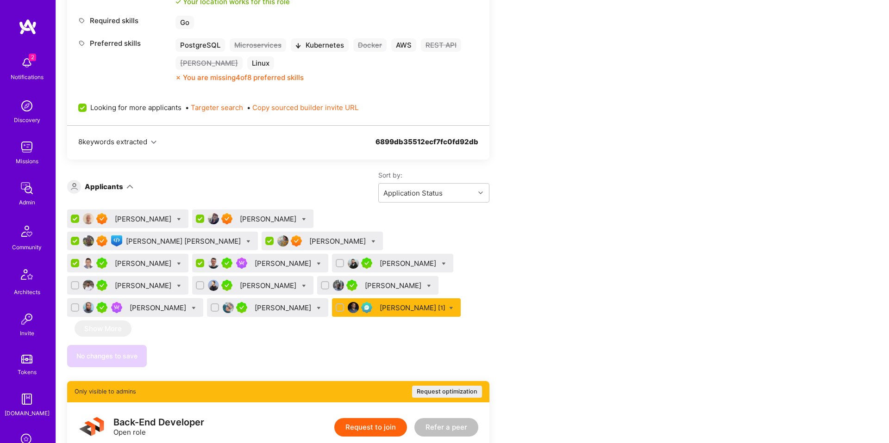
checkbox input "true"
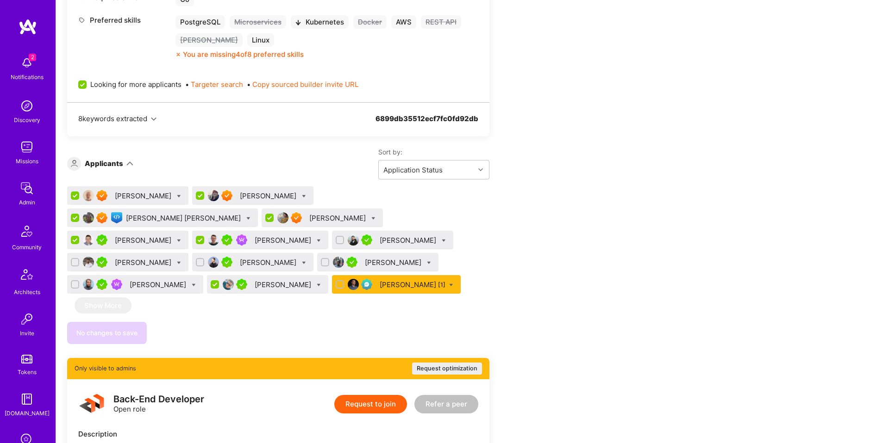
click at [321, 283] on icon at bounding box center [319, 285] width 4 height 4
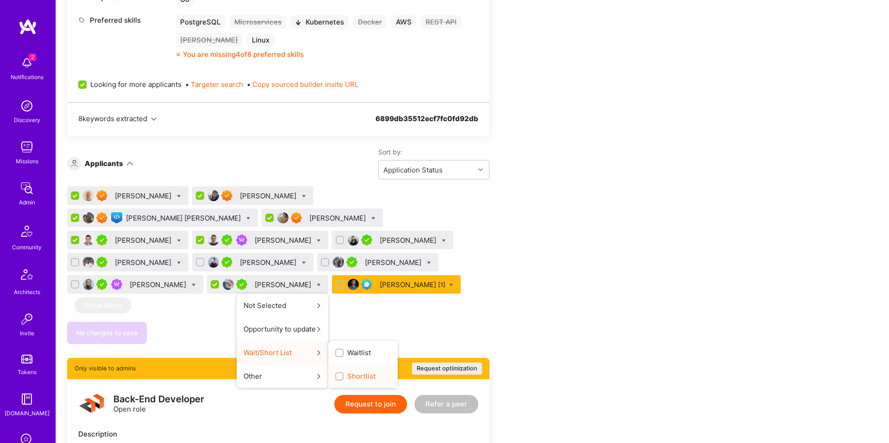
click at [375, 372] on span "Shortlist" at bounding box center [361, 377] width 28 height 10
click at [343, 374] on input "Shortlist" at bounding box center [340, 377] width 6 height 6
checkbox input "true"
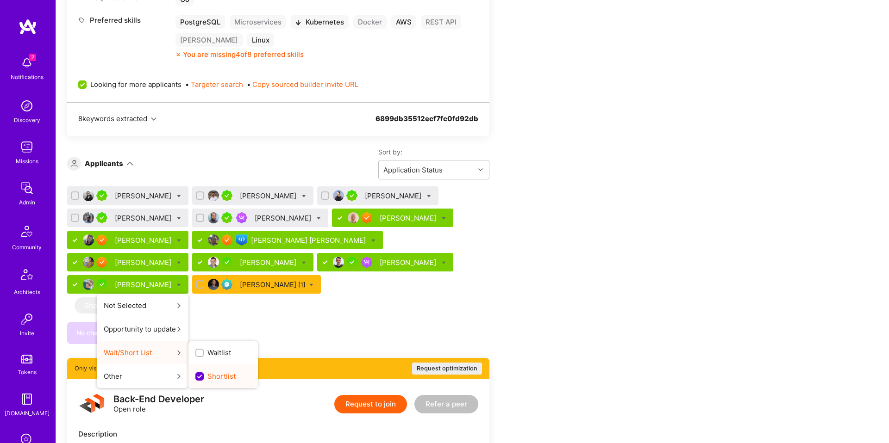
scroll to position [0, 0]
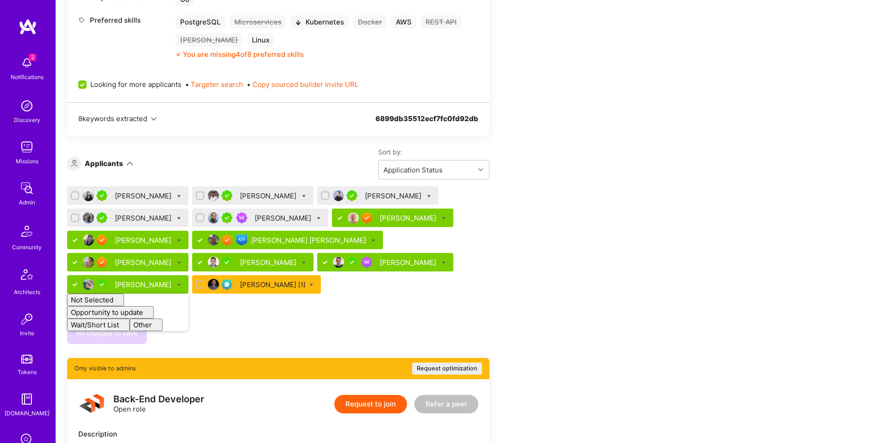
checkbox input "false"
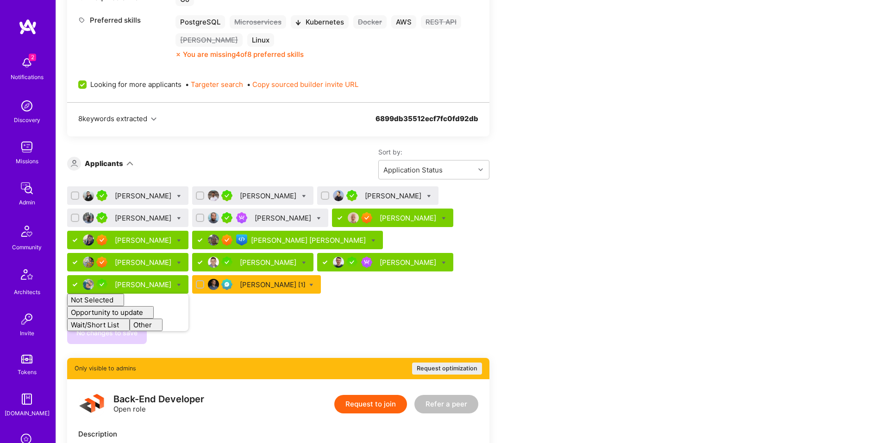
checkbox input "false"
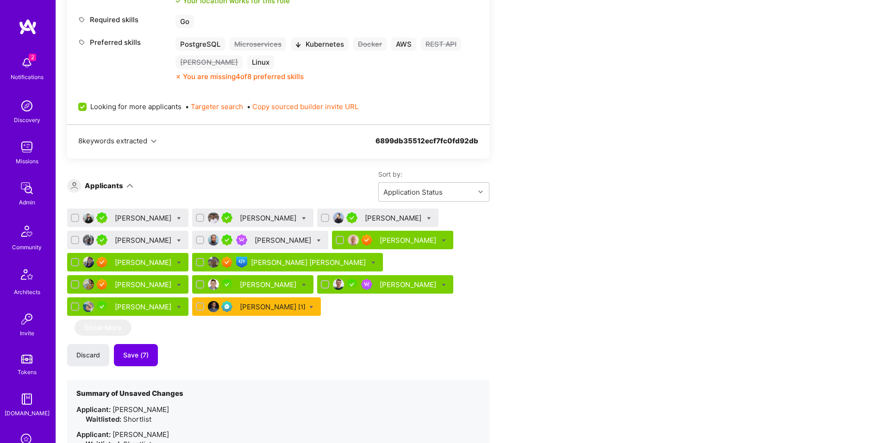
scroll to position [624, 0]
click at [143, 359] on span "Save (7)" at bounding box center [135, 355] width 25 height 9
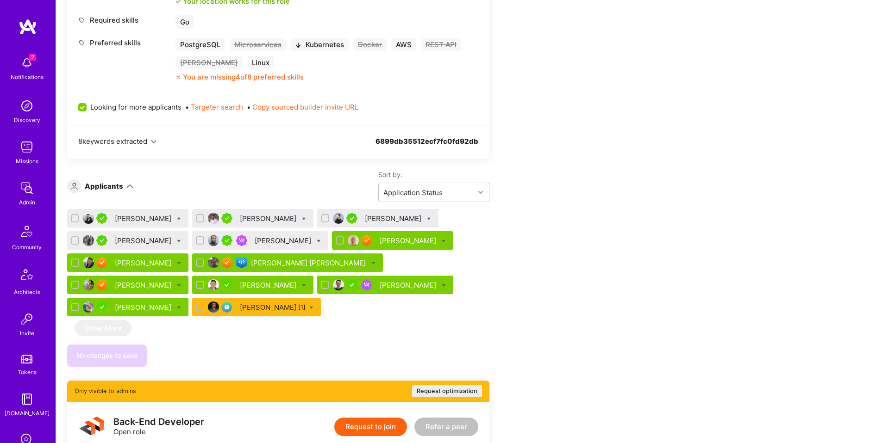
click at [224, 340] on div "Gurgen Hayrapetyan Abhishek Tyagi Dmitrii Korotovskii Chris Nyaga Randy Burrell…" at bounding box center [278, 288] width 422 height 158
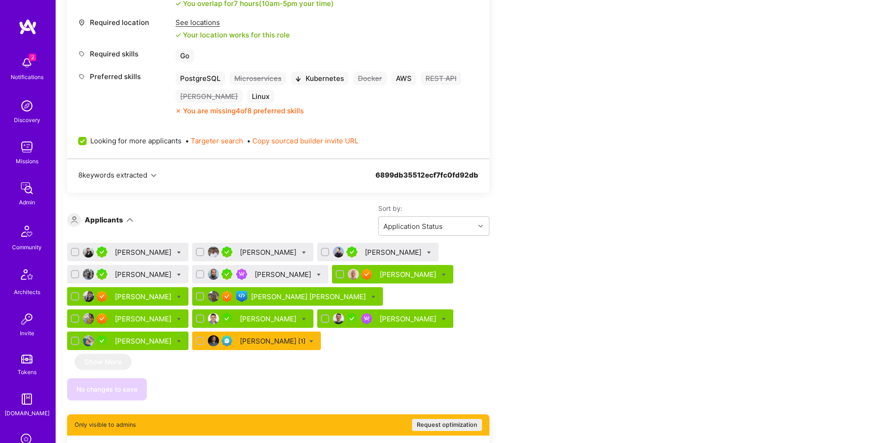
drag, startPoint x: 77, startPoint y: 251, endPoint x: 77, endPoint y: 260, distance: 8.8
click at [77, 251] on input "checkbox" at bounding box center [76, 252] width 6 height 6
checkbox input "true"
drag, startPoint x: 75, startPoint y: 271, endPoint x: 85, endPoint y: 270, distance: 10.7
click at [75, 272] on input "checkbox" at bounding box center [76, 275] width 6 height 6
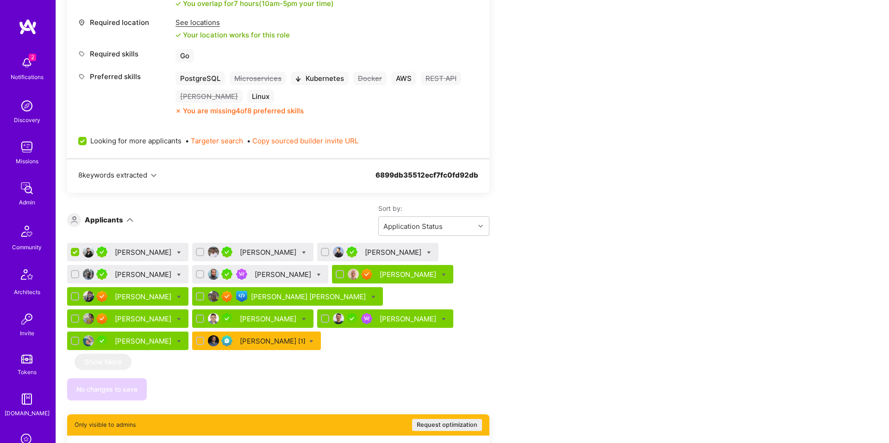
checkbox input "true"
click at [204, 254] on div at bounding box center [200, 252] width 8 height 8
click at [204, 254] on input "checkbox" at bounding box center [201, 252] width 6 height 6
checkbox input "true"
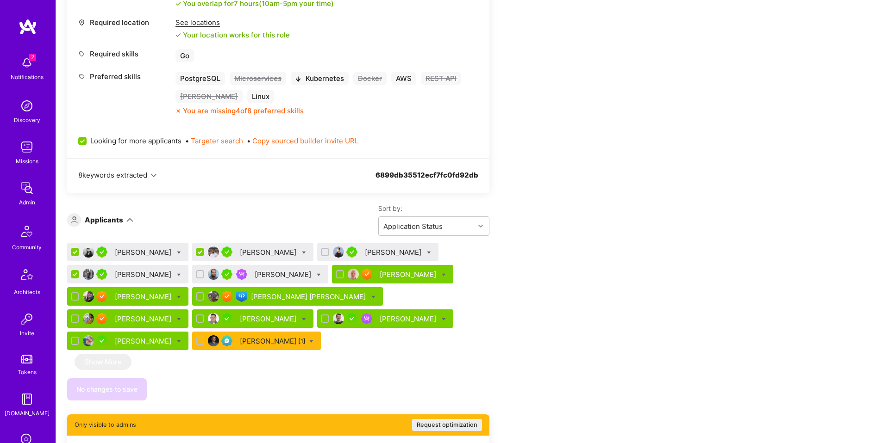
click at [196, 275] on div at bounding box center [200, 274] width 8 height 8
click at [198, 275] on input "checkbox" at bounding box center [201, 275] width 6 height 6
checkbox input "true"
click at [329, 254] on input "checkbox" at bounding box center [326, 252] width 6 height 6
checkbox input "true"
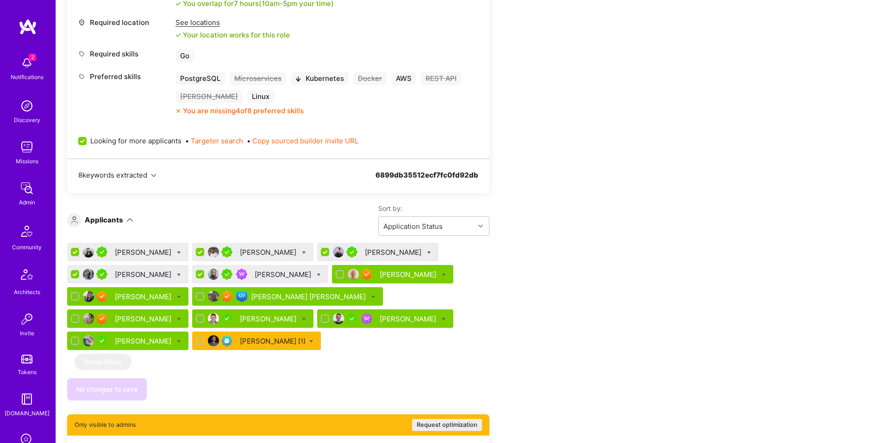
click at [311, 251] on div "Abhishek Tyagi" at bounding box center [252, 252] width 121 height 19
click at [306, 251] on icon at bounding box center [304, 253] width 4 height 4
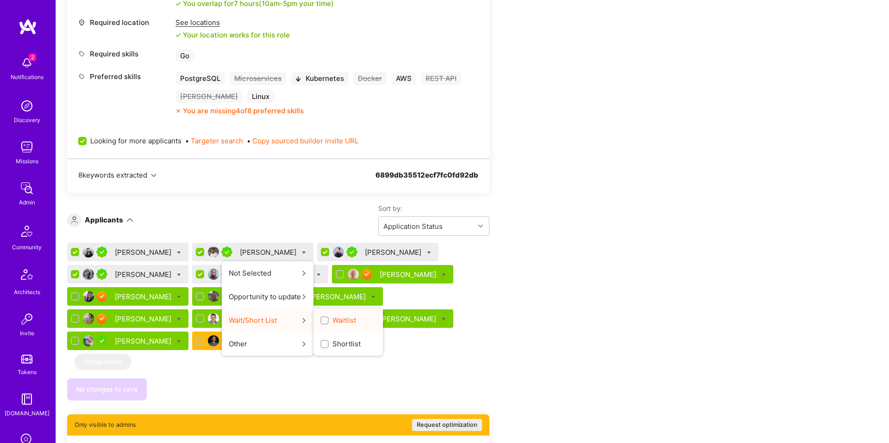
click at [328, 321] on input "Waitlist" at bounding box center [325, 321] width 6 height 6
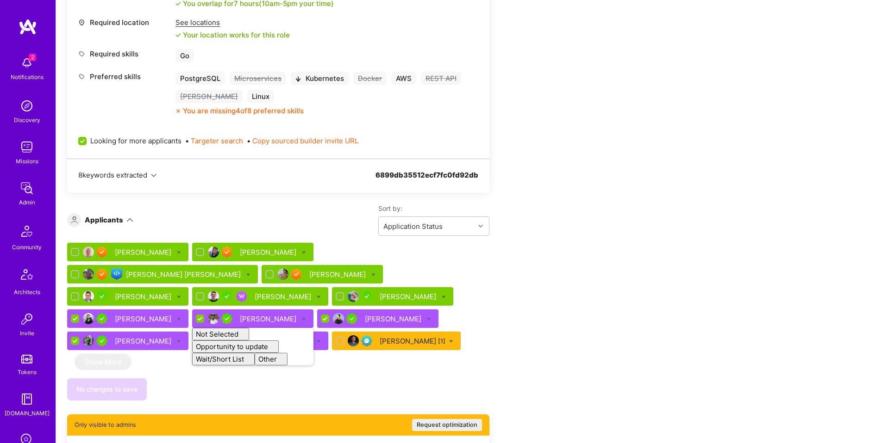
checkbox input "false"
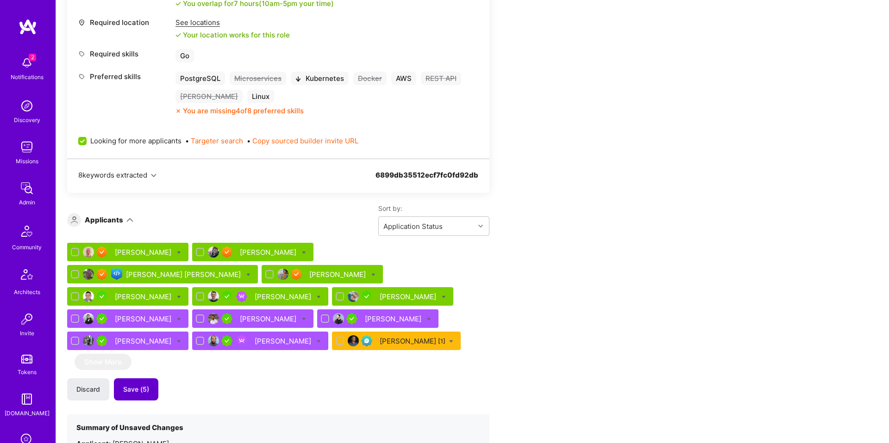
click at [136, 392] on span "Save (5)" at bounding box center [136, 389] width 26 height 9
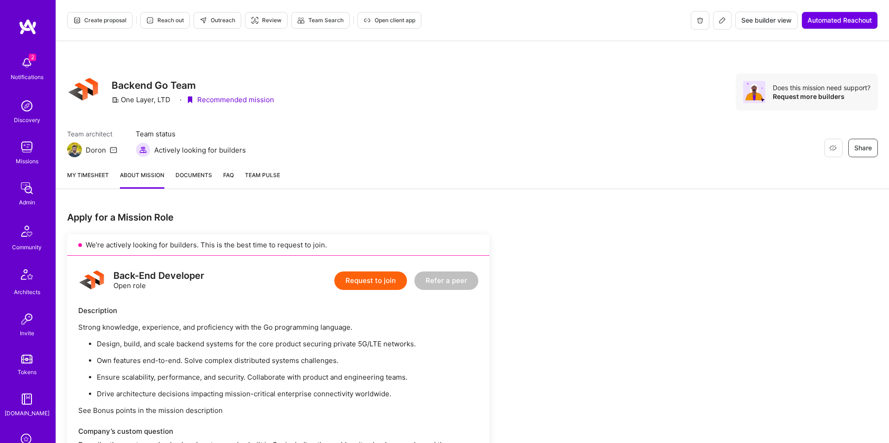
click at [124, 19] on span "Create proposal" at bounding box center [99, 20] width 53 height 8
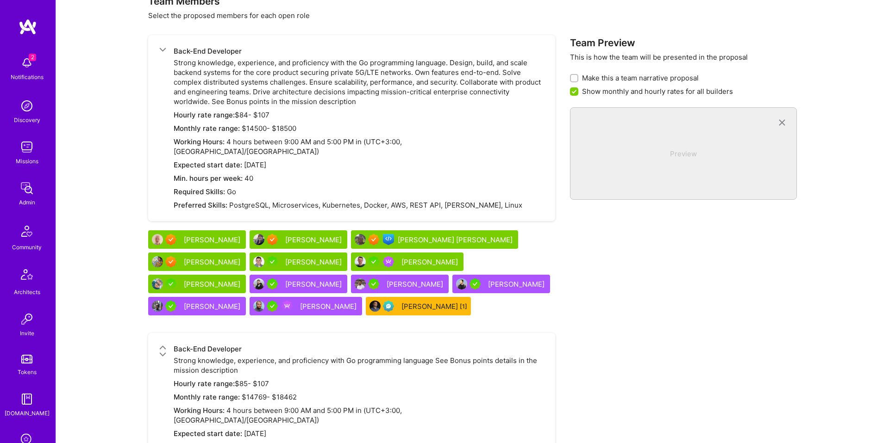
scroll to position [272, 0]
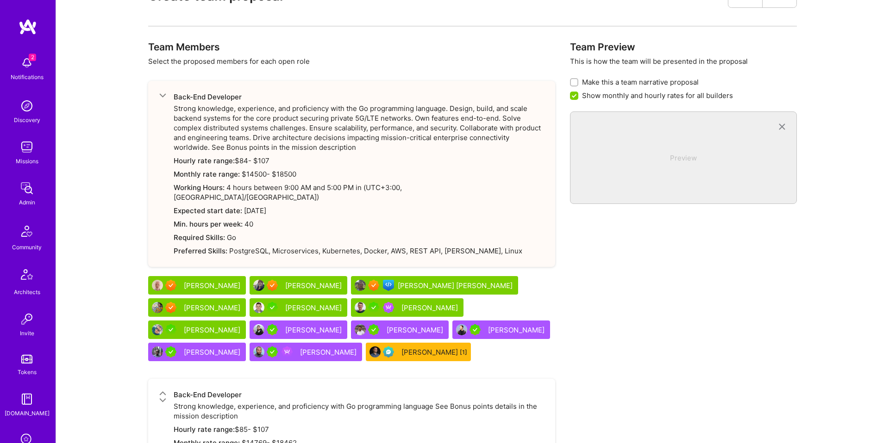
drag, startPoint x: 307, startPoint y: 296, endPoint x: 309, endPoint y: 292, distance: 4.8
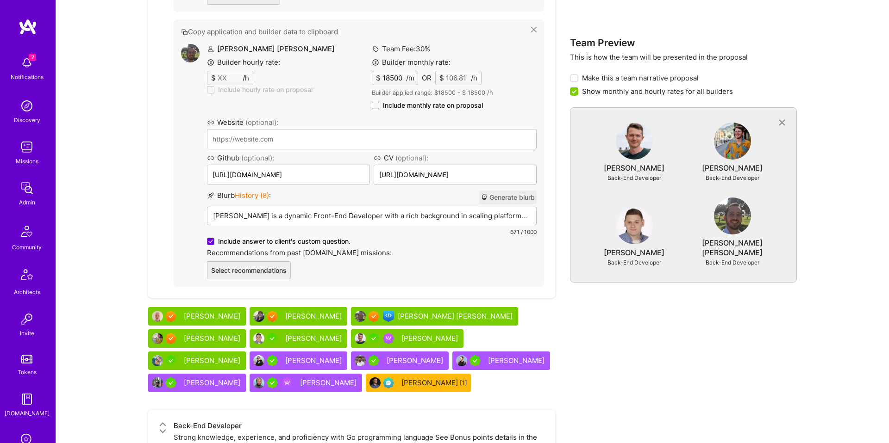
scroll to position [1345, 0]
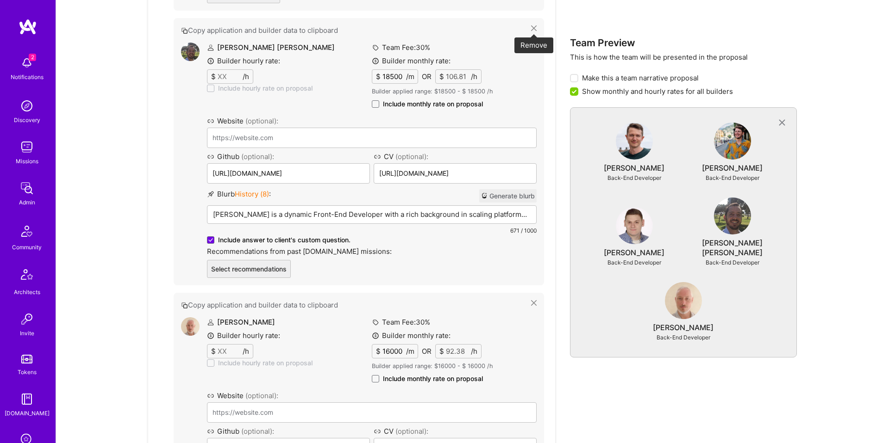
click at [535, 25] on icon at bounding box center [534, 28] width 6 height 6
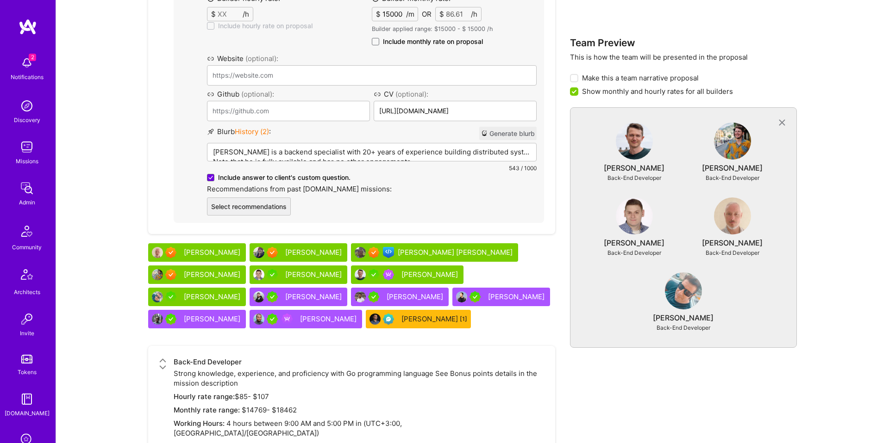
scroll to position [1687, 0]
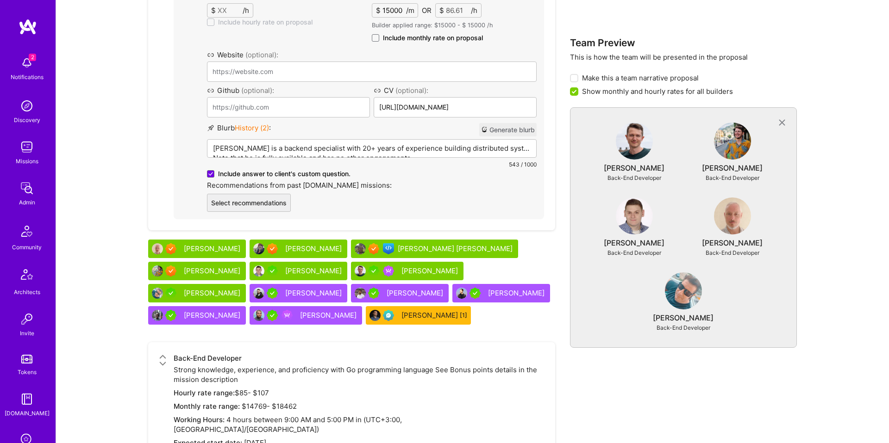
click at [410, 240] on div "Gorka Ludlow" at bounding box center [434, 249] width 167 height 19
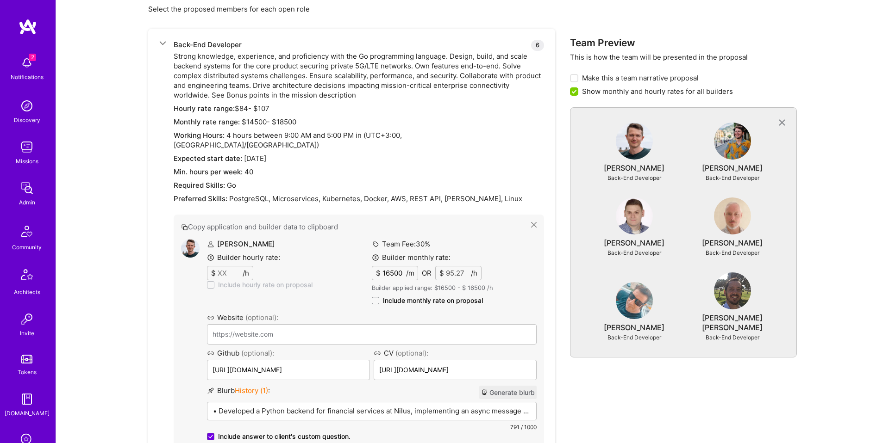
scroll to position [305, 0]
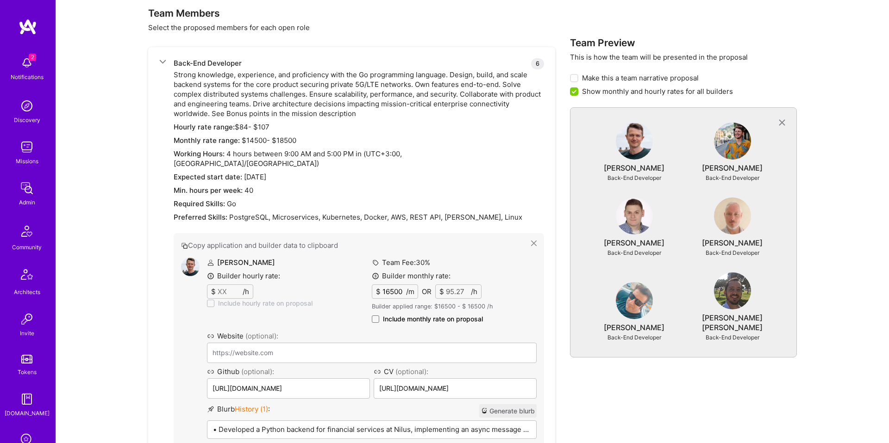
click at [398, 315] on span "Include monthly rate on proposal" at bounding box center [433, 319] width 100 height 9
click at [0, 0] on input "Include monthly rate on proposal" at bounding box center [0, 0] width 0 height 0
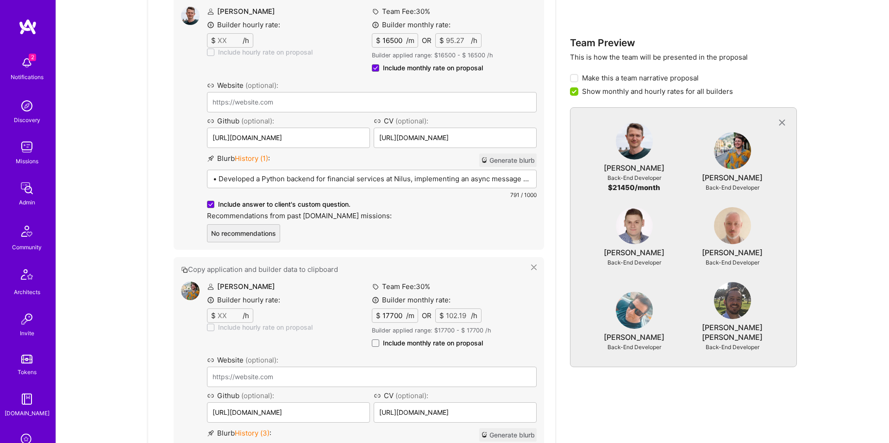
scroll to position [579, 0]
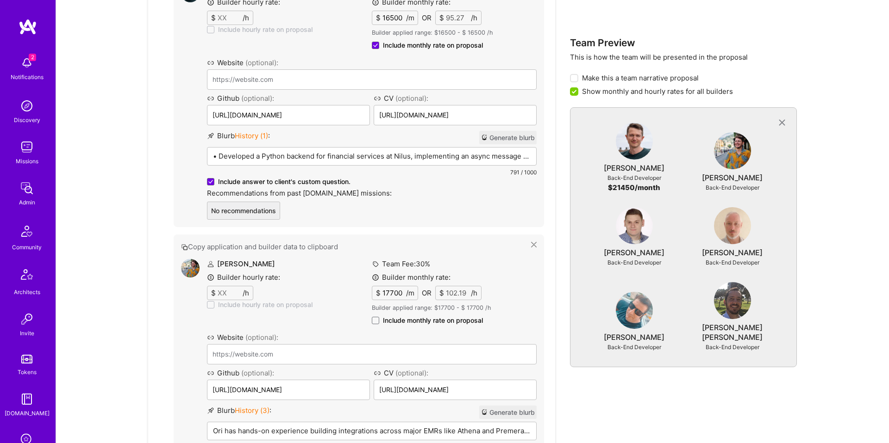
click at [400, 316] on span "Include monthly rate on proposal" at bounding box center [433, 320] width 100 height 9
click at [0, 0] on input "Include monthly rate on proposal" at bounding box center [0, 0] width 0 height 0
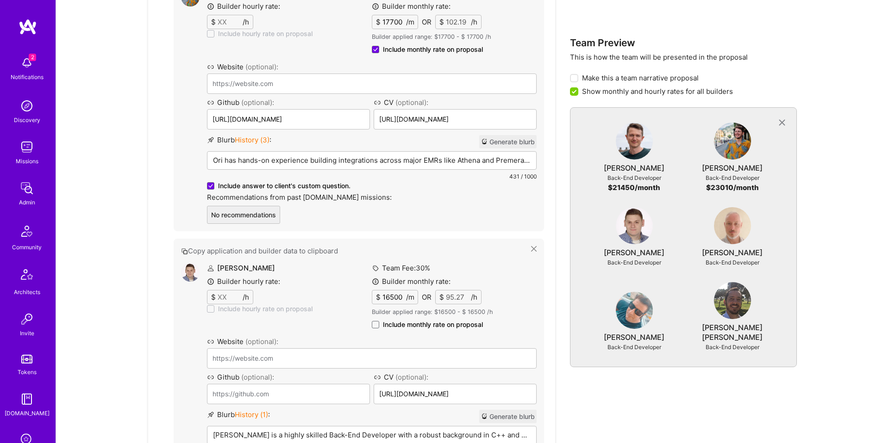
scroll to position [852, 0]
click at [395, 319] on span "Include monthly rate on proposal" at bounding box center [433, 323] width 100 height 9
click at [0, 0] on input "Include monthly rate on proposal" at bounding box center [0, 0] width 0 height 0
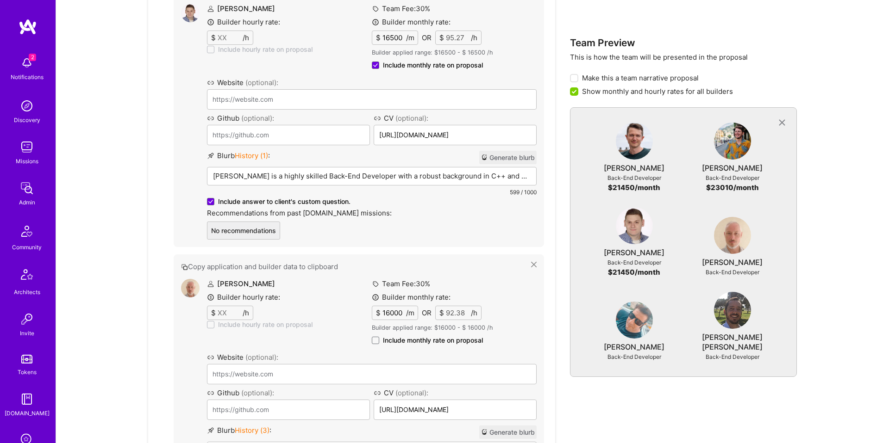
scroll to position [1113, 0]
click at [403, 334] on span "Include monthly rate on proposal" at bounding box center [433, 338] width 100 height 9
click at [0, 0] on input "Include monthly rate on proposal" at bounding box center [0, 0] width 0 height 0
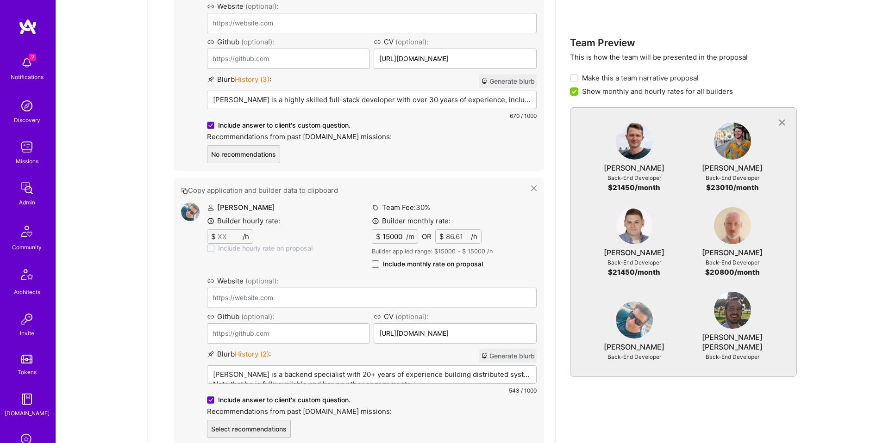
scroll to position [1476, 0]
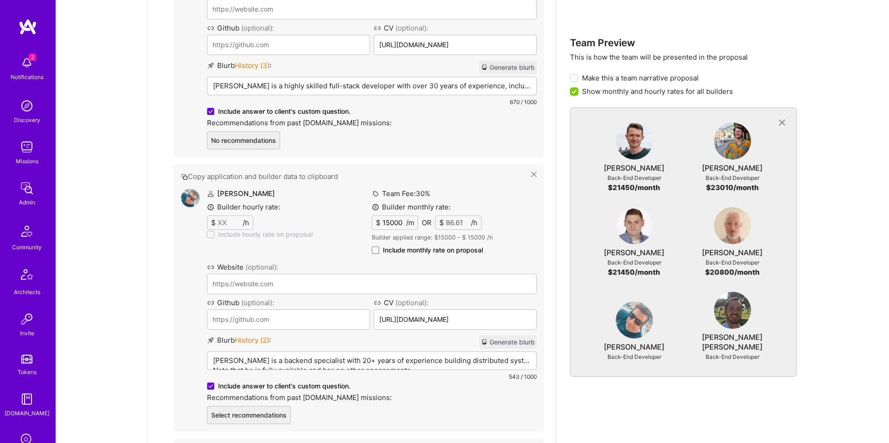
click at [422, 235] on div "Builder monthly rate: $ 15000 /m OR $ 86.61 /h Builder applied range: $ 15000 -…" at bounding box center [454, 229] width 165 height 54
click at [420, 246] on span "Include monthly rate on proposal" at bounding box center [433, 250] width 100 height 9
click at [0, 0] on input "Include monthly rate on proposal" at bounding box center [0, 0] width 0 height 0
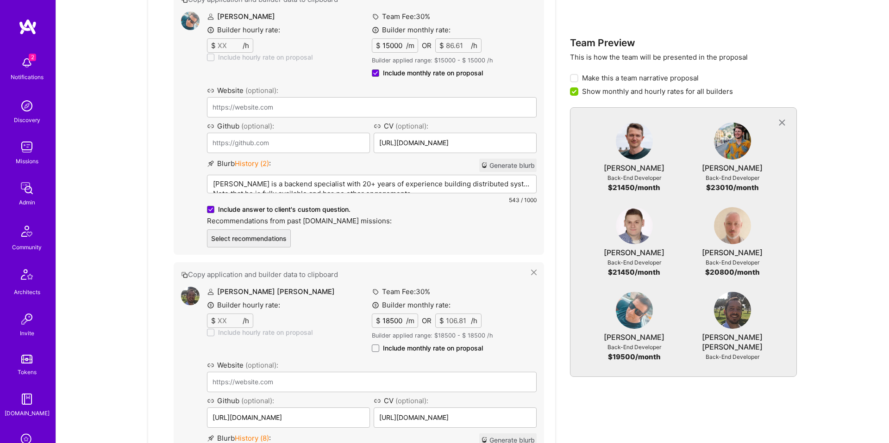
scroll to position [1656, 0]
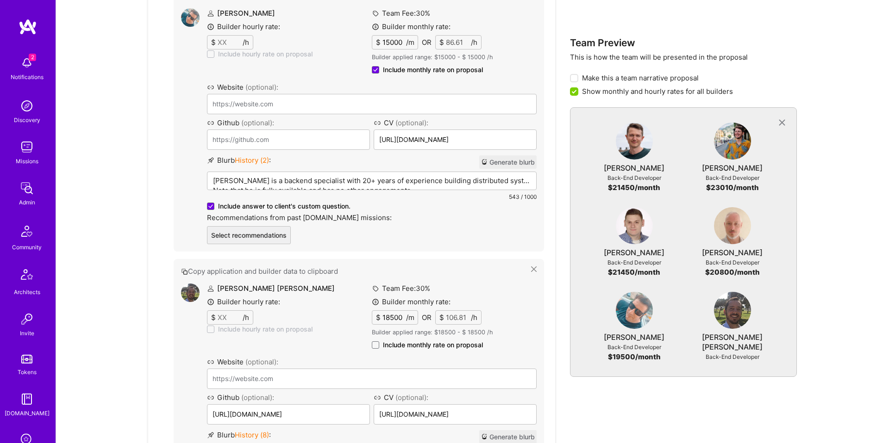
click at [420, 341] on span "Include monthly rate on proposal" at bounding box center [433, 345] width 100 height 9
click at [0, 0] on input "Include monthly rate on proposal" at bounding box center [0, 0] width 0 height 0
checkbox input "true"
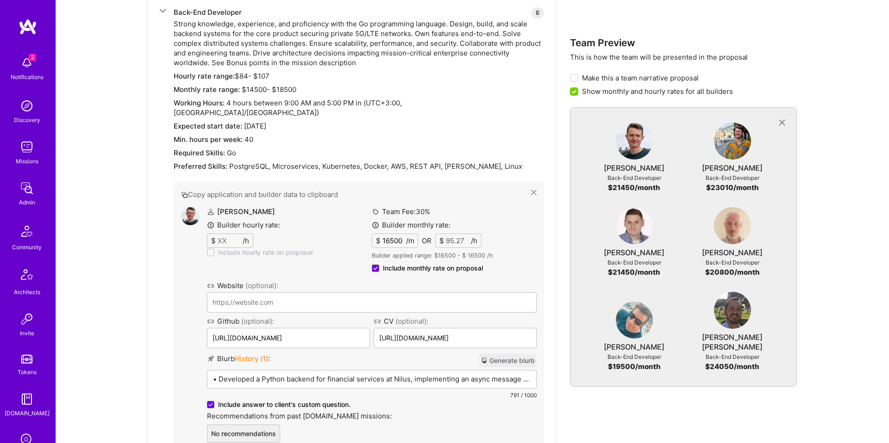
scroll to position [361, 0]
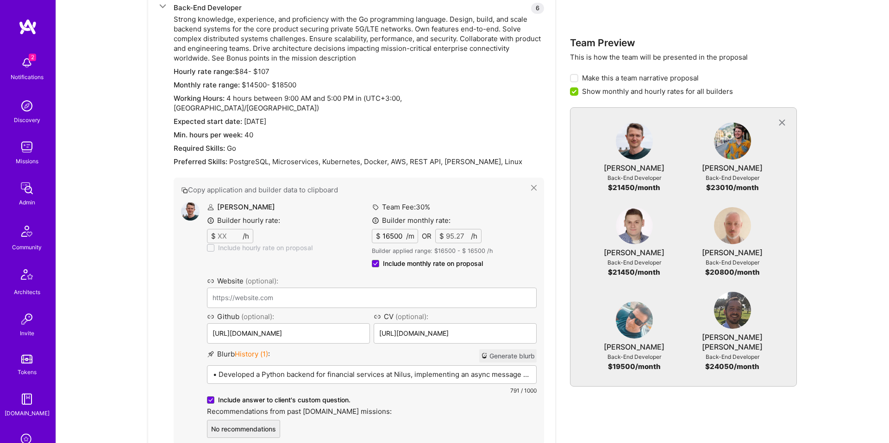
click at [387, 230] on input "16500" at bounding box center [392, 236] width 25 height 13
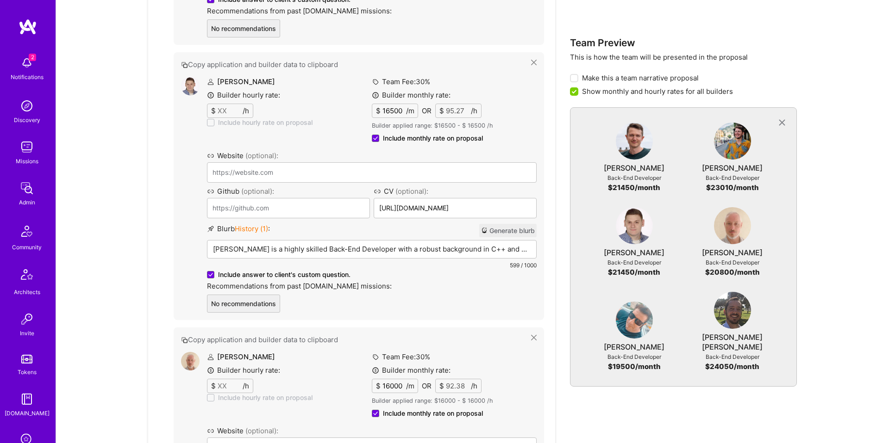
scroll to position [1028, 0]
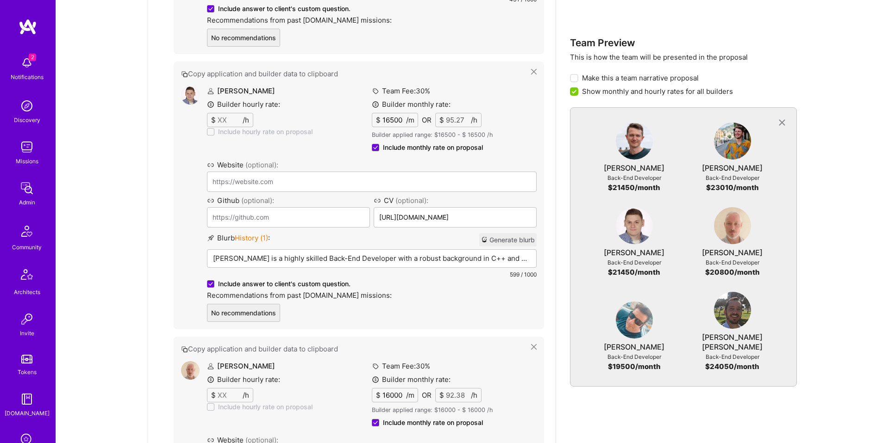
click at [392, 113] on input "16500" at bounding box center [392, 119] width 25 height 13
type input "1600"
type input "9.24"
type input "100"
type input "0.58"
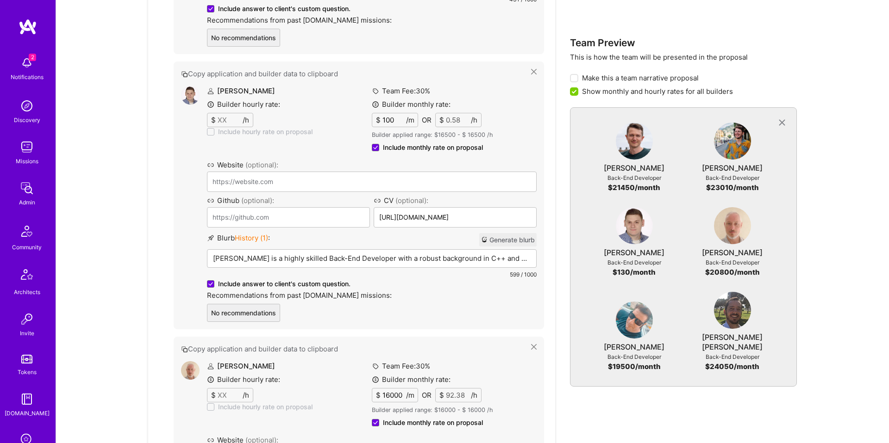
type input "0"
type input "7"
type input "0.04"
type input "0"
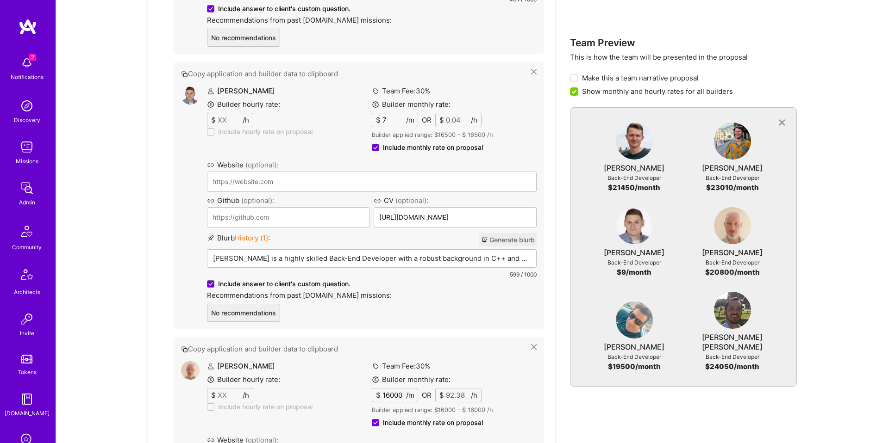
type input "0"
type input "1"
type input "0.01"
type input "17"
type input "0.1"
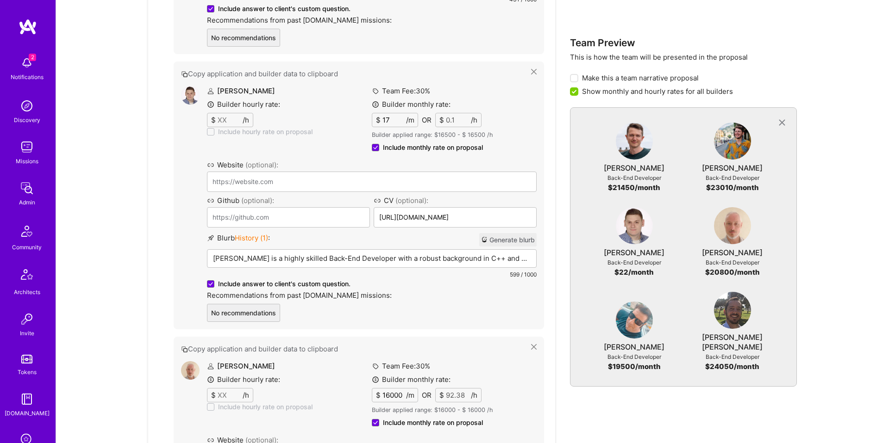
type input "170"
type input "0.98"
type input "1700"
type input "9.82"
type input "17000"
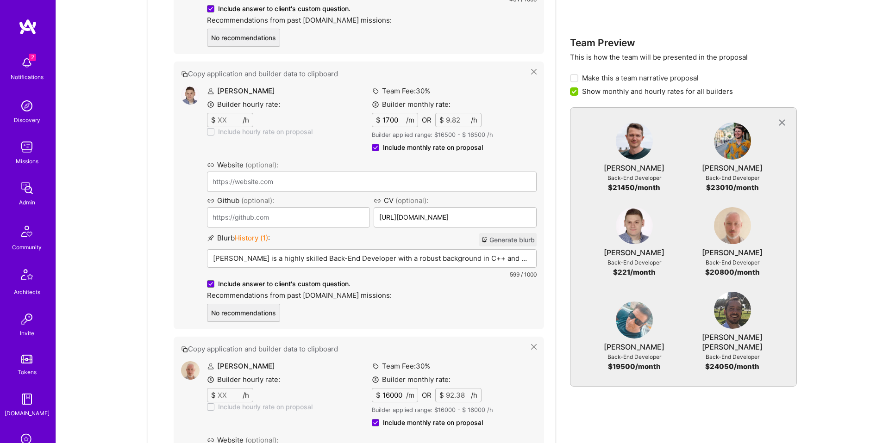
type input "98.15"
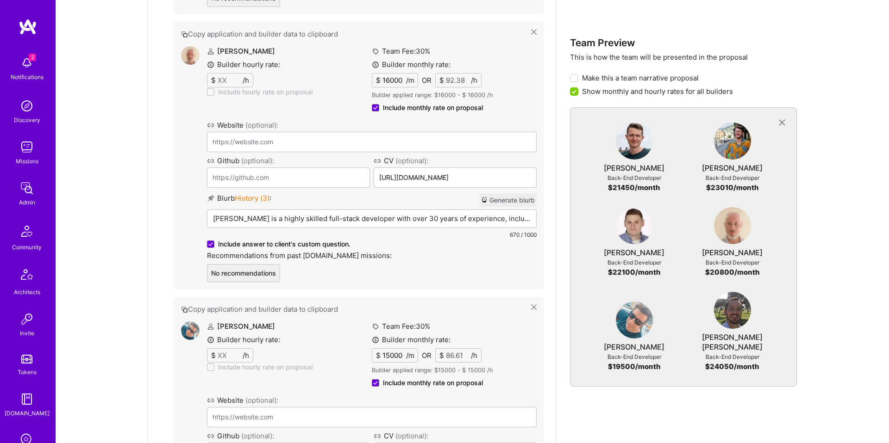
scroll to position [1371, 0]
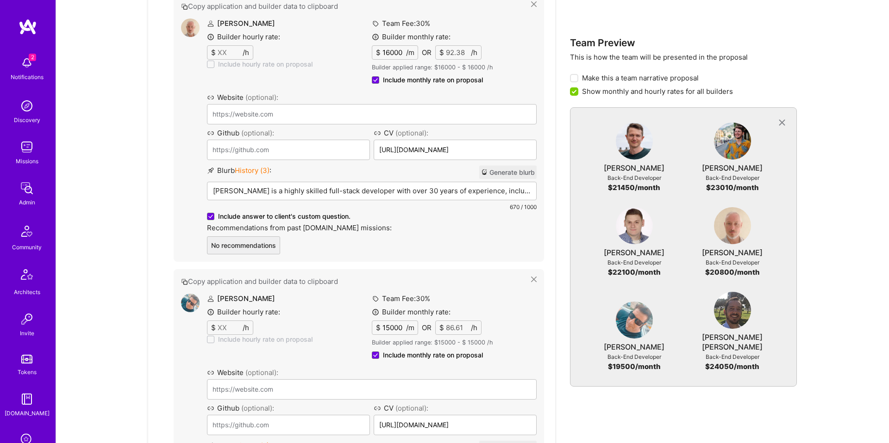
type input "17000"
click at [388, 321] on input "15000" at bounding box center [392, 327] width 25 height 13
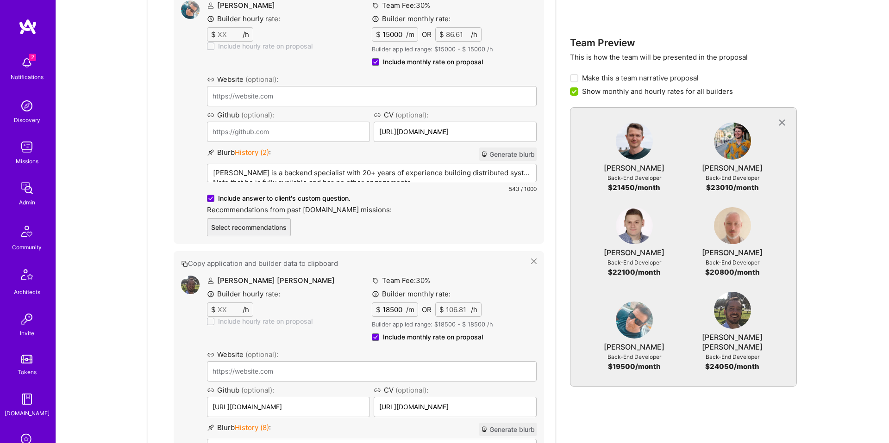
scroll to position [1665, 0]
type input "15500"
type input "89.49"
type input "15500"
click at [390, 303] on input "18500" at bounding box center [392, 309] width 25 height 13
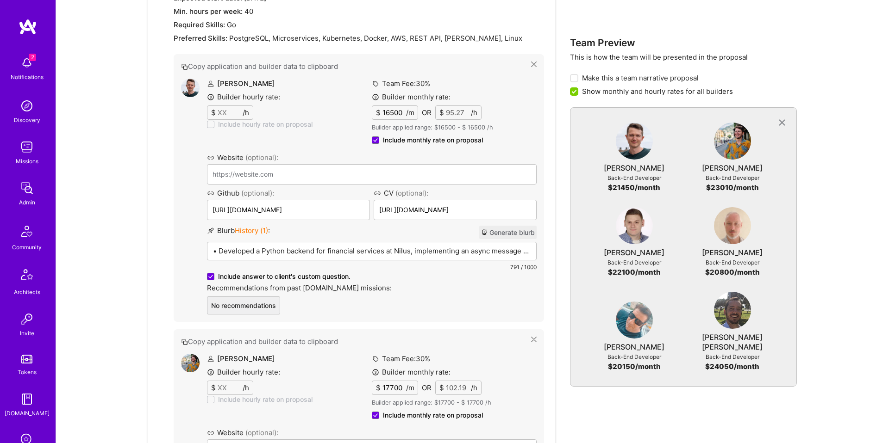
scroll to position [496, 0]
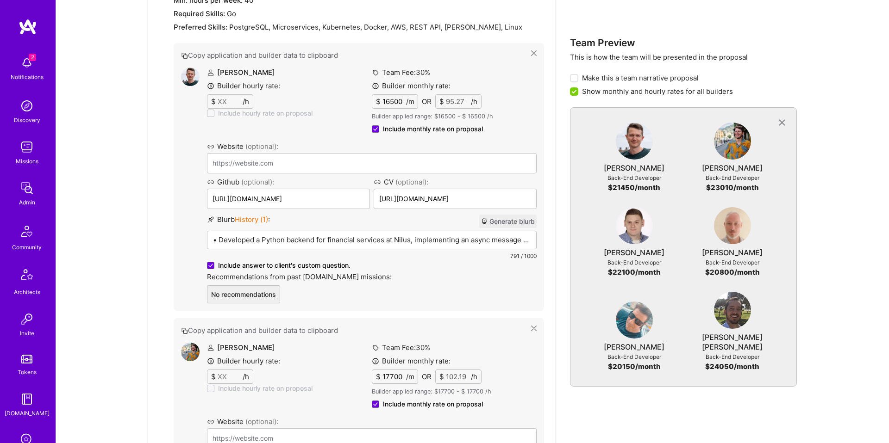
click at [335, 235] on p "• Developed a Python backend for financial services at Nilus, implementing an a…" at bounding box center [372, 240] width 318 height 10
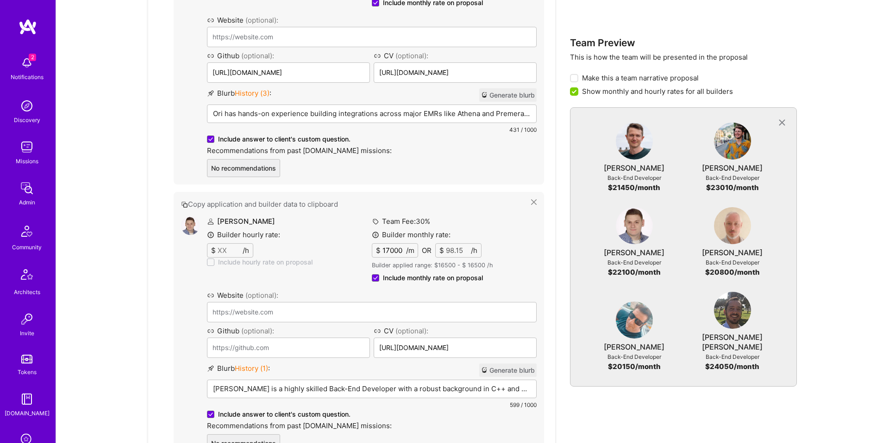
scroll to position [902, 0]
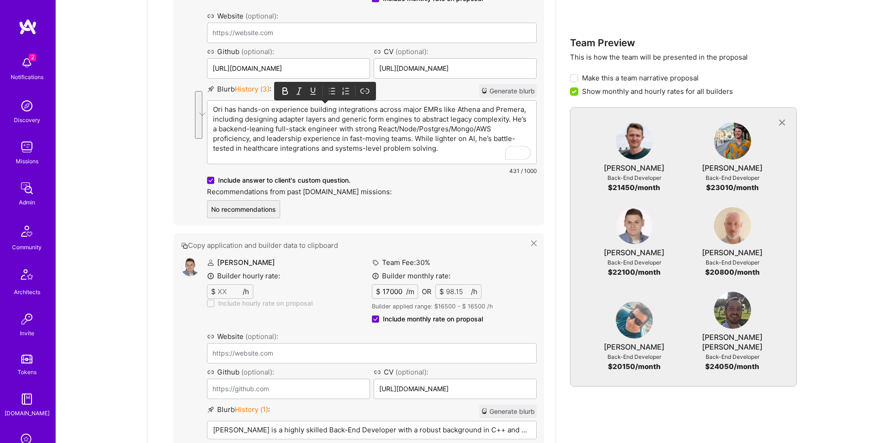
click at [338, 425] on div "Dominik is a highly skilled Back-End Developer with a robust background in C++ …" at bounding box center [371, 445] width 329 height 46
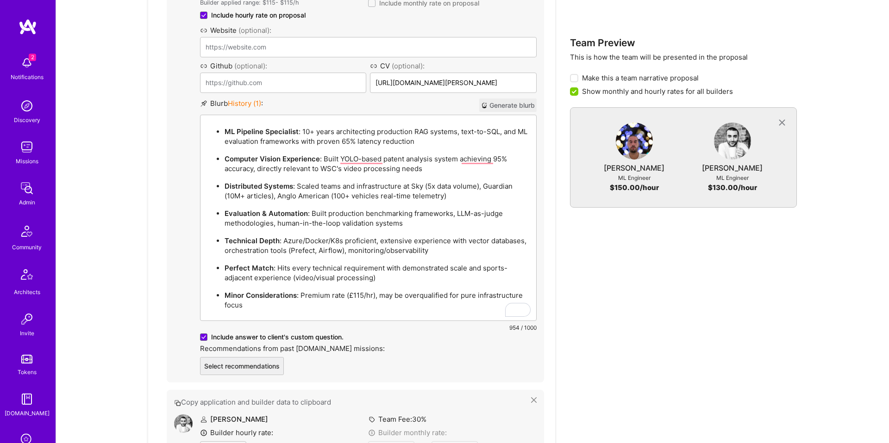
scroll to position [999, 0]
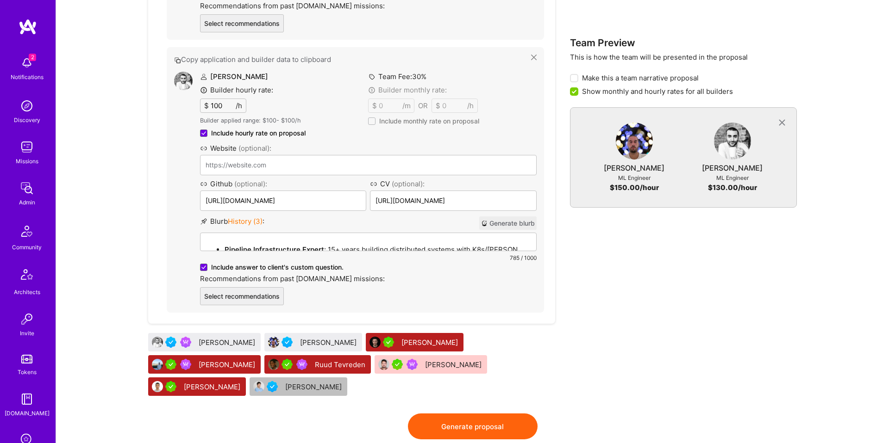
click at [533, 244] on div "Copy application and builder data to clipboard Siavosh Zarrasvand Builder hourl…" at bounding box center [355, 180] width 377 height 266
click at [492, 244] on li "Pipeline Infrastructure Expert : 15+ years building distributed systems with K8…" at bounding box center [377, 249] width 306 height 11
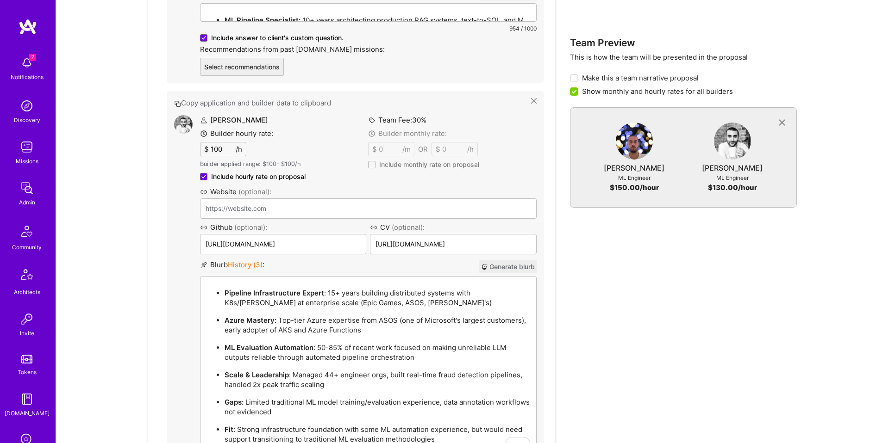
scroll to position [915, 0]
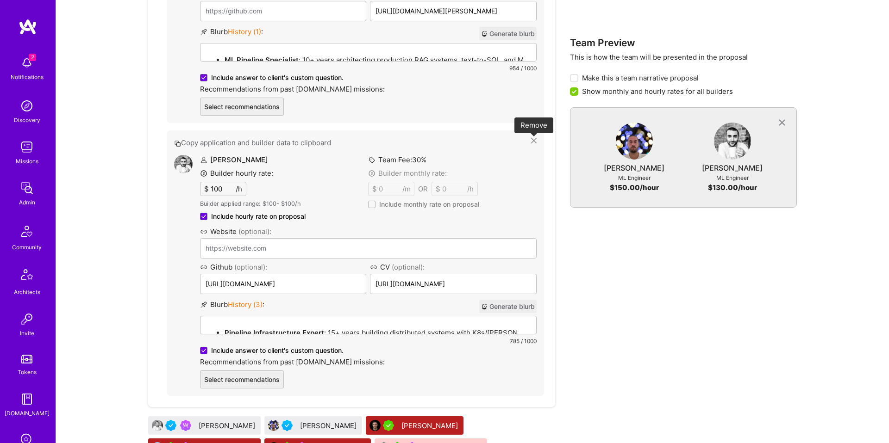
click at [533, 142] on icon at bounding box center [534, 141] width 6 height 6
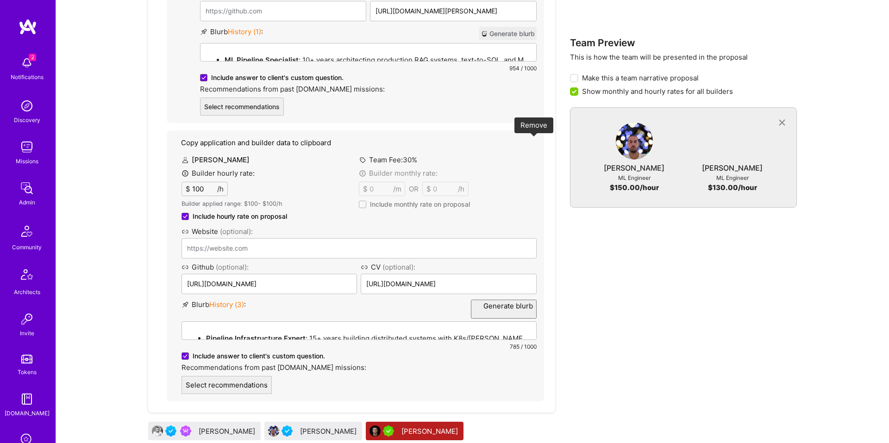
scroll to position [759, 0]
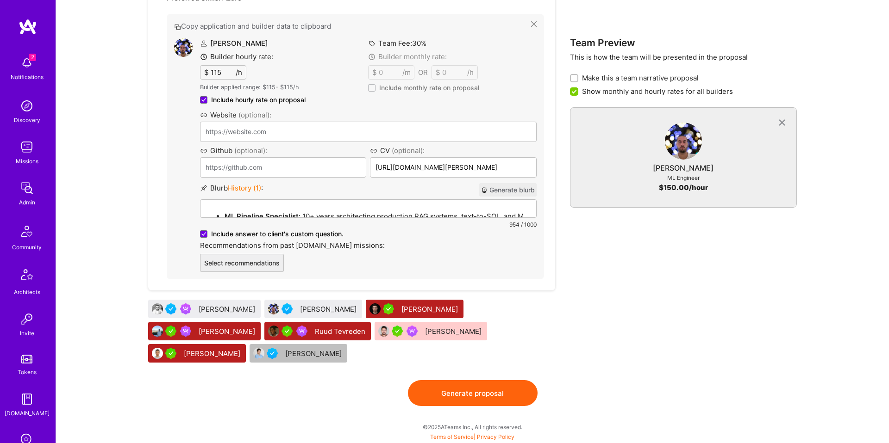
click at [374, 214] on ul "ML Pipeline Specialist : 10+ years architecting production RAG systems, text-to…" at bounding box center [368, 269] width 324 height 116
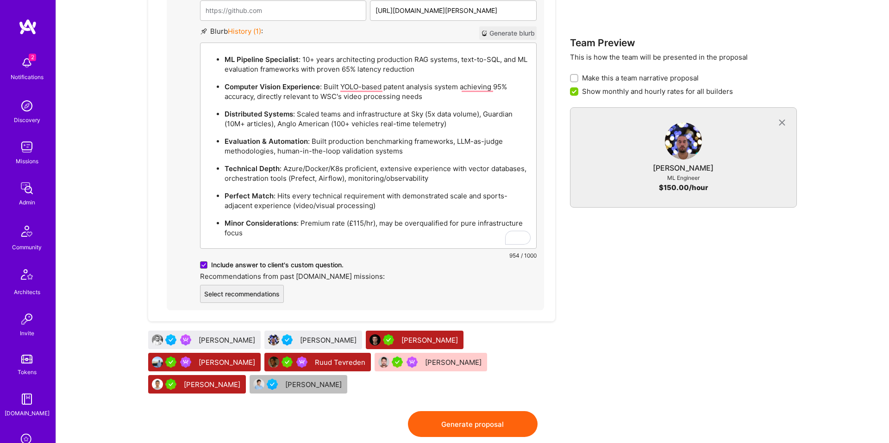
click at [371, 236] on p "Minor Considerations : Premium rate (£115/hr), may be overqualified for pure in…" at bounding box center [377, 227] width 306 height 19
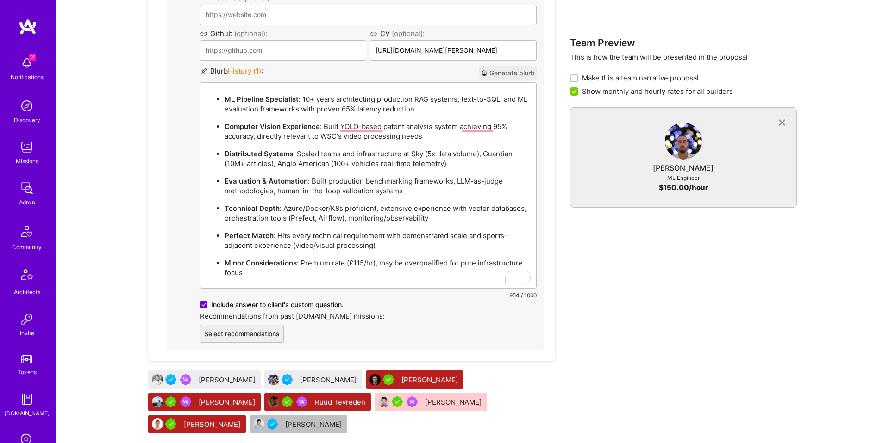
scroll to position [759, 0]
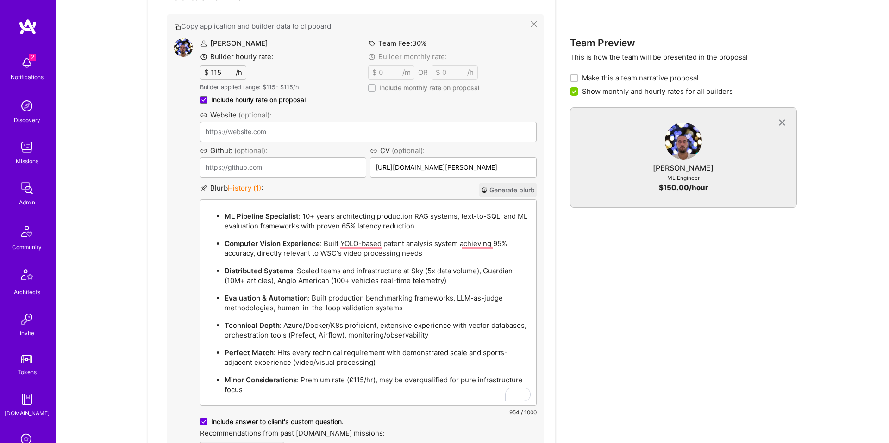
click at [332, 378] on div "Team Members Select the proposed members for each open role ML Engineer 1 Seeki…" at bounding box center [351, 185] width 407 height 765
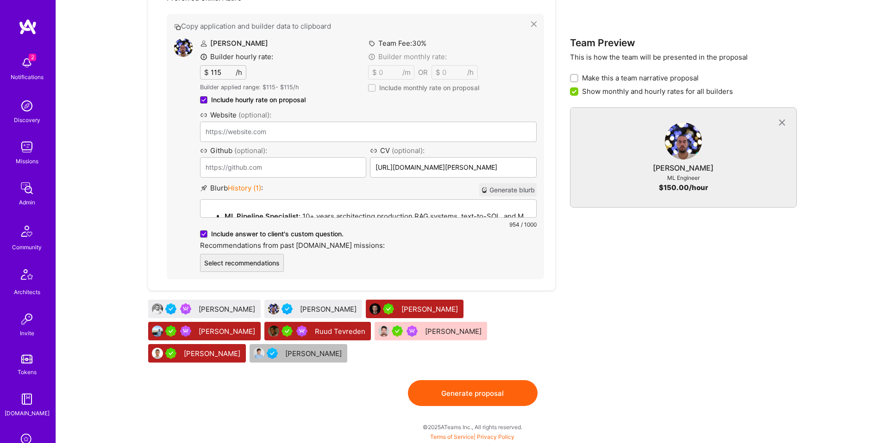
click at [323, 310] on div "Daniel Usvyat" at bounding box center [329, 310] width 58 height 10
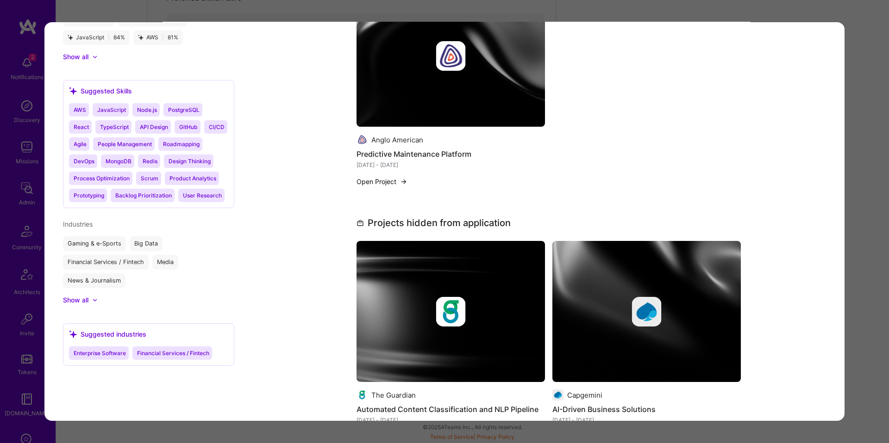
scroll to position [485, 0]
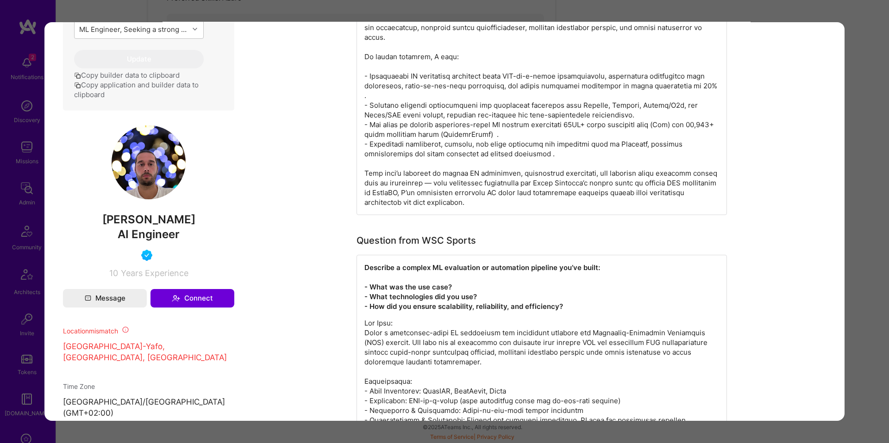
click at [850, 213] on div "Application 2 of 8 Builder Missing Requirements Required Location See locations…" at bounding box center [444, 221] width 889 height 443
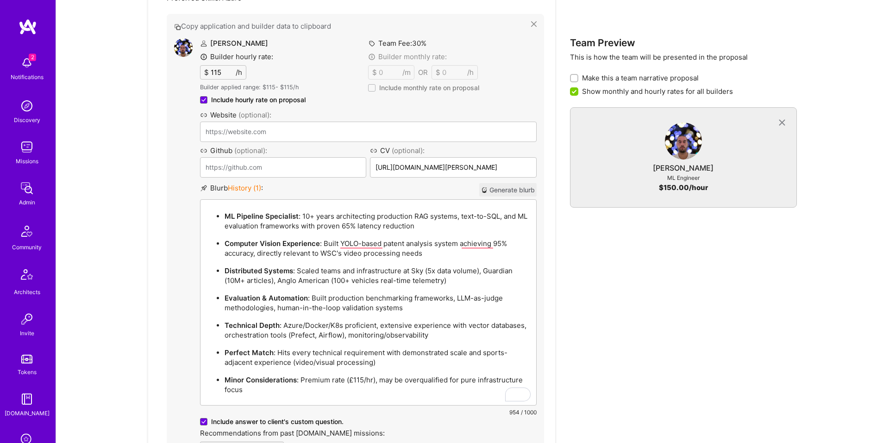
click at [472, 215] on p "ML Pipeline Specialist : 10+ years architecting production RAG systems, text-to…" at bounding box center [377, 221] width 306 height 19
click at [396, 378] on p "Minor Considerations : Premium rate (£115/hr), may be overqualified for pure in…" at bounding box center [377, 384] width 306 height 19
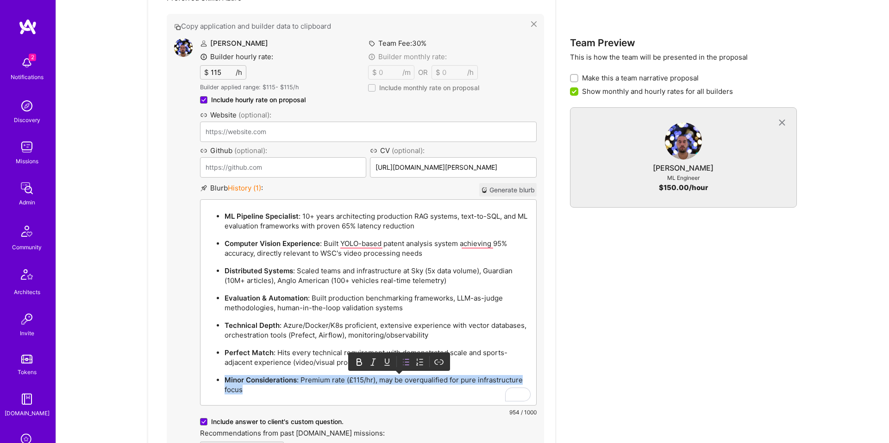
click at [396, 378] on p "Minor Considerations : Premium rate (£115/hr), may be overqualified for pure in…" at bounding box center [377, 384] width 306 height 19
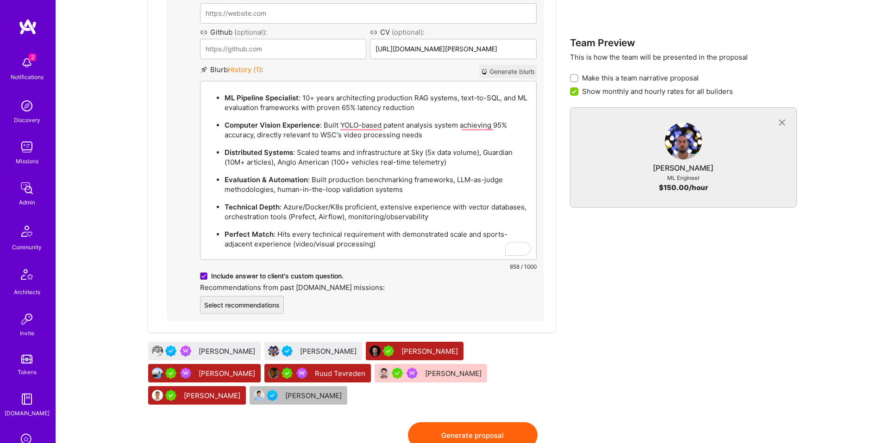
scroll to position [842, 0]
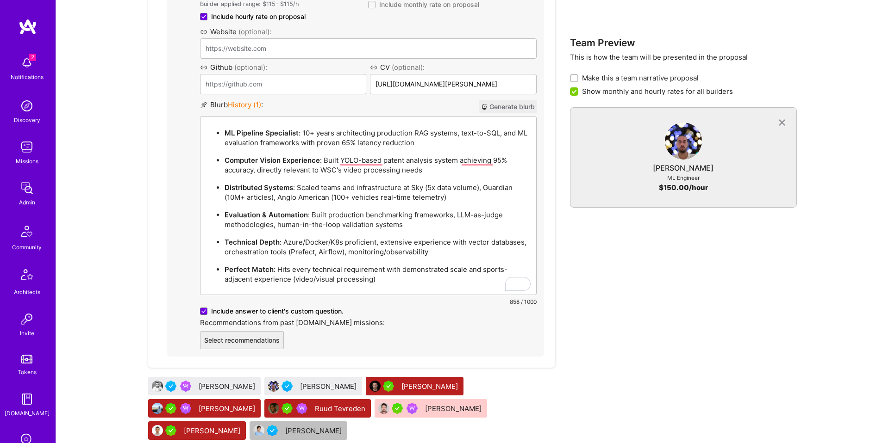
click at [468, 269] on p "Perfect Match : Hits every technical requirement with demonstrated scale and sp…" at bounding box center [377, 274] width 306 height 19
click at [290, 271] on p "Perfect Match : Hits every technical requirement with demonstrated scale and sp…" at bounding box center [377, 274] width 306 height 19
click at [283, 271] on p "Perfect Match : Hits every technical requirement with demonstrated scale and sp…" at bounding box center [377, 274] width 306 height 19
click at [391, 269] on p "Perfect Match : Hits every technical requirement with demonstrated scale and sp…" at bounding box center [377, 274] width 306 height 19
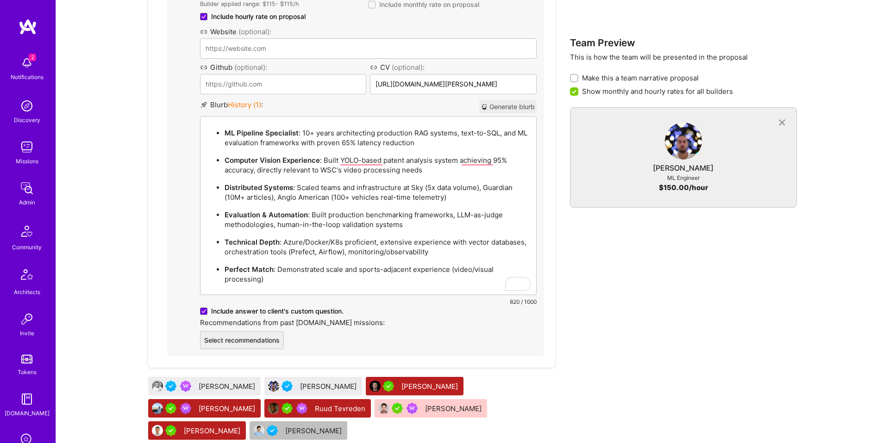
click at [300, 167] on p "Computer Vision Experience : Built YOLO-based patent analysis system achieving …" at bounding box center [377, 165] width 306 height 19
click at [433, 178] on ul "ML Pipeline Specialist : 10+ years architecting production RAG systems, text-to…" at bounding box center [368, 205] width 324 height 157
drag, startPoint x: 426, startPoint y: 189, endPoint x: 457, endPoint y: 195, distance: 31.5
click at [426, 189] on p "Distributed Systems : Scaled teams and infrastructure at Sky (5x data volume), …" at bounding box center [377, 192] width 306 height 19
click at [457, 195] on p "Distributed Systems : Scaled teams and infrastructure at Sky (5x data volume), …" at bounding box center [377, 192] width 306 height 19
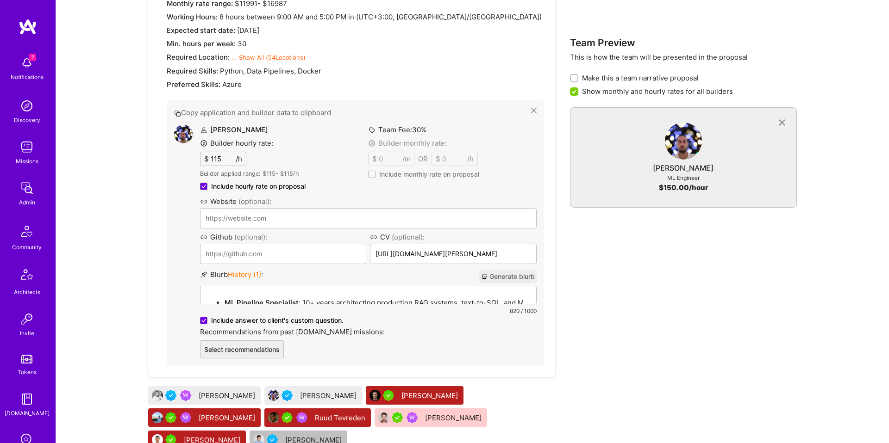
scroll to position [579, 0]
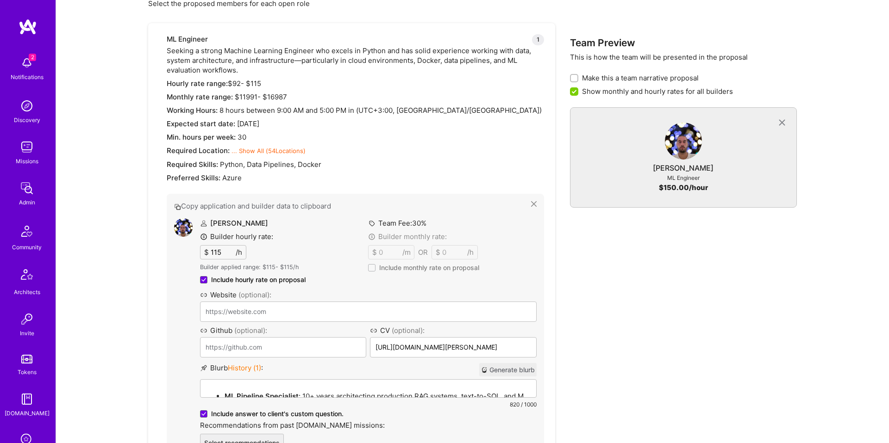
click at [218, 253] on input "115" at bounding box center [222, 252] width 27 height 13
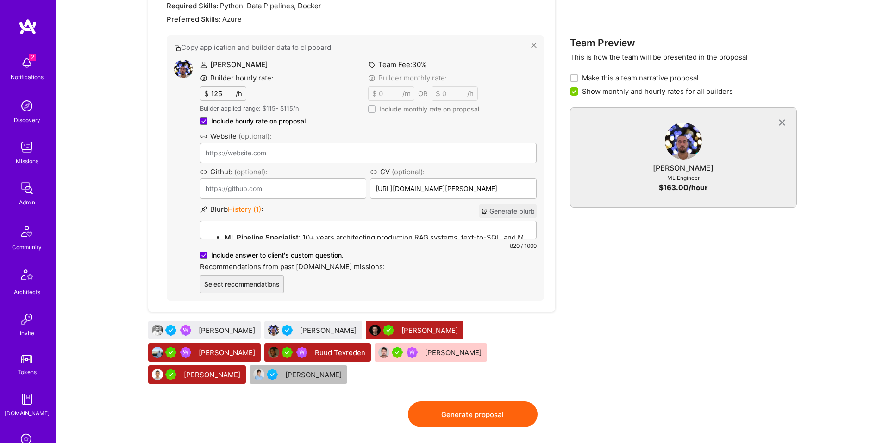
scroll to position [759, 0]
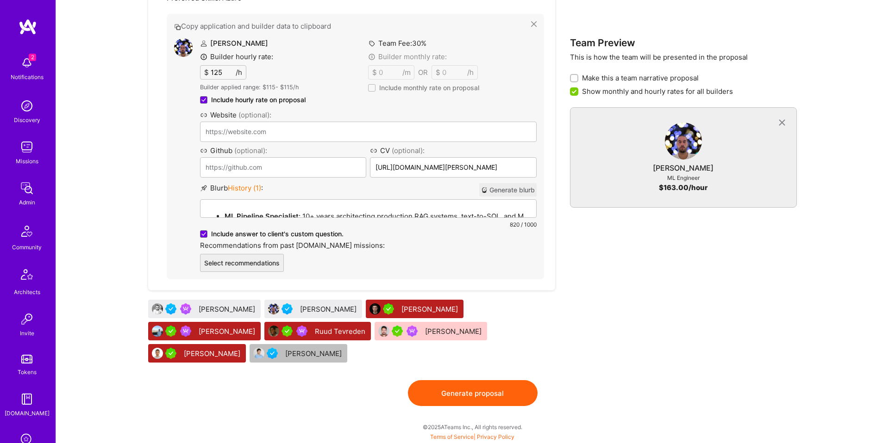
type input "125"
click at [485, 393] on button "Generate proposal" at bounding box center [473, 393] width 130 height 26
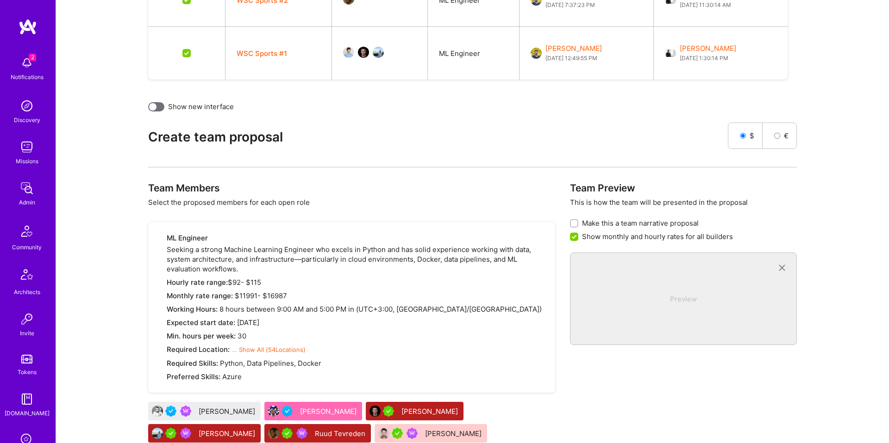
scroll to position [0, 0]
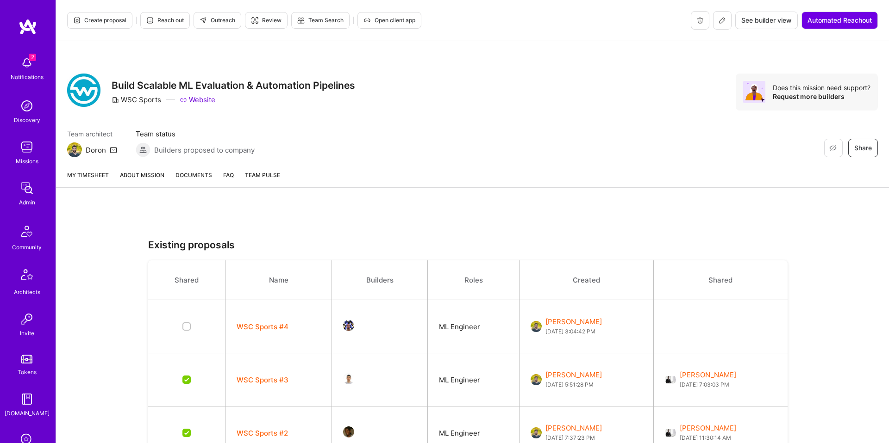
click at [157, 168] on div "My timesheet About Mission Documents FAQ Team Pulse" at bounding box center [472, 175] width 833 height 25
click at [156, 172] on link "About Mission" at bounding box center [142, 178] width 44 height 17
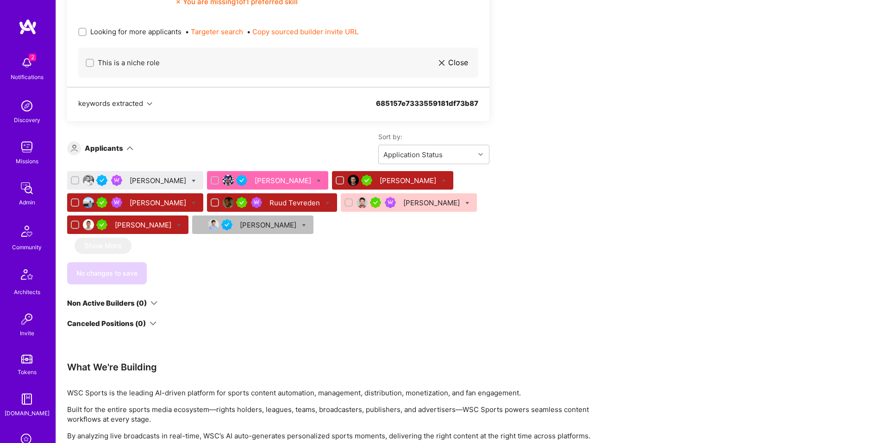
scroll to position [564, 0]
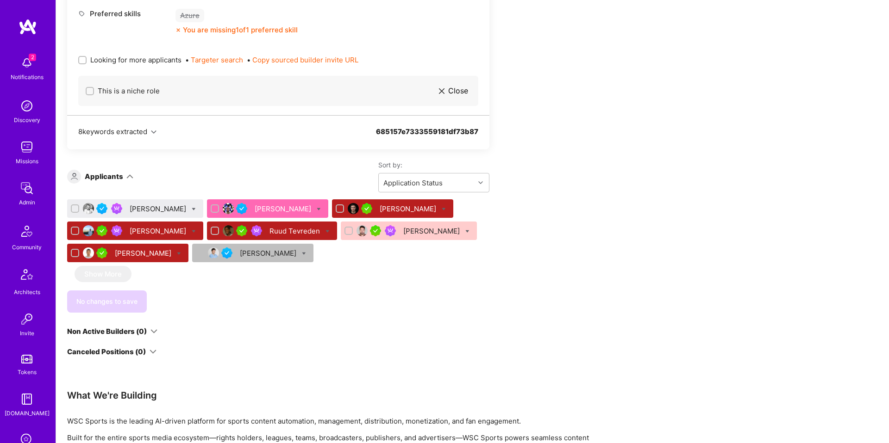
click at [219, 209] on input "checkbox" at bounding box center [215, 209] width 6 height 6
checkbox input "true"
click at [75, 209] on input "checkbox" at bounding box center [76, 209] width 6 height 6
checkbox input "true"
click at [196, 209] on icon at bounding box center [194, 209] width 4 height 4
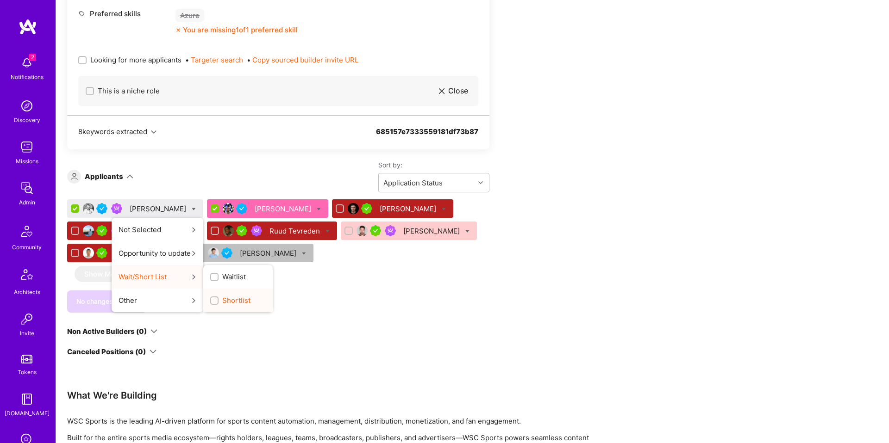
click at [237, 297] on span "Shortlist" at bounding box center [236, 301] width 28 height 10
click at [218, 298] on input "Shortlist" at bounding box center [215, 301] width 6 height 6
checkbox input "true"
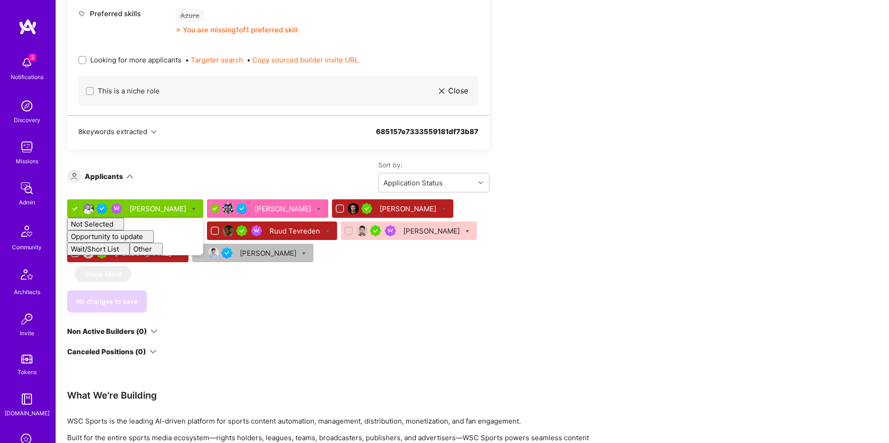
checkbox input "false"
click at [416, 315] on div "We've proposed builders to WSC. You can still apply but there's a low chance of…" at bounding box center [278, 13] width 422 height 686
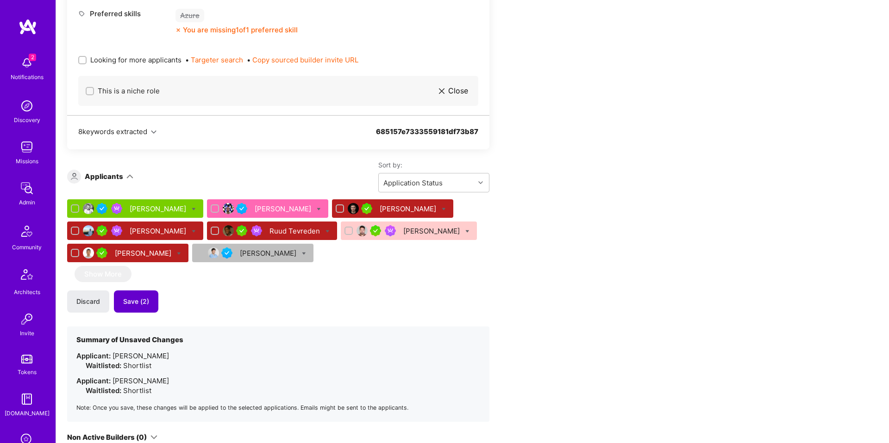
drag, startPoint x: 148, startPoint y: 307, endPoint x: 145, endPoint y: 292, distance: 15.9
click at [148, 307] on button "Save (2)" at bounding box center [136, 302] width 44 height 22
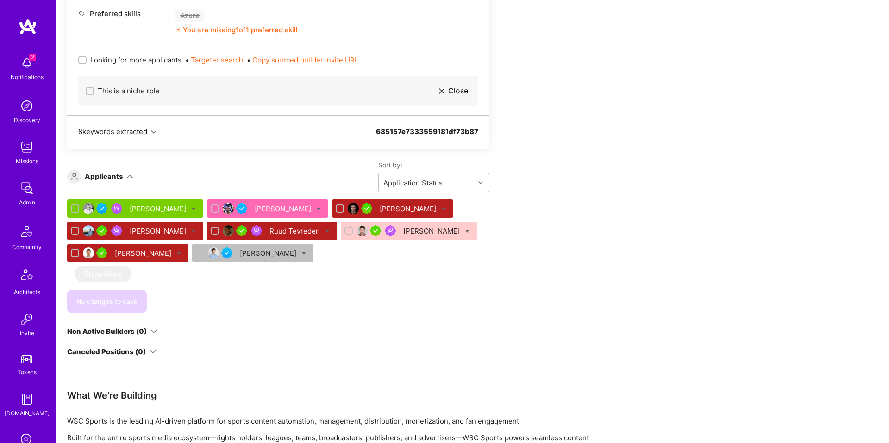
click at [115, 58] on span "Looking for more applicants" at bounding box center [135, 60] width 91 height 10
click at [87, 58] on input "Looking for more applicants" at bounding box center [83, 60] width 6 height 6
click at [115, 58] on span "Looking for more applicants" at bounding box center [135, 60] width 91 height 10
click at [87, 58] on input "Looking for more applicants" at bounding box center [83, 60] width 8 height 8
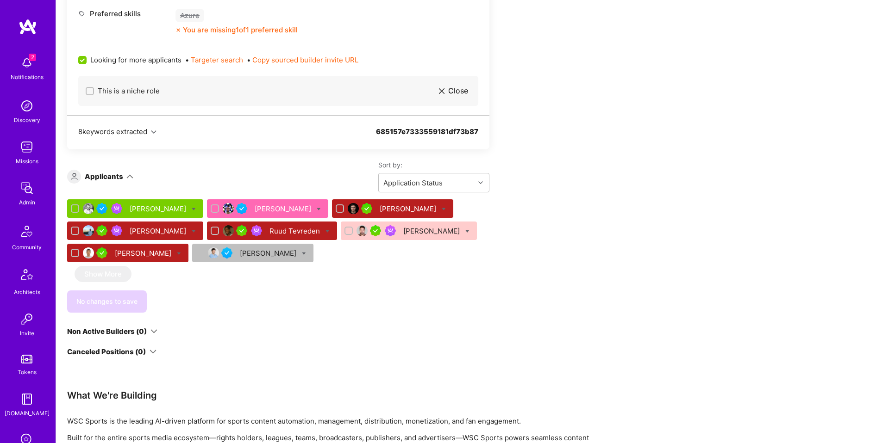
checkbox input "false"
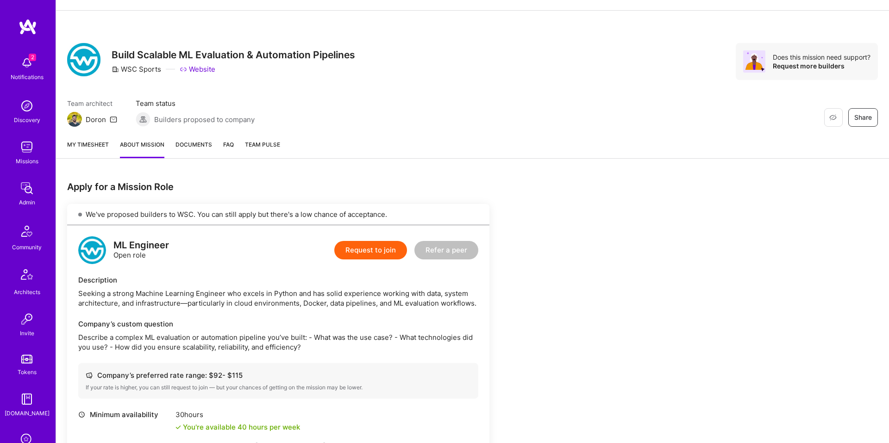
scroll to position [0, 0]
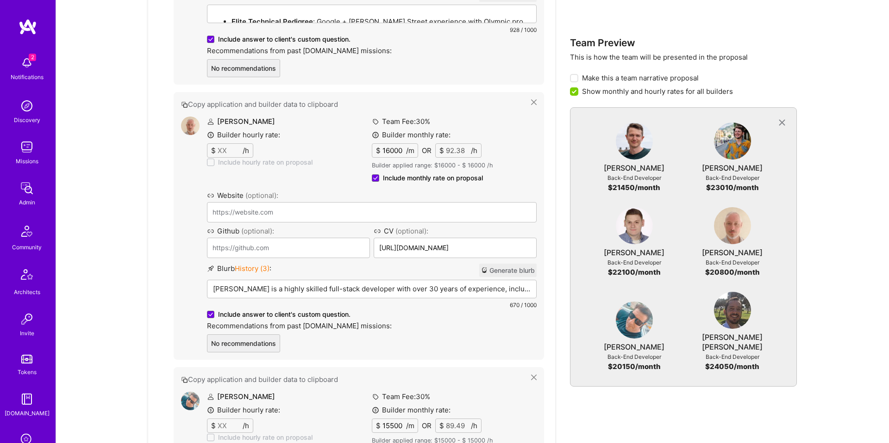
scroll to position [1274, 0]
click at [291, 283] on p "[PERSON_NAME] is a highly skilled full-stack developer with over 30 years of ex…" at bounding box center [372, 288] width 318 height 10
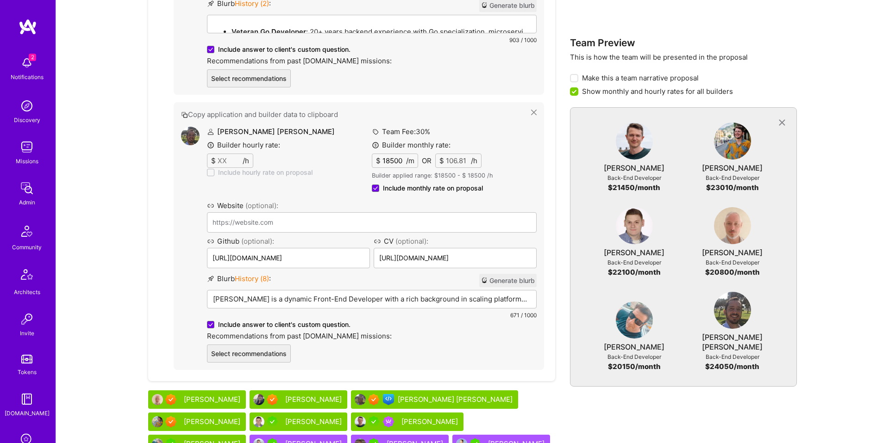
scroll to position [1977, 0]
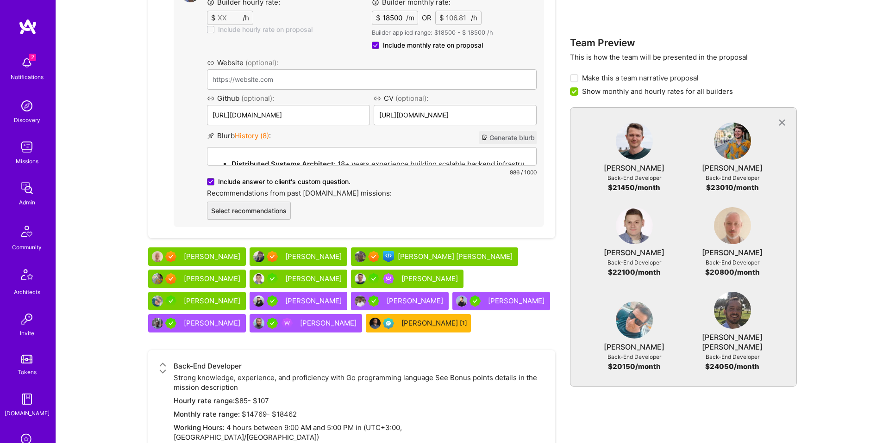
scroll to position [1973, 0]
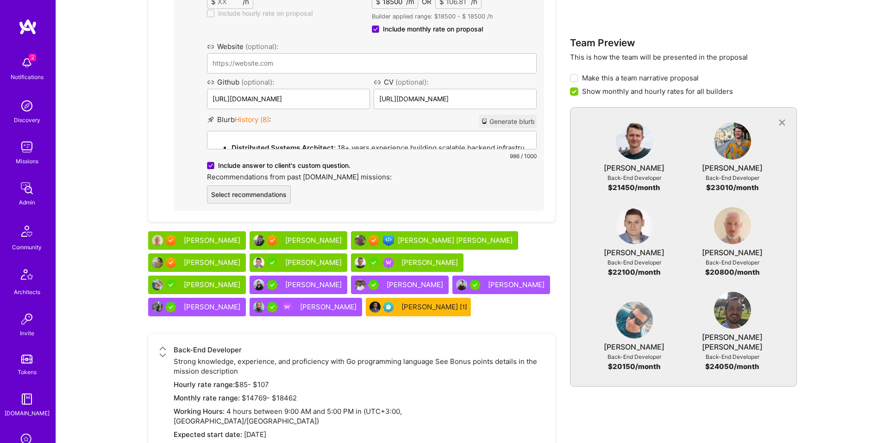
drag, startPoint x: 318, startPoint y: 415, endPoint x: 333, endPoint y: 215, distance: 201.0
checkbox input "false"
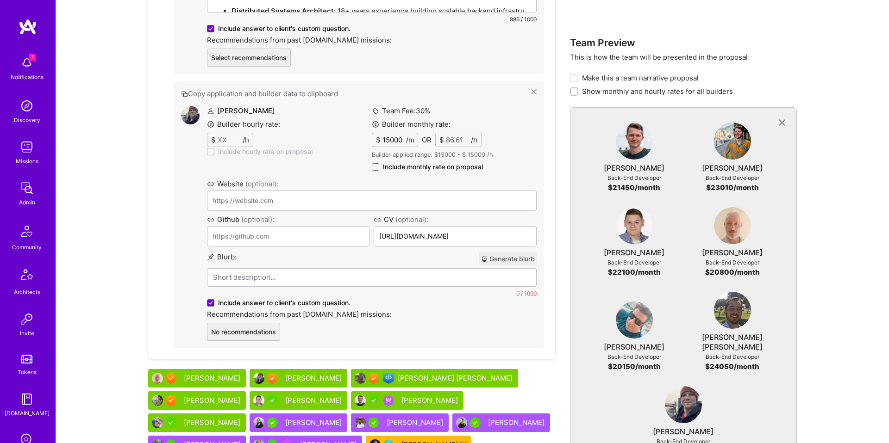
scroll to position [2110, 0]
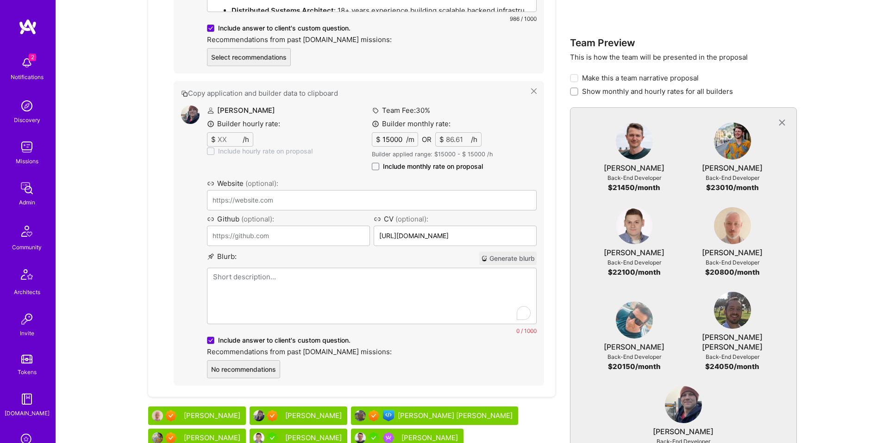
click at [235, 268] on div "To enrich screen reader interactions, please activate Accessibility in Grammarl…" at bounding box center [371, 296] width 329 height 56
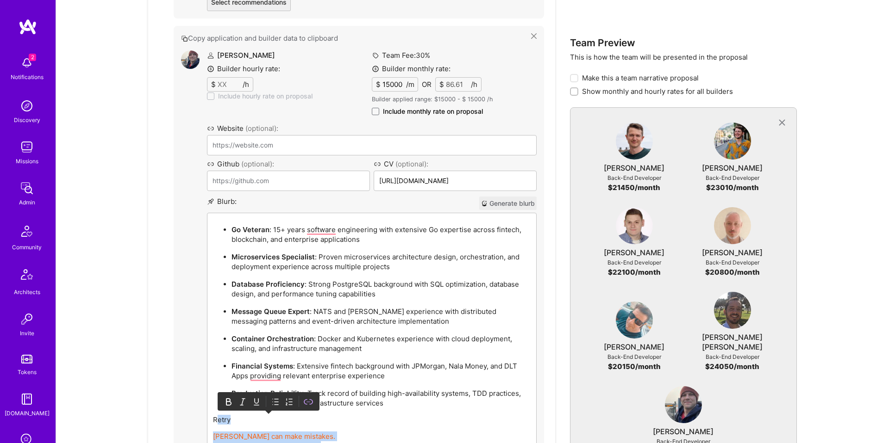
click at [216, 415] on p "Retry" at bounding box center [372, 420] width 318 height 10
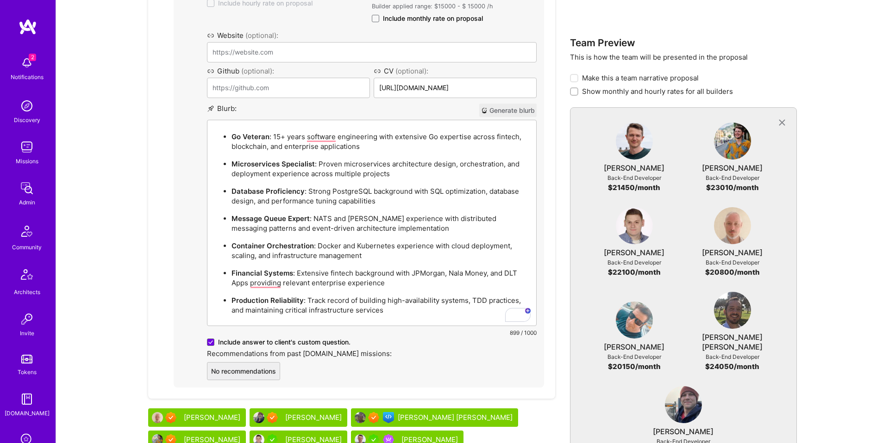
scroll to position [2261, 0]
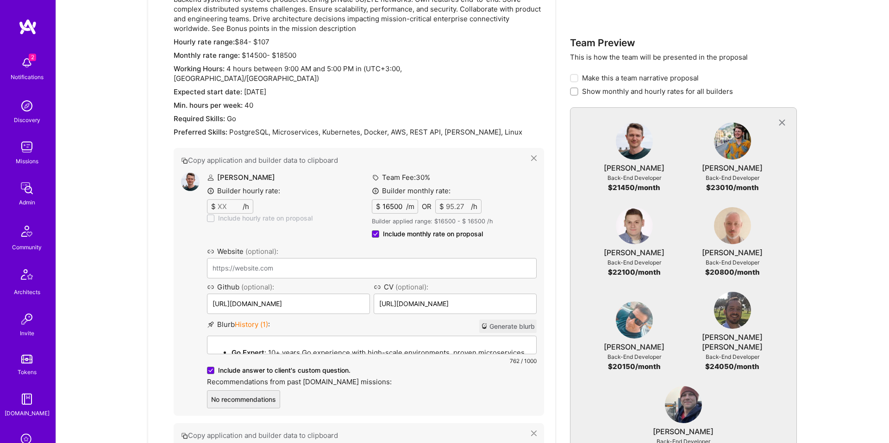
scroll to position [388, 0]
click at [627, 94] on span "Show monthly and hourly rates for all builders" at bounding box center [657, 92] width 151 height 10
click at [578, 94] on input "Show monthly and hourly rates for all builders" at bounding box center [575, 92] width 6 height 6
checkbox input "true"
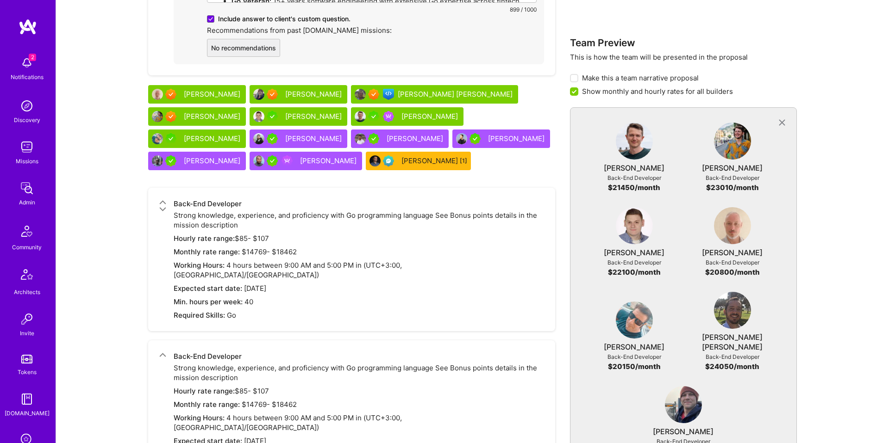
scroll to position [2478, 0]
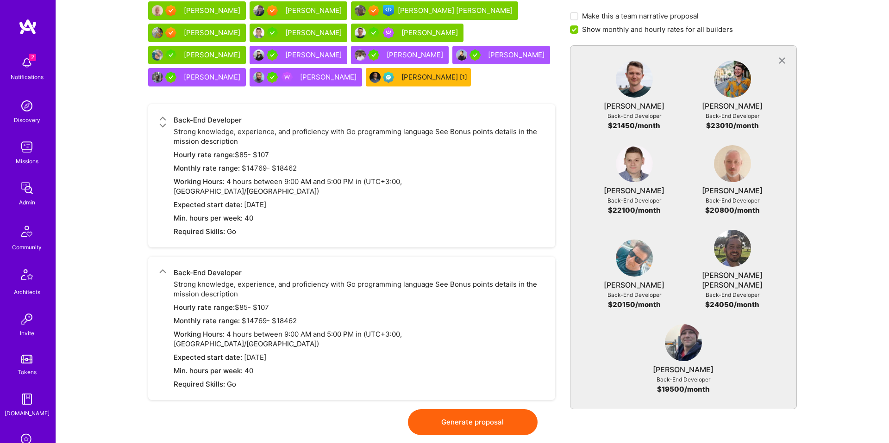
click at [493, 410] on button "Generate proposal" at bounding box center [473, 423] width 130 height 26
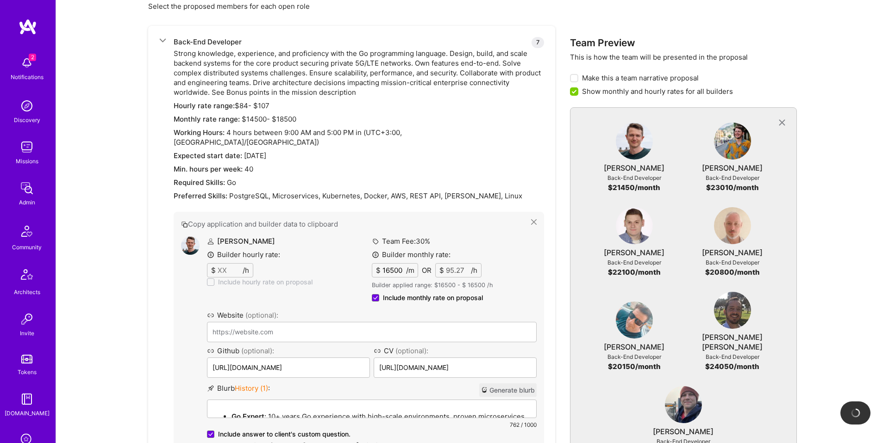
scroll to position [0, 0]
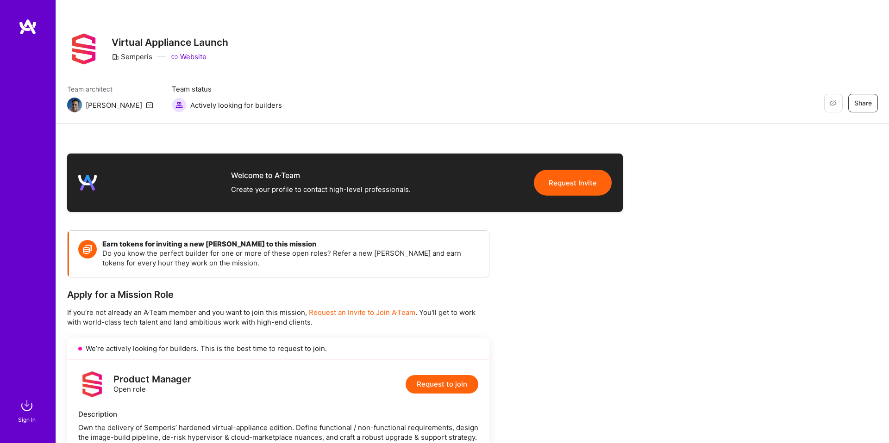
scroll to position [450, 0]
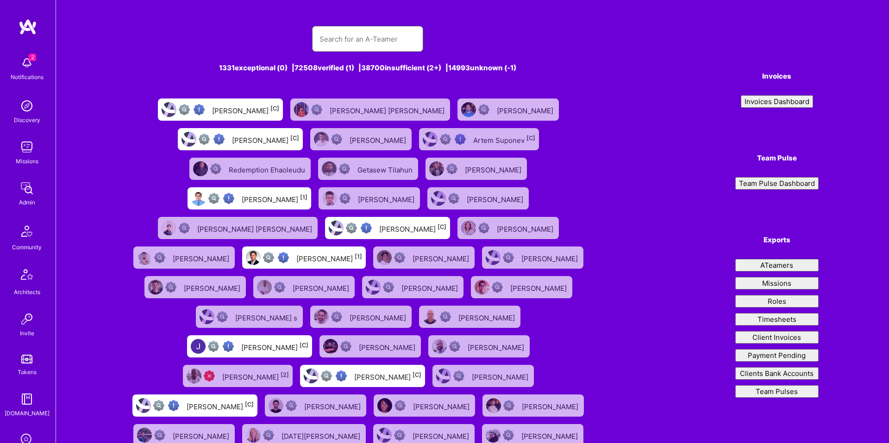
click at [378, 37] on input "text" at bounding box center [367, 39] width 96 height 24
type input "carslile"
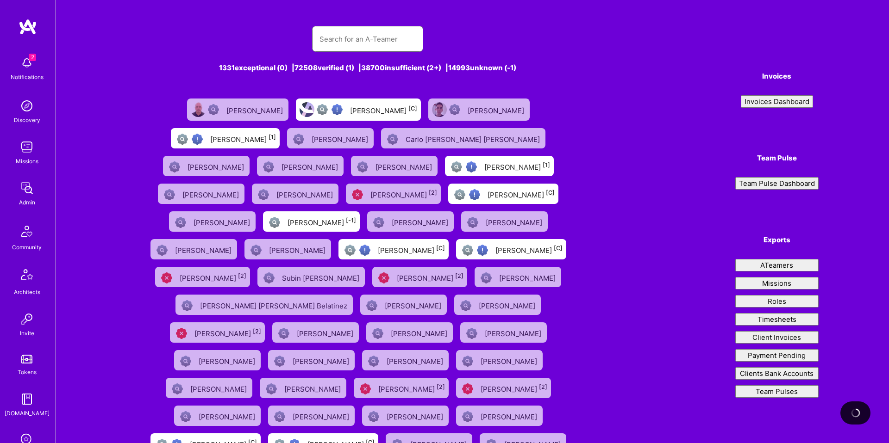
paste input "carslile"
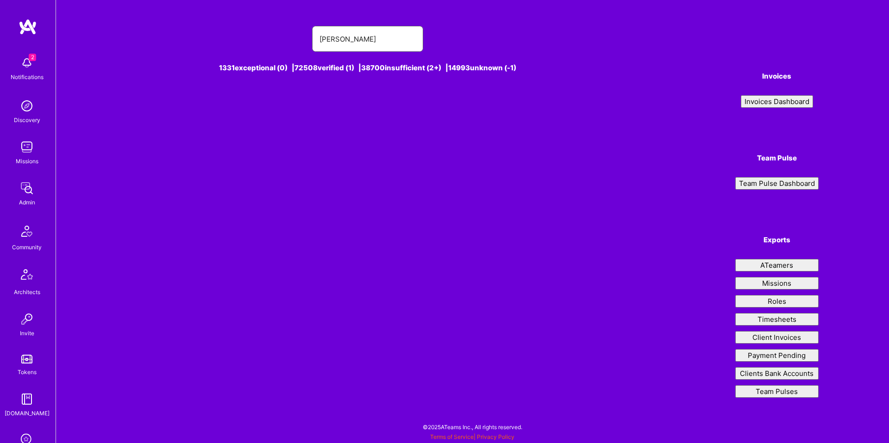
paste input "[PERSON_NAME]"
type input "[PERSON_NAME]"
click at [382, 105] on div "[PERSON_NAME] [1]" at bounding box center [383, 110] width 66 height 12
